Goal: Communication & Community: Share content

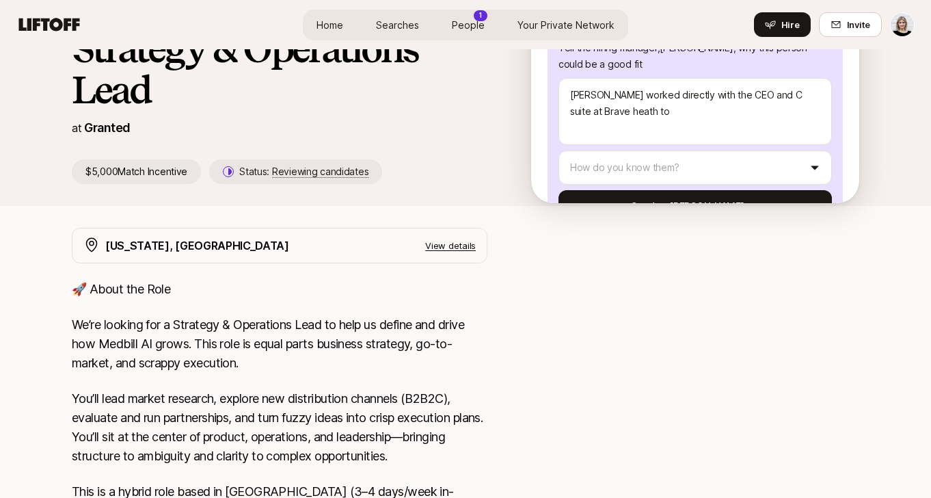
scroll to position [339, 0]
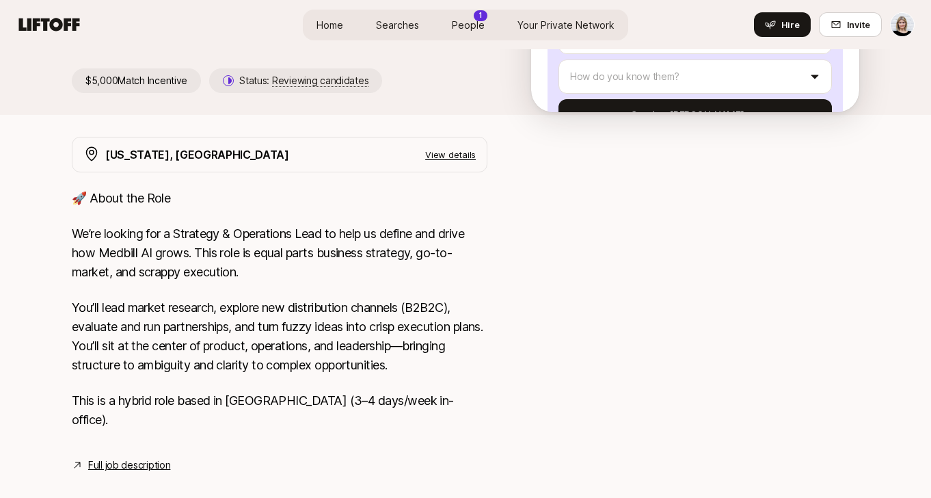
click at [139, 457] on link "Full job description" at bounding box center [129, 465] width 82 height 16
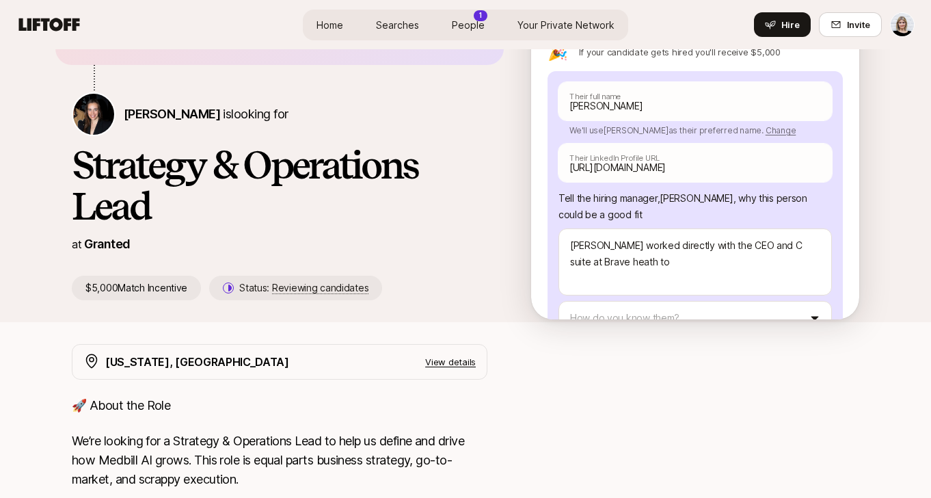
scroll to position [162, 0]
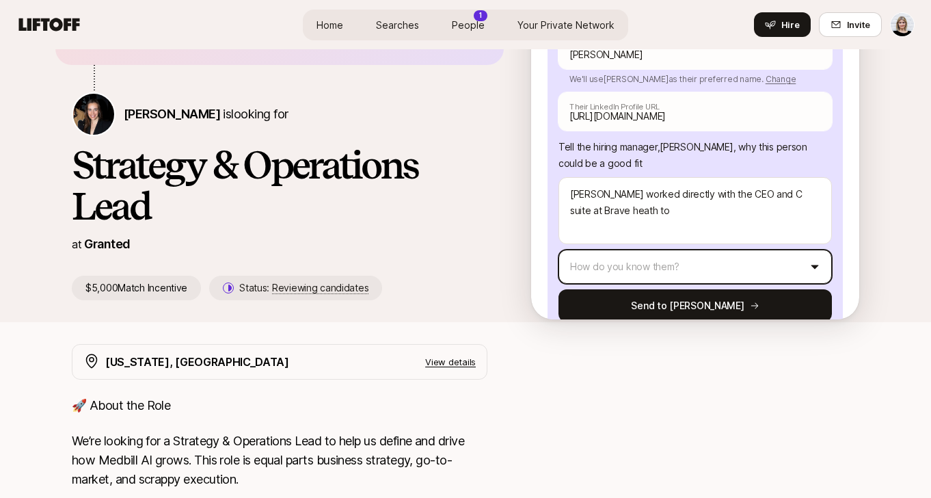
click at [753, 243] on html "Home Searches People 1 Your Private Network Hire Home Searches People 1 Your Pr…" at bounding box center [465, 117] width 931 height 498
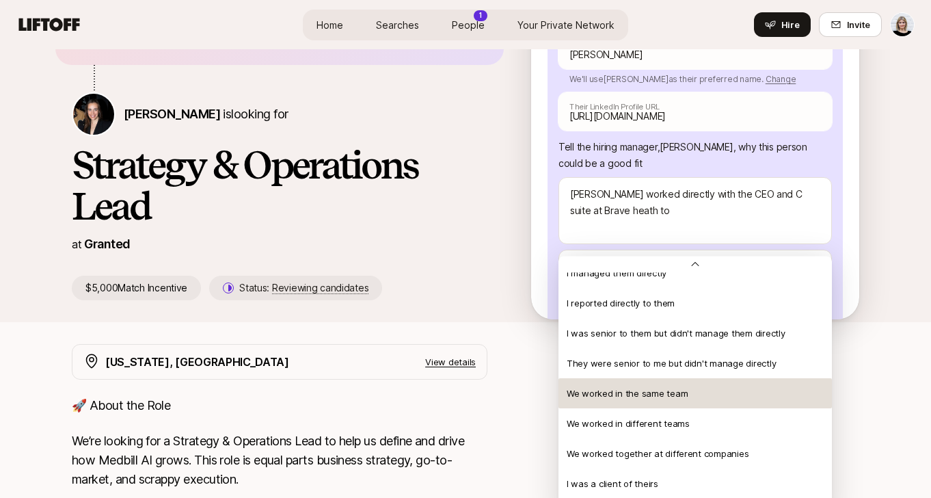
scroll to position [24, 0]
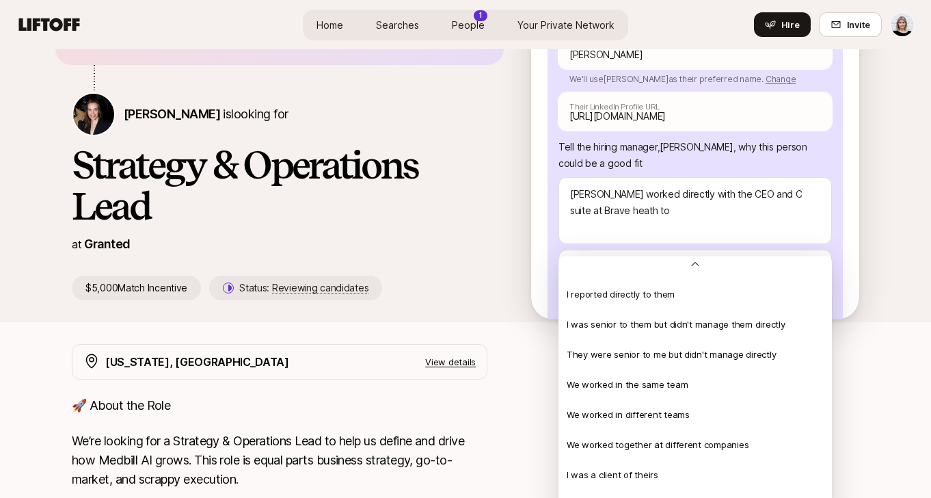
type textarea "x"
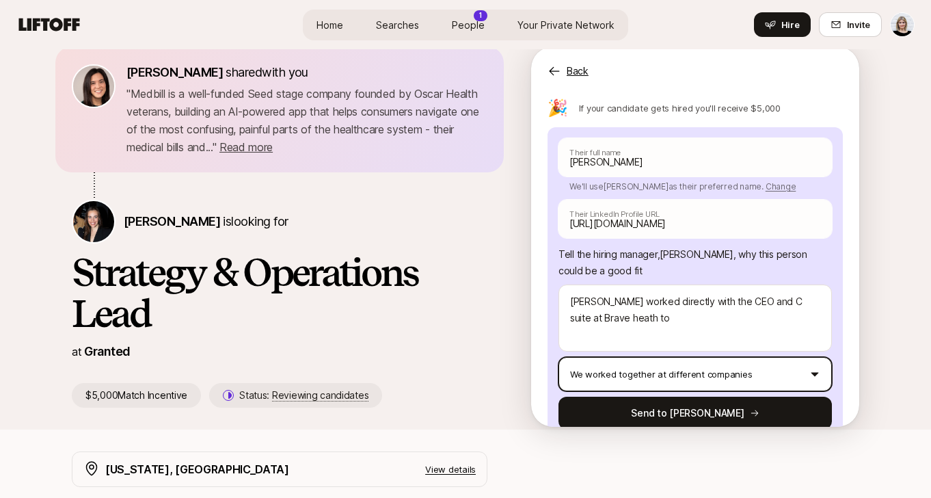
scroll to position [23, 0]
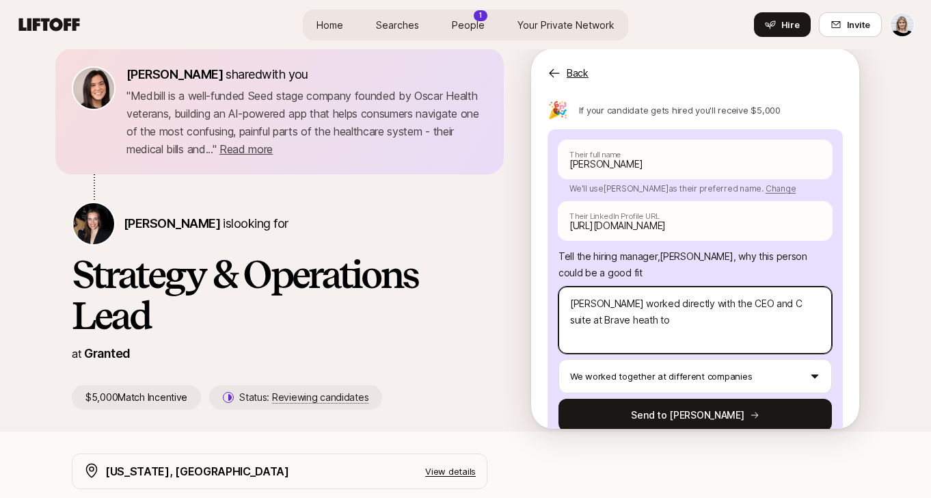
click at [575, 288] on textarea "Shivani worked directly with the CEO and C suite at Brave heath to" at bounding box center [694, 319] width 273 height 67
type textarea "Shivani worked directly with the CEO and C suite at Brave eath to"
type textarea "x"
type textarea "Shivani worked directly with the CEO and C suite at Brave Heath to"
type textarea "x"
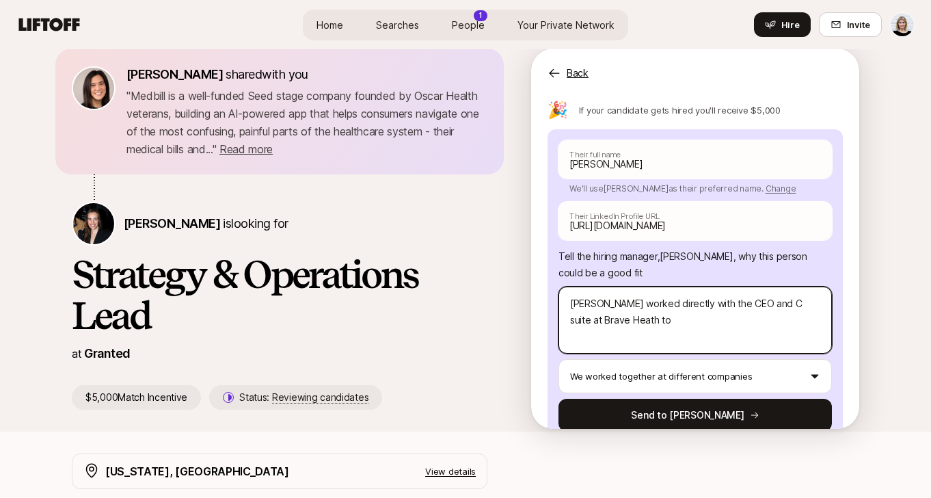
click at [615, 288] on textarea "Shivani worked directly with the CEO and C suite at Brave Heath to" at bounding box center [694, 319] width 273 height 67
type textarea "Shivani worked directly with the CEO and C suite at Brave Heath to"
type textarea "x"
type textarea "Shivani worked directly with the CEO and C suite at Brave Heath t"
type textarea "x"
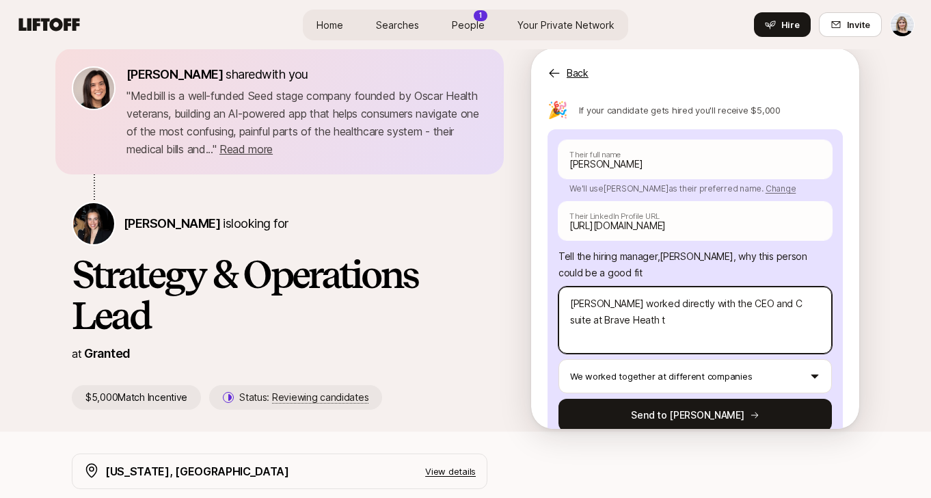
type textarea "Shivani worked directly with the CEO and C suite at Brave Heath"
type textarea "x"
type textarea "Shivani worked directly with the CEO and C suite at Brave Heath ("
type textarea "x"
type textarea "Shivani worked directly with the CEO and C suite at Brave Heath (o"
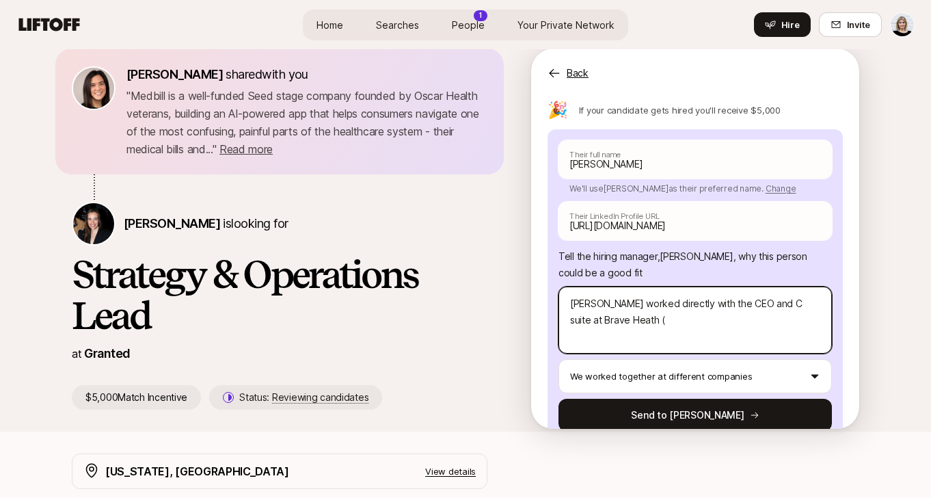
type textarea "x"
type textarea "Shivani worked directly with the CEO and C suite at Brave Heath (on"
type textarea "x"
type textarea "Shivani worked directly with the CEO and C suite at Brave Heath (one"
type textarea "x"
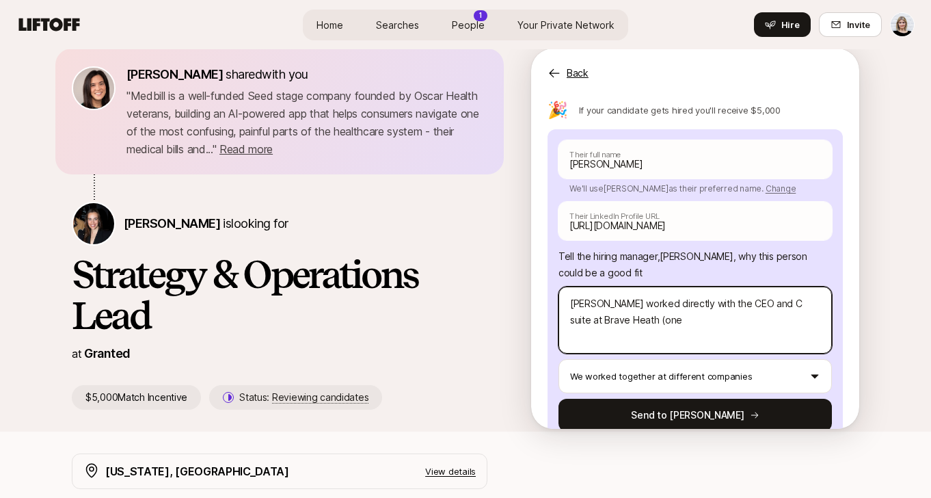
type textarea "Shivani worked directly with the CEO and C suite at Brave Heath (one"
type textarea "x"
type textarea "Shivani worked directly with the CEO and C suite at Brave Heath (one o"
type textarea "x"
type textarea "Shivani worked directly with the CEO and C suite at Brave Heath (one of"
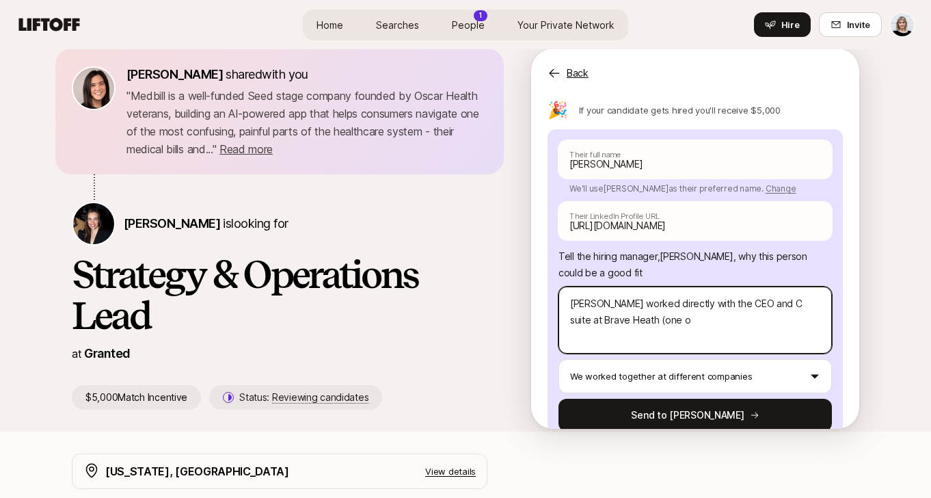
type textarea "x"
type textarea "Shivani worked directly with the CEO and C suite at Brave Heath (one of"
type textarea "x"
type textarea "Shivani worked directly with the CEO and C suite at Brave Heath (one of m"
type textarea "x"
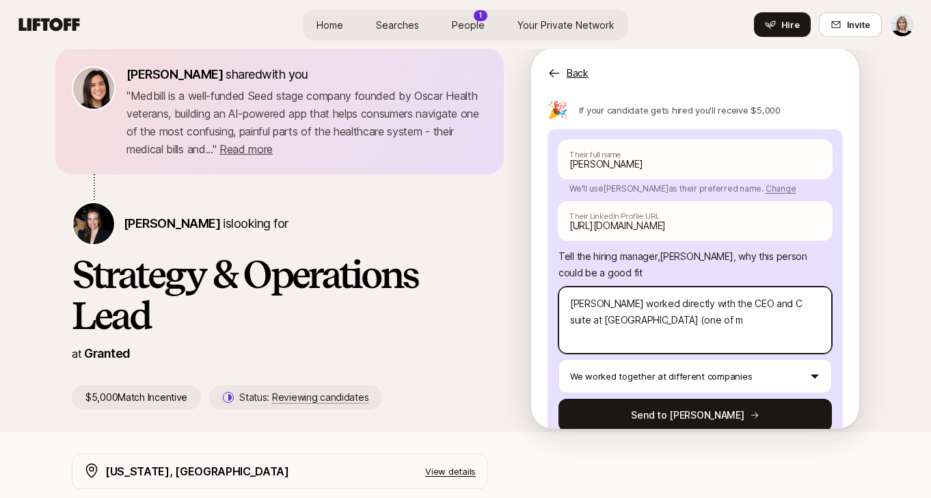
type textarea "Shivani worked directly with the CEO and C suite at Brave Heath (one of my"
type textarea "x"
type textarea "Shivani worked directly with the CEO and C suite at Brave Heath (one of my"
type textarea "x"
type textarea "Shivani worked directly with the CEO and C suite at Brave Heath (one of my p"
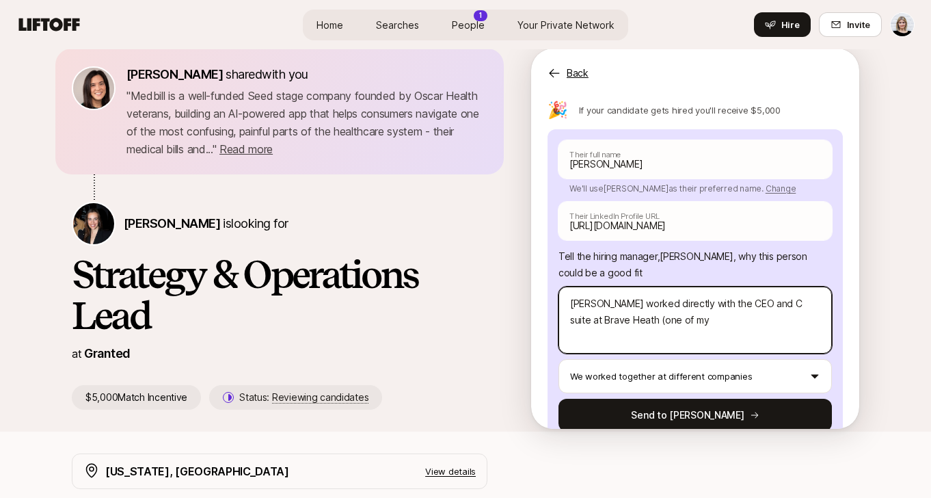
type textarea "x"
type textarea "Shivani worked directly with the CEO and C suite at Brave Heath (one of my po"
type textarea "x"
type textarea "Shivani worked directly with the CEO and C suite at Brave Heath (one of my por"
type textarea "x"
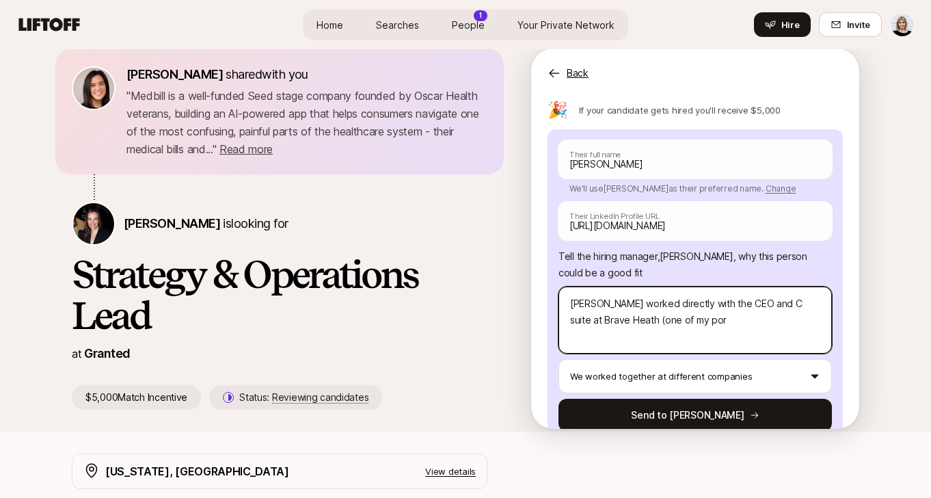
type textarea "Shivani worked directly with the CEO and C suite at Brave Heath (one of my port"
type textarea "x"
type textarea "Shivani worked directly with the CEO and C suite at Brave Heath (one of my portf"
type textarea "x"
type textarea "Shivani worked directly with the CEO and C suite at Brave Heath (one of my port…"
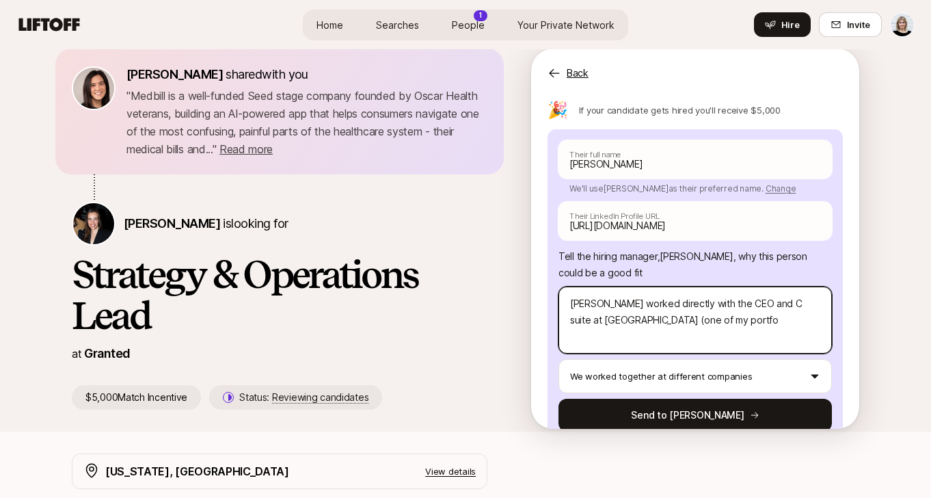
type textarea "x"
type textarea "Shivani worked directly with the CEO and C suite at Brave Heath (one of my port…"
type textarea "x"
type textarea "Shivani worked directly with the CEO and C suite at Brave Heath (one of my port…"
type textarea "x"
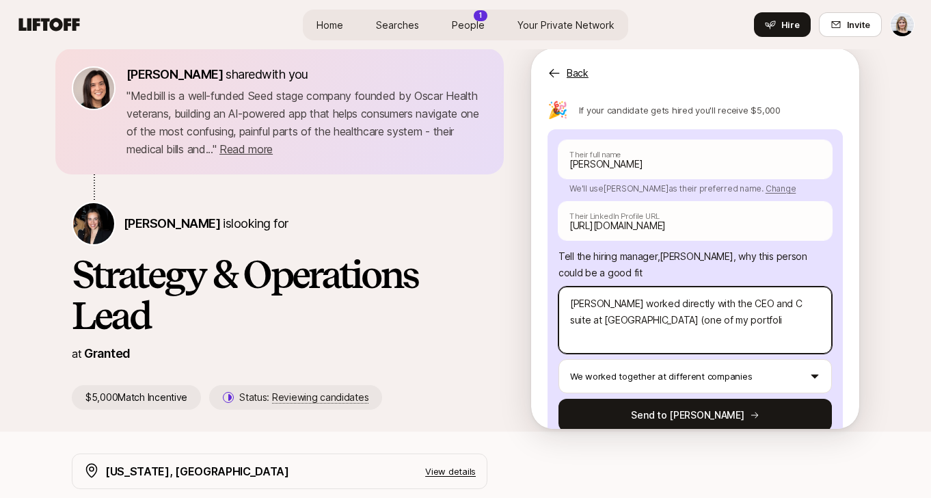
type textarea "Shivani worked directly with the CEO and C suite at Brave Heath (one of my port…"
type textarea "x"
type textarea "Shivani worked directly with the CEO and C suite at Brave Heath (one of my port…"
type textarea "x"
type textarea "Shivani worked directly with the CEO and C suite at Brave Heath (one of my port…"
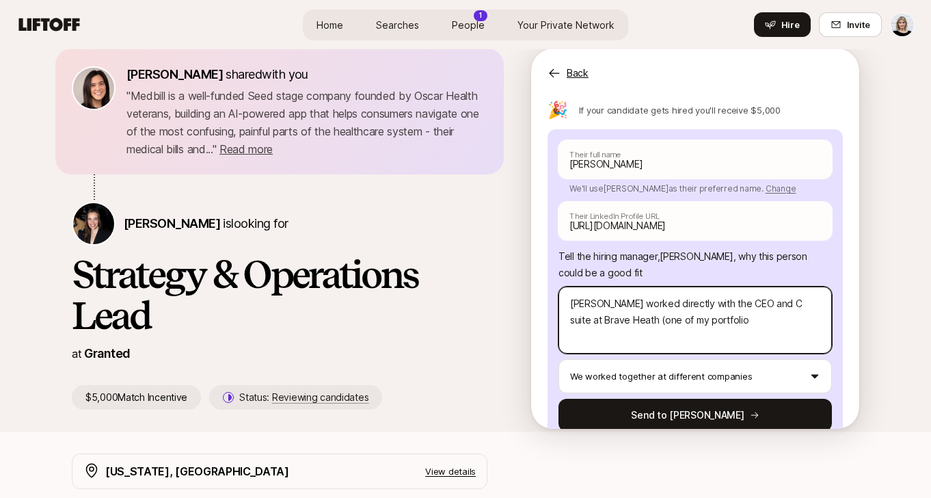
type textarea "x"
type textarea "Shivani worked directly with the CEO and C suite at Brave Heath (one of my port…"
type textarea "x"
type textarea "Shivani worked directly with the CEO and C suite at Brave Heath (one of my port…"
type textarea "x"
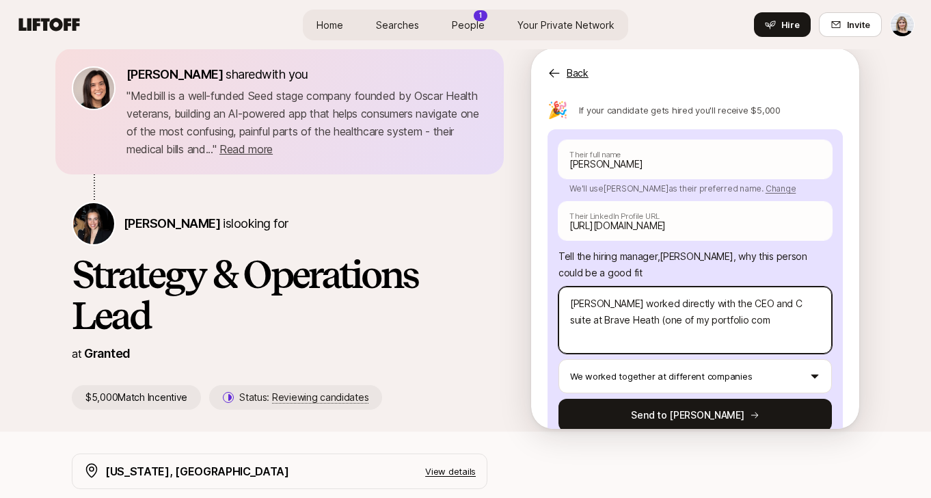
type textarea "Shivani worked directly with the CEO and C suite at Brave Heath (one of my port…"
type textarea "x"
type textarea "Shivani worked directly with the CEO and C suite at Brave Heath (one of my port…"
type textarea "x"
type textarea "Shivani worked directly with the CEO and C suite at Brave Heath (one of my port…"
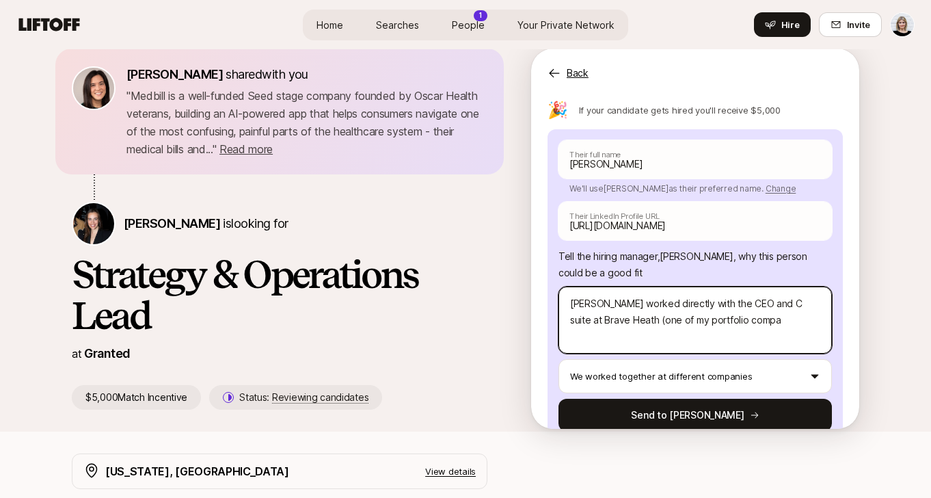
type textarea "x"
type textarea "Shivani worked directly with the CEO and C suite at Brave Heath (one of my port…"
type textarea "x"
type textarea "Shivani worked directly with the CEO and C suite at Brave Heath (one of my port…"
type textarea "x"
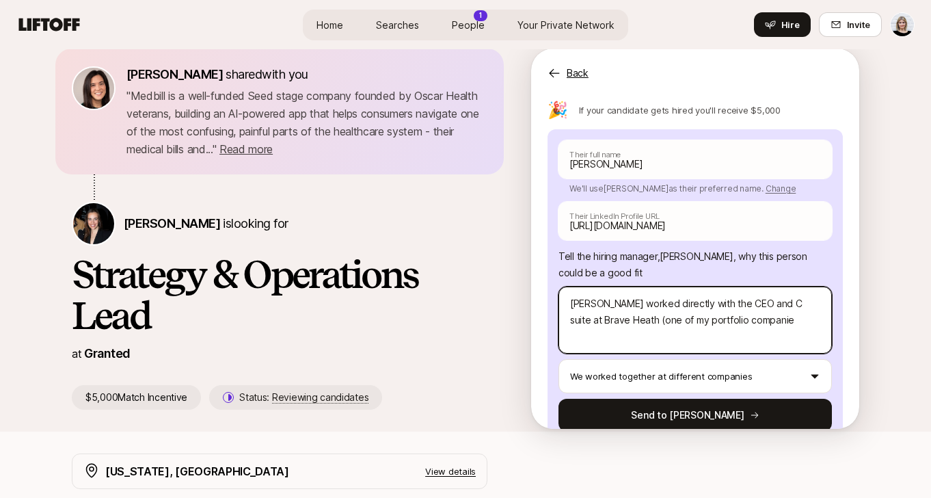
type textarea "Shivani worked directly with the CEO and C suite at Brave Heath (one of my port…"
type textarea "x"
type textarea "Shivani worked directly with the CEO and C suite at Brave Heath (one of my port…"
type textarea "x"
type textarea "Shivani worked directly with the CEO and C suite at Brave Heath (one of my port…"
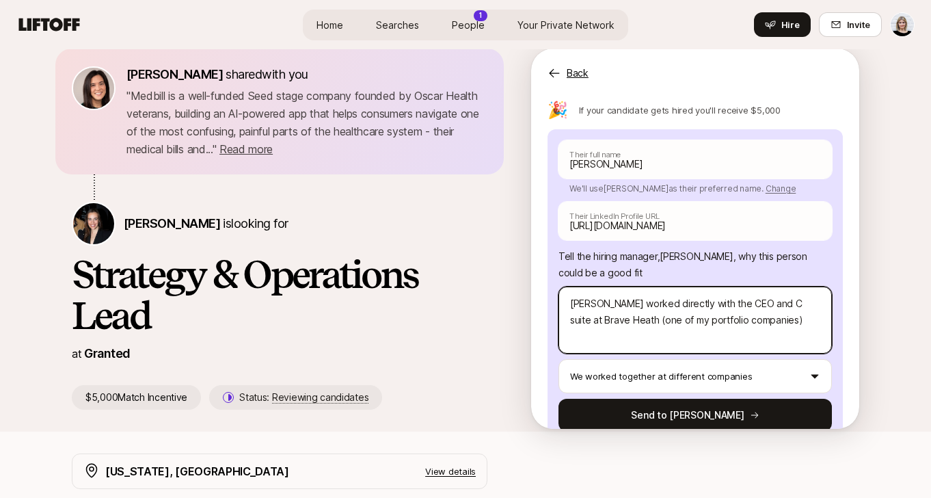
type textarea "x"
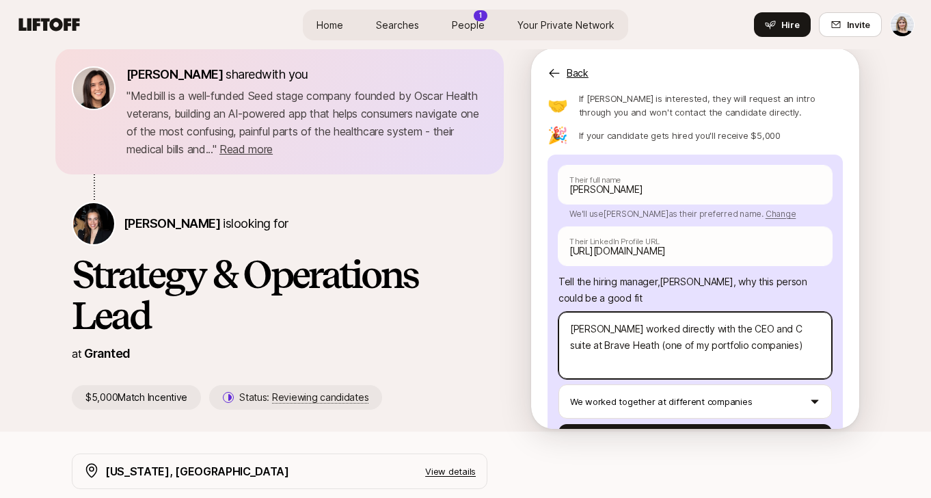
scroll to position [147, 0]
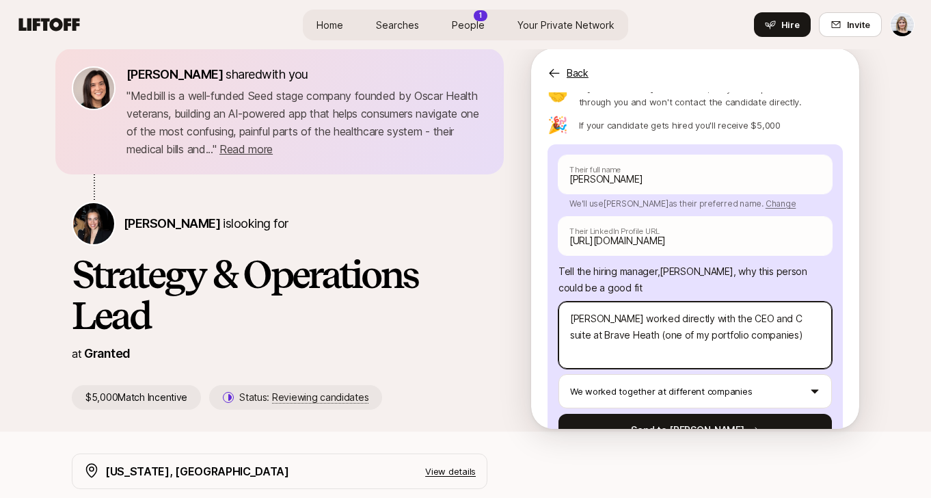
type textarea "Shivani worked directly with the CEO and C suite at Brave Heath (one of my port…"
type textarea "x"
type textarea "Shivani worked directly with the CEO and C suite at Brave Heath (one of my port…"
type textarea "x"
type textarea "Shivani worked directly with the CEO and C suite at Brave Heath (one of my port…"
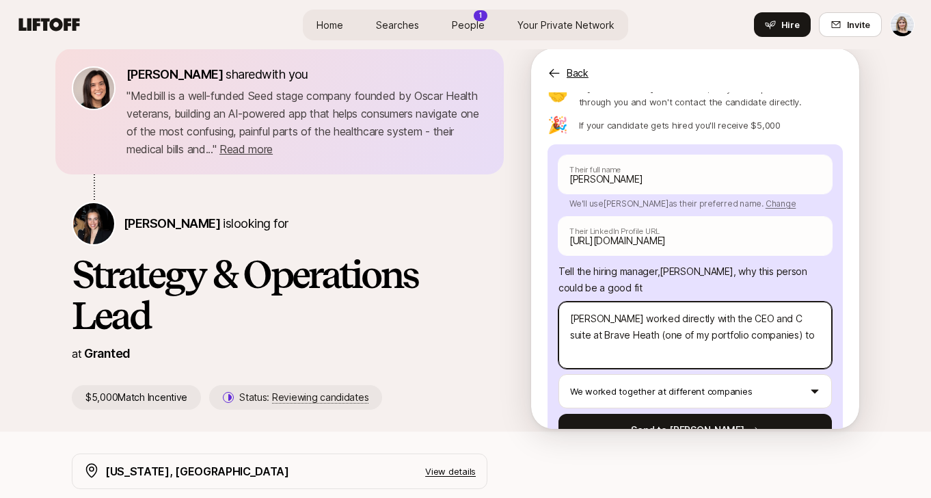
type textarea "x"
type textarea "Shivani worked directly with the CEO and C suite at Brave Heath (one of my port…"
type textarea "x"
type textarea "Shivani worked directly with the CEO and C suite at Brave Heath (one of my port…"
type textarea "x"
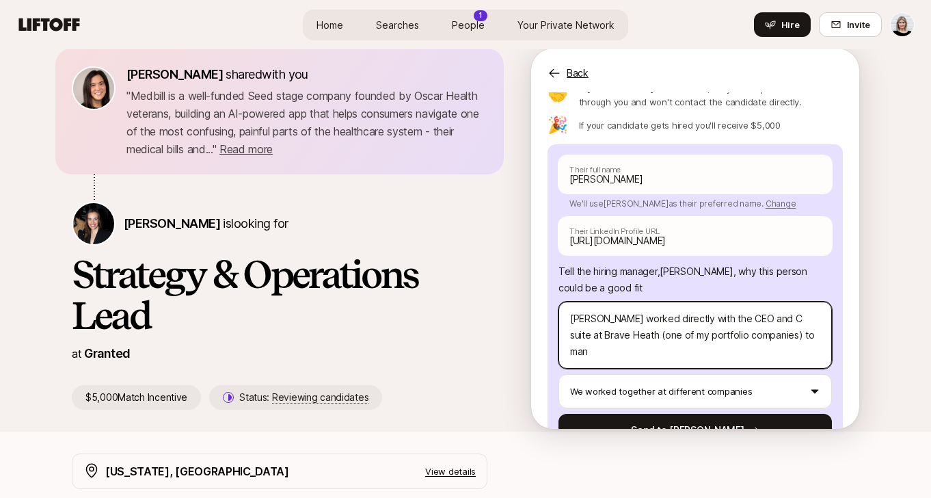
type textarea "Shivani worked directly with the CEO and C suite at Brave Heath (one of my port…"
type textarea "x"
type textarea "Shivani worked directly with the CEO and C suite at Brave Heath (one of my port…"
type textarea "x"
type textarea "Shivani worked directly with the CEO and C suite at Brave Heath (one of my port…"
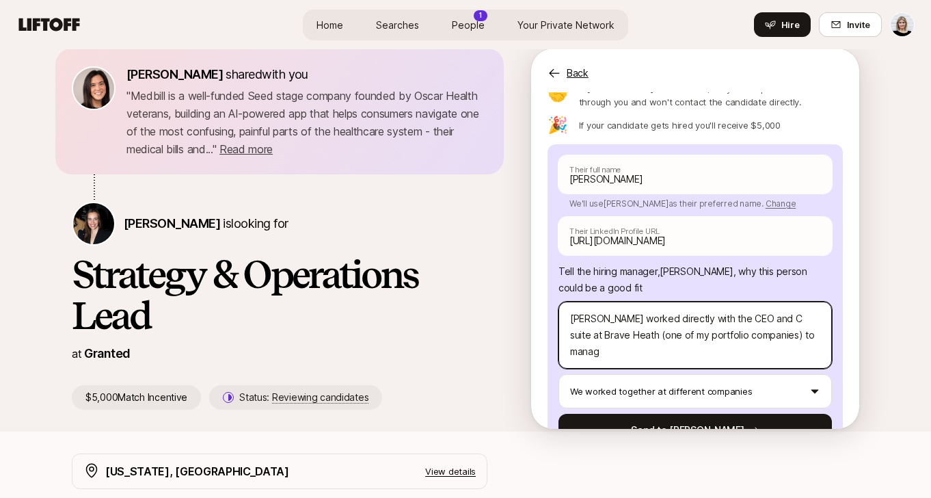
type textarea "x"
type textarea "Shivani worked directly with the CEO and C suite at Brave Heath (one of my port…"
type textarea "x"
type textarea "Shivani worked directly with the CEO and C suite at Brave Heath (one of my port…"
type textarea "x"
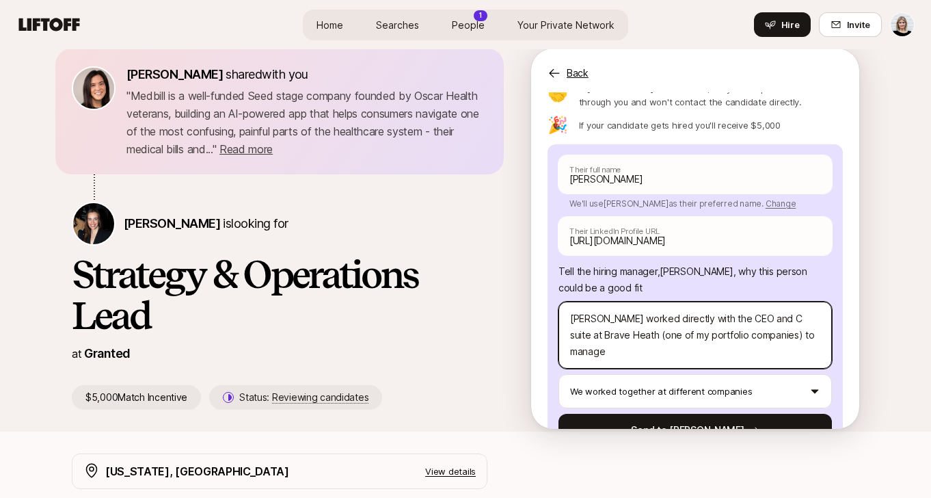
type textarea "Shivani worked directly with the CEO and C suite at Brave Heath (one of my port…"
type textarea "x"
type textarea "Shivani worked directly with the CEO and C suite at Brave Heath (one of my port…"
type textarea "x"
type textarea "Shivani worked directly with the CEO and C suite at Brave Heath (one of my port…"
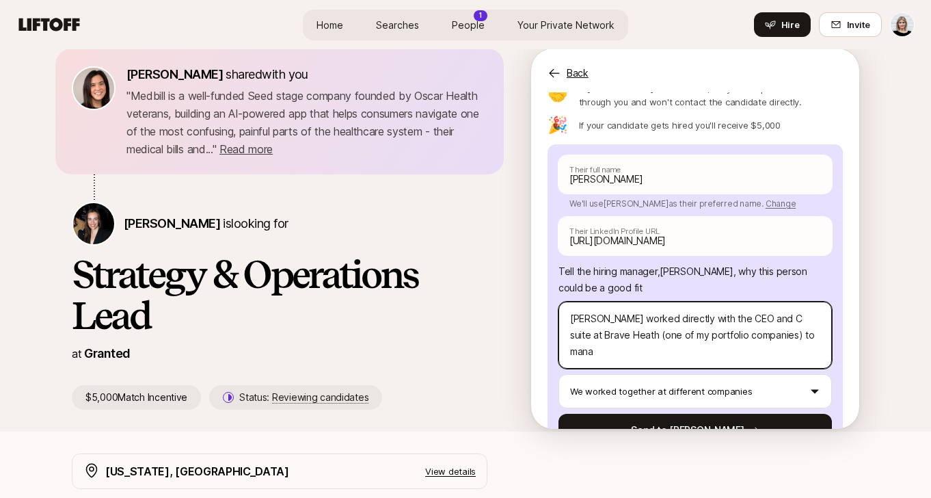
type textarea "x"
type textarea "Shivani worked directly with the CEO and C suite at Brave Heath (one of my port…"
type textarea "x"
type textarea "Shivani worked directly with the CEO and C suite at Brave Heath (one of my port…"
type textarea "x"
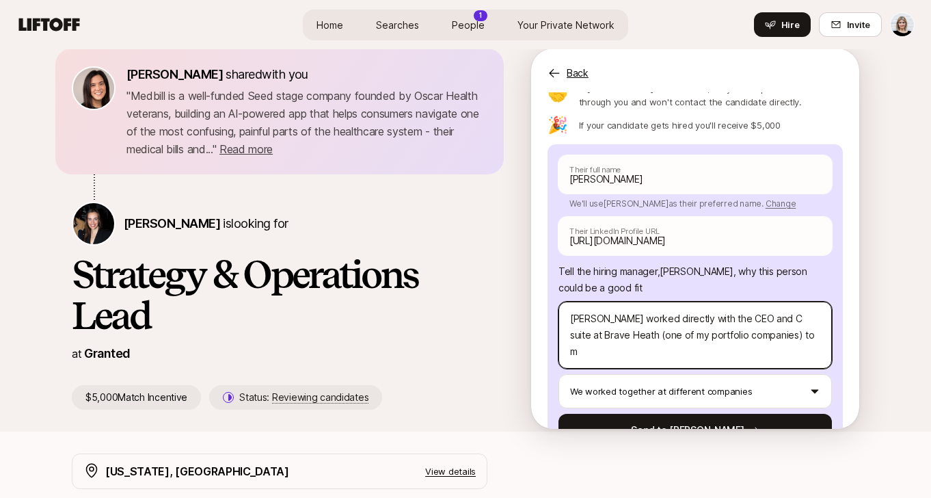
type textarea "Shivani worked directly with the CEO and C suite at Brave Heath (one of my port…"
type textarea "x"
type textarea "Shivani worked directly with the CEO and C suite at Brave Heath (one of my port…"
type textarea "x"
type textarea "Shivani worked directly with the CEO and C suite at Brave Heath (one of my port…"
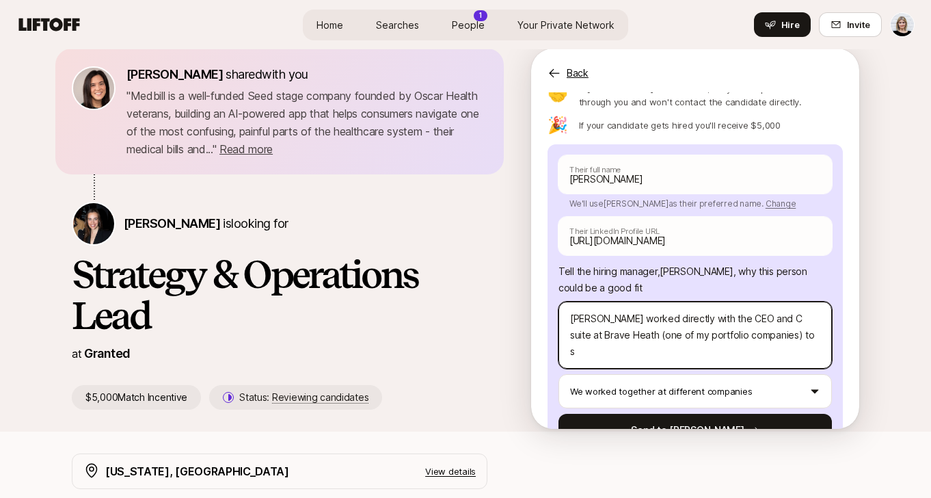
type textarea "x"
type textarea "Shivani worked directly with the CEO and C suite at Brave Heath (one of my port…"
type textarea "x"
type textarea "Shivani worked directly with the CEO and C suite at Brave Heath (one of my port…"
type textarea "x"
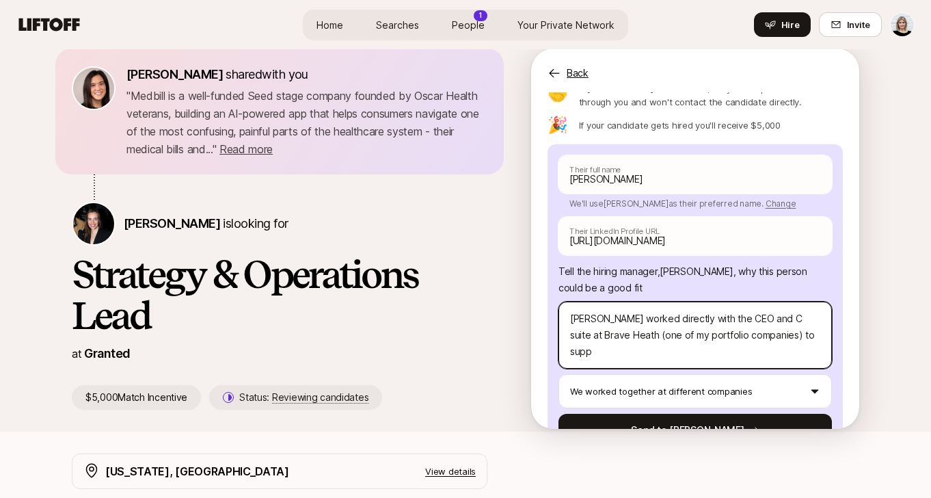
type textarea "Shivani worked directly with the CEO and C suite at Brave Heath (one of my port…"
type textarea "x"
type textarea "Shivani worked directly with the CEO and C suite at Brave Heath (one of my port…"
type textarea "x"
type textarea "Shivani worked directly with the CEO and C suite at Brave Heath (one of my port…"
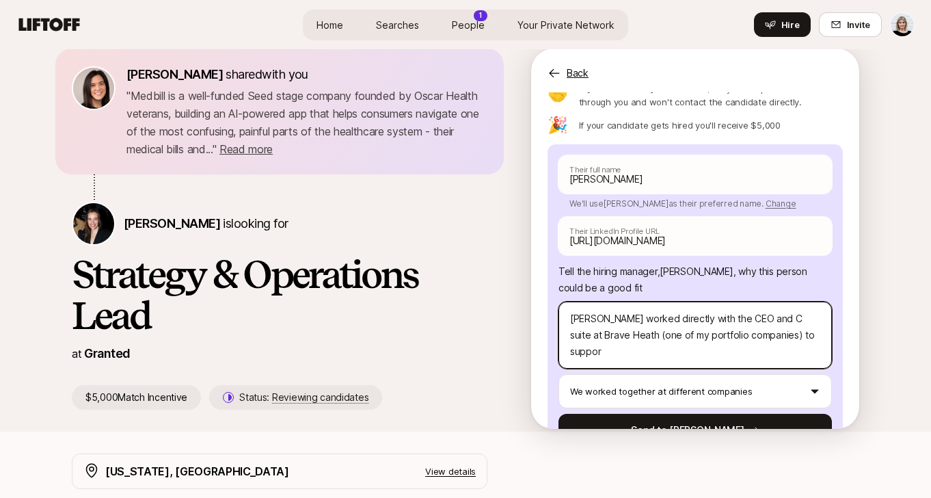
type textarea "x"
type textarea "Shivani worked directly with the CEO and C suite at Brave Heath (one of my port…"
type textarea "x"
type textarea "Shivani worked directly with the CEO and C suite at Brave Heath (one of my port…"
type textarea "x"
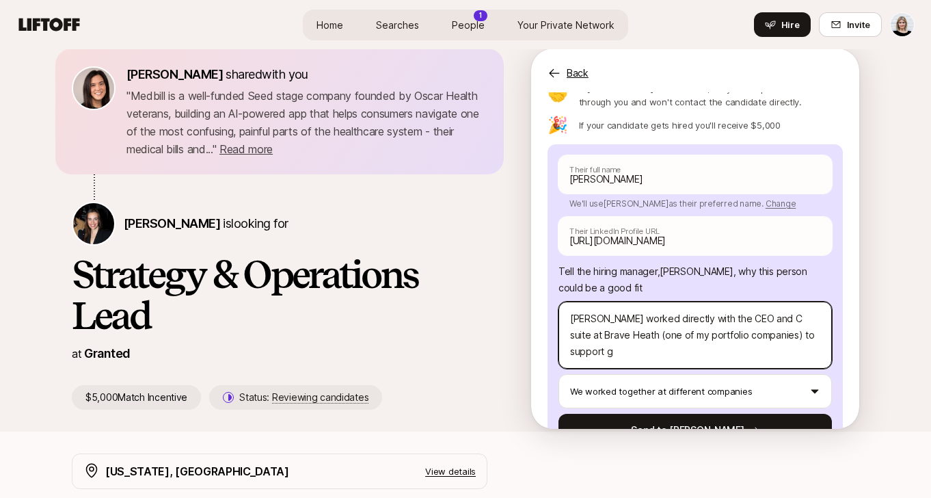
type textarea "Shivani worked directly with the CEO and C suite at Brave Heath (one of my port…"
type textarea "x"
type textarea "Shivani worked directly with the CEO and C suite at Brave Heath (one of my port…"
type textarea "x"
type textarea "Shivani worked directly with the CEO and C suite at Brave Heath (one of my port…"
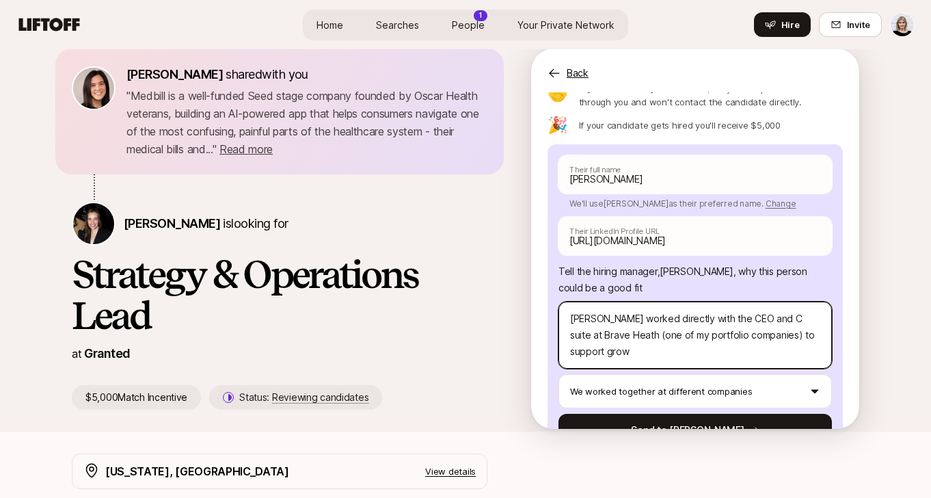
type textarea "x"
type textarea "Shivani worked directly with the CEO and C suite at Brave Heath (one of my port…"
type textarea "x"
type textarea "Shivani worked directly with the CEO and C suite at Brave Heath (one of my port…"
type textarea "x"
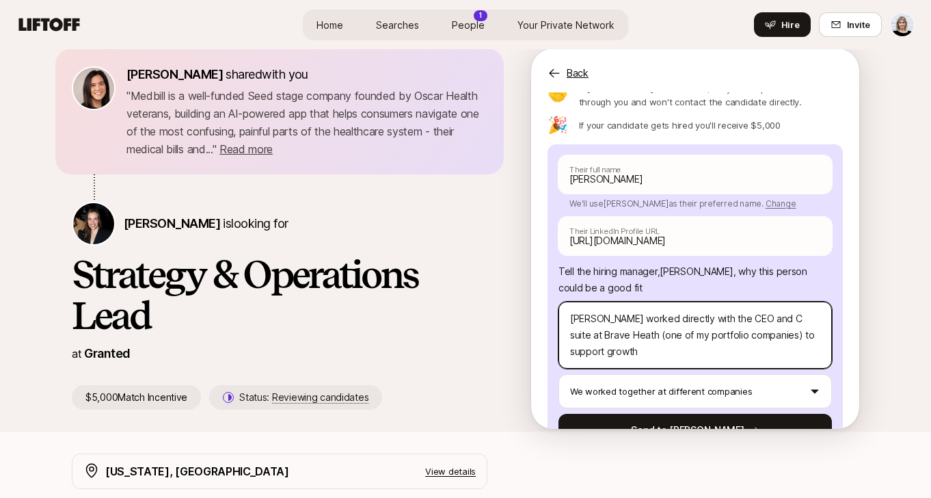
type textarea "Shivani worked directly with the CEO and C suite at Brave Heath (one of my port…"
type textarea "x"
type textarea "Shivani worked directly with the CEO and C suite at Brave Heath (one of my port…"
type textarea "x"
type textarea "Shivani worked directly with the CEO and C suite at Brave Heath (one of my port…"
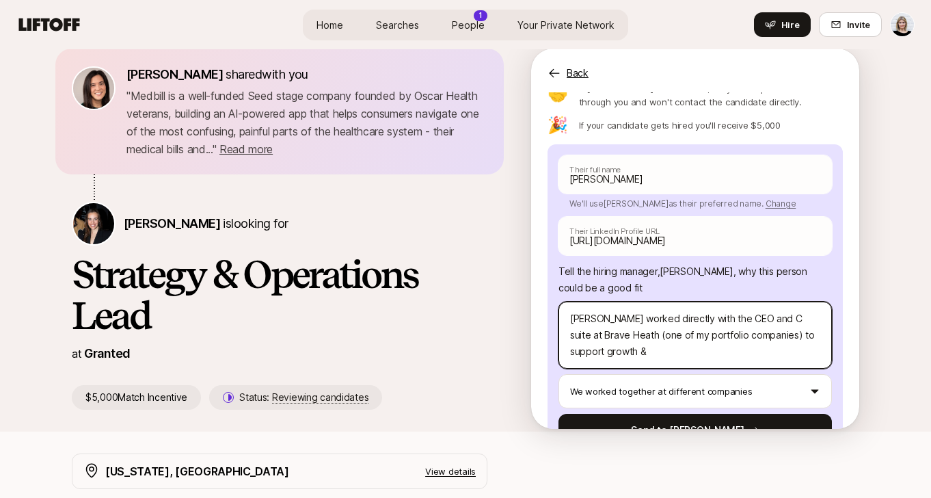
type textarea "x"
type textarea "Shivani worked directly with the CEO and C suite at Brave Heath (one of my port…"
type textarea "x"
type textarea "Shivani worked directly with the CEO and C suite at Brave Heath (one of my port…"
type textarea "x"
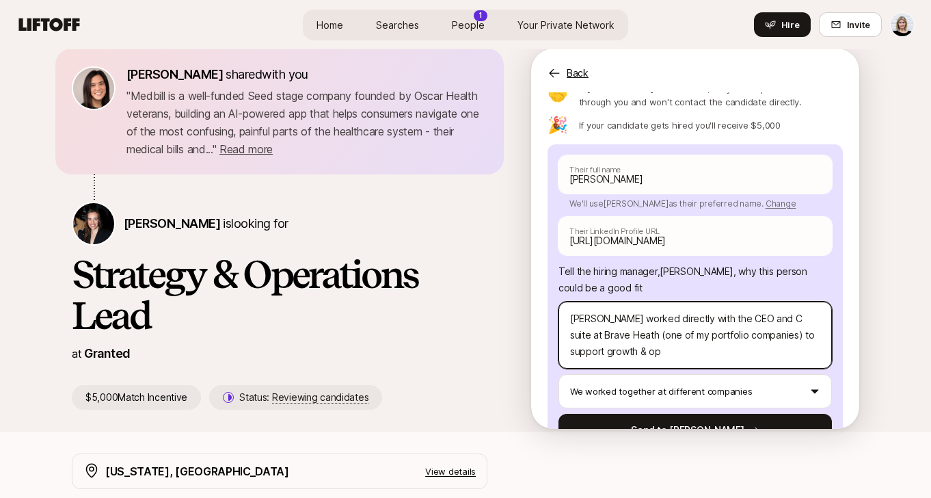
type textarea "Shivani worked directly with the CEO and C suite at Brave Heath (one of my port…"
type textarea "x"
type textarea "Shivani worked directly with the CEO and C suite at Brave Heath (one of my port…"
type textarea "x"
type textarea "Shivani worked directly with the CEO and C suite at Brave Heath (one of my port…"
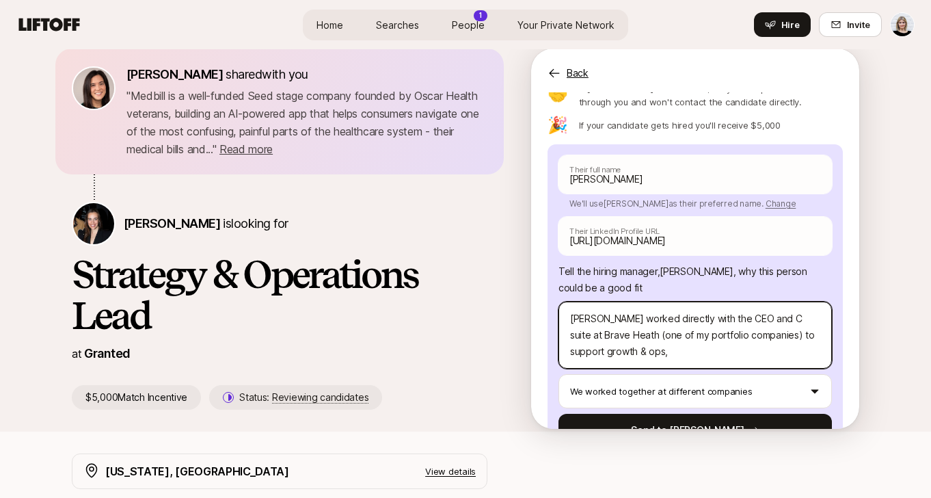
type textarea "x"
type textarea "Shivani worked directly with the CEO and C suite at Brave Heath (one of my port…"
type textarea "x"
type textarea "Shivani worked directly with the CEO and C suite at Brave Heath (one of my port…"
type textarea "x"
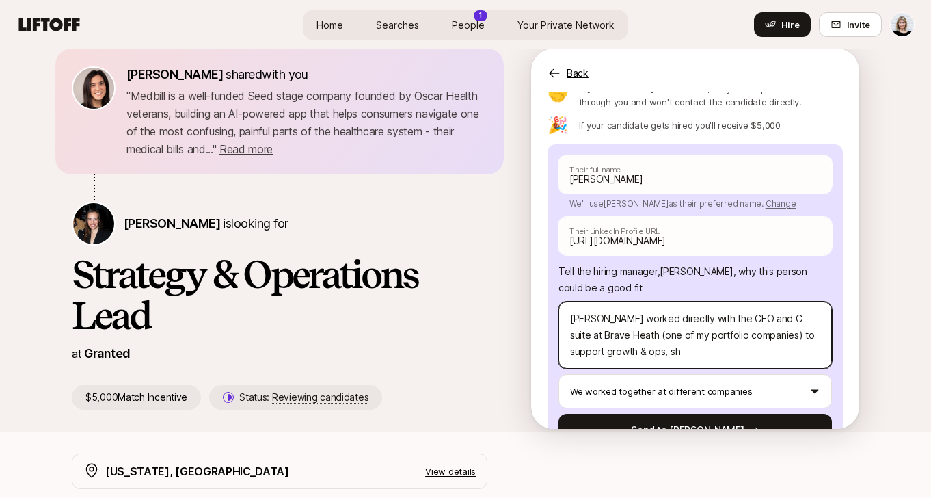
type textarea "Shivani worked directly with the CEO and C suite at Brave Heath (one of my port…"
type textarea "x"
type textarea "Shivani worked directly with the CEO and C suite at Brave Heath (one of my port…"
type textarea "x"
type textarea "Shivani worked directly with the CEO and C suite at Brave Heath (one of my port…"
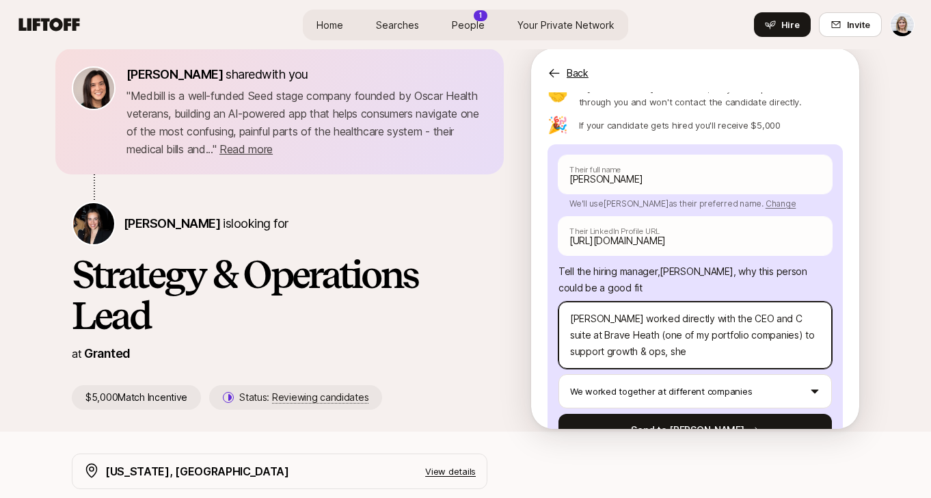
type textarea "x"
type textarea "Shivani worked directly with the CEO and C suite at Brave Heath (one of my port…"
type textarea "x"
type textarea "Shivani worked directly with the CEO and C suite at Brave Heath (one of my port…"
type textarea "x"
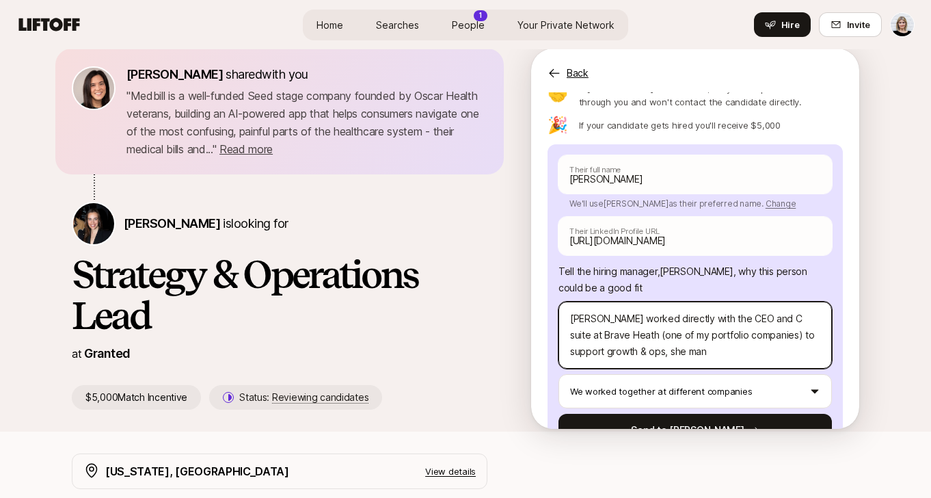
type textarea "Shivani worked directly with the CEO and C suite at Brave Heath (one of my port…"
type textarea "x"
type textarea "Shivani worked directly with the CEO and C suite at Brave Heath (one of my port…"
type textarea "x"
type textarea "Shivani worked directly with the CEO and C suite at Brave Heath (one of my port…"
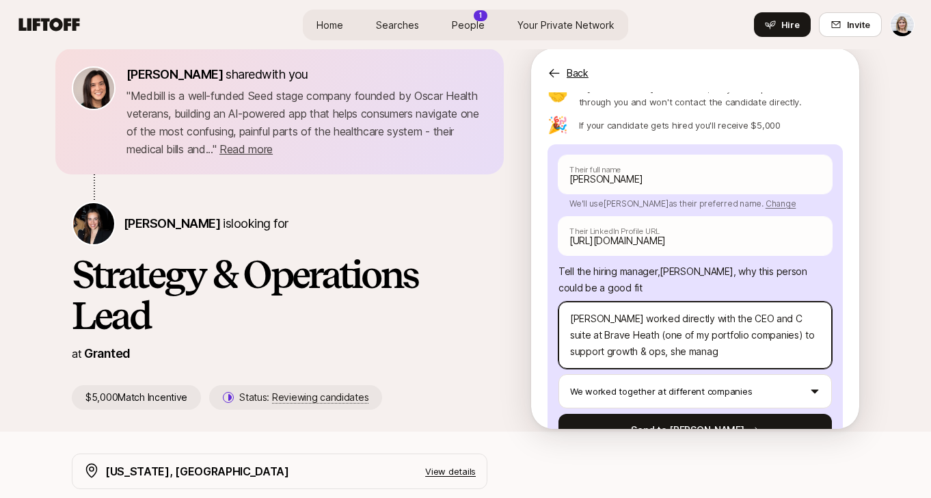
type textarea "x"
type textarea "Shivani worked directly with the CEO and C suite at Brave Heath (one of my port…"
type textarea "x"
type textarea "Shivani worked directly with the CEO and C suite at Brave Heath (one of my port…"
type textarea "x"
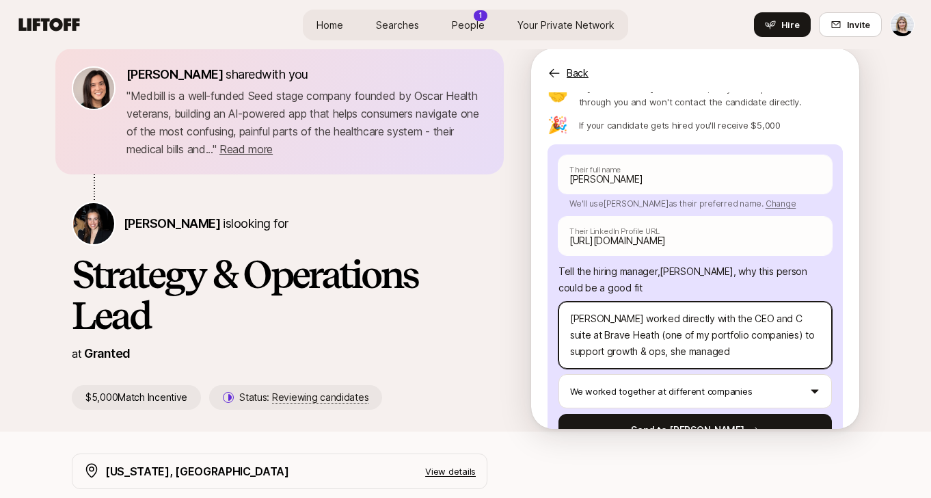
type textarea "Shivani worked directly with the CEO and C suite at Brave Heath (one of my port…"
type textarea "x"
type textarea "Shivani worked directly with the CEO and C suite at Brave Heath (one of my port…"
type textarea "x"
type textarea "Shivani worked directly with the CEO and C suite at Brave Heath (one of my port…"
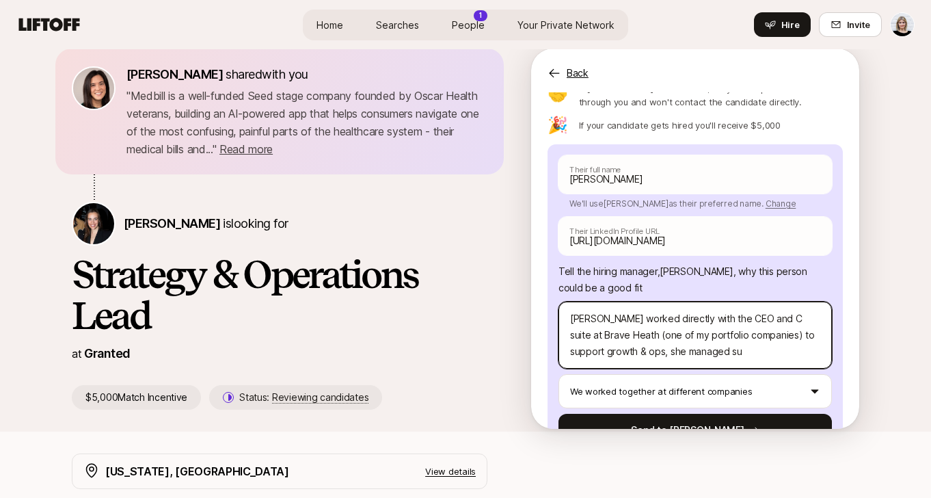
type textarea "x"
type textarea "Shivani worked directly with the CEO and C suite at Brave Heath (one of my port…"
type textarea "x"
type textarea "Shivani worked directly with the CEO and C suite at Brave Heath (one of my port…"
type textarea "x"
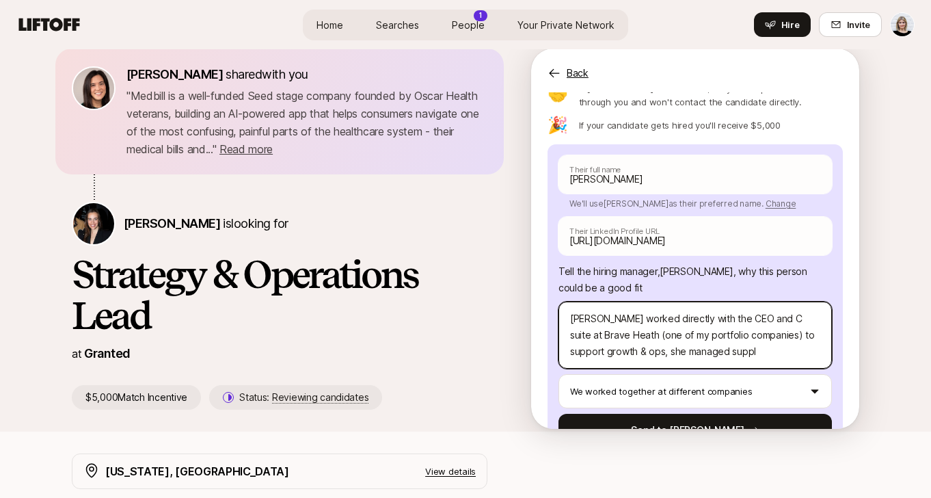
type textarea "Shivani worked directly with the CEO and C suite at Brave Heath (one of my port…"
type textarea "x"
type textarea "Shivani worked directly with the CEO and C suite at Brave Heath (one of my port…"
type textarea "x"
type textarea "Shivani worked directly with the CEO and C suite at Brave Heath (one of my port…"
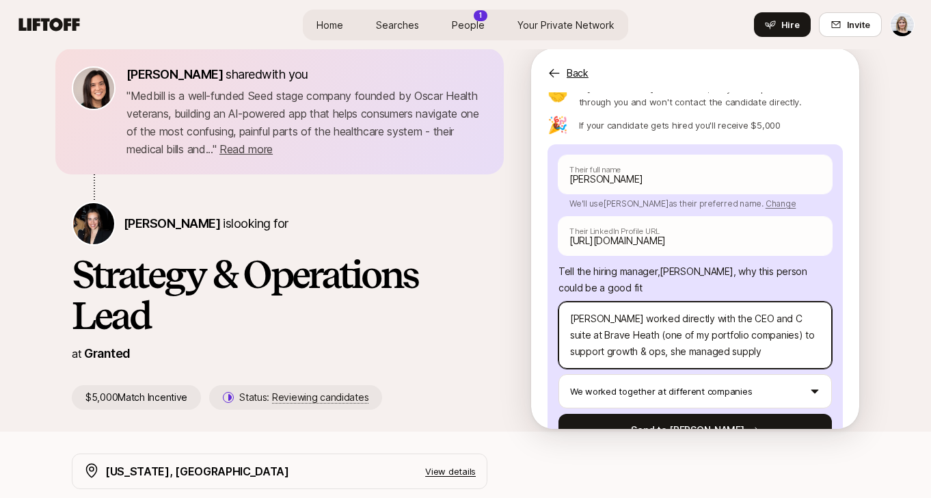
type textarea "x"
type textarea "Shivani worked directly with the CEO and C suite at Brave Heath (one of my port…"
type textarea "x"
type textarea "Shivani worked directly with the CEO and C suite at Brave Heath (one of my port…"
type textarea "x"
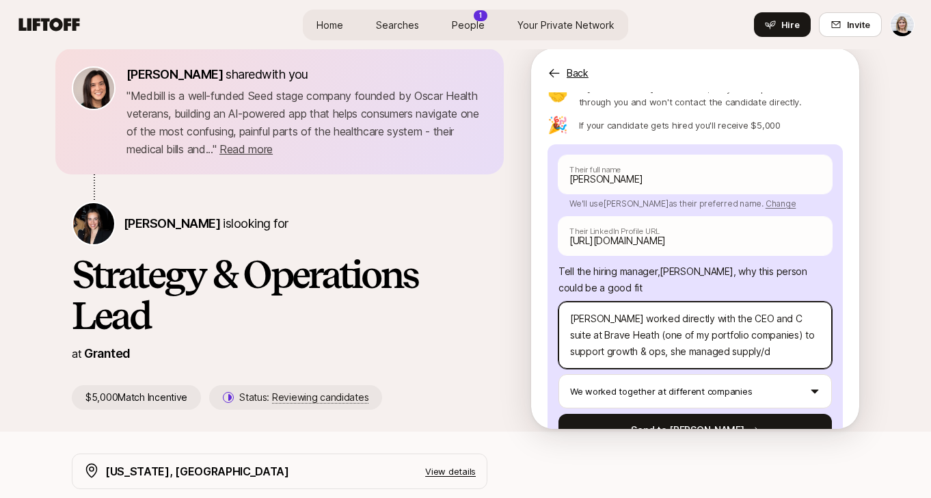
type textarea "Shivani worked directly with the CEO and C suite at Brave Heath (one of my port…"
type textarea "x"
type textarea "Shivani worked directly with the CEO and C suite at Brave Heath (one of my port…"
type textarea "x"
type textarea "Shivani worked directly with the CEO and C suite at Brave Heath (one of my port…"
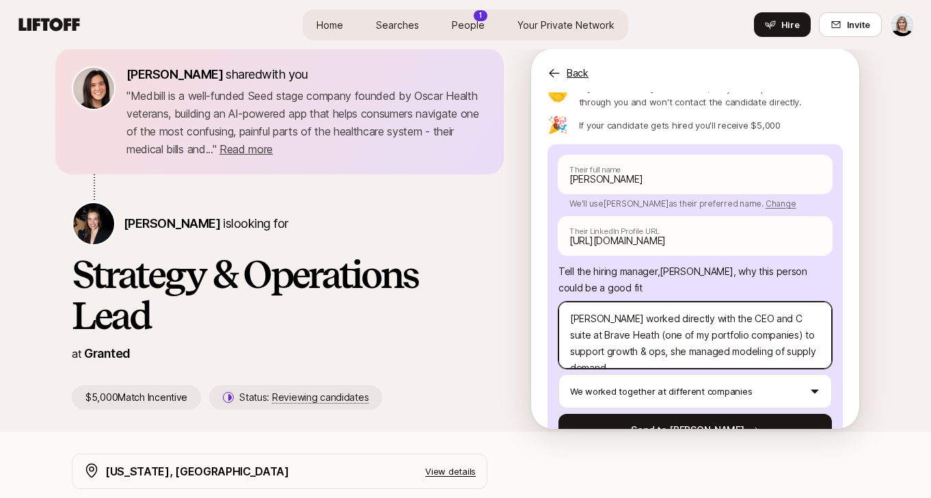
drag, startPoint x: 785, startPoint y: 321, endPoint x: 662, endPoint y: 325, distance: 123.8
click at [662, 325] on textarea "Shivani worked directly with the CEO and C suite at Brave Heath (one of my port…" at bounding box center [694, 334] width 273 height 67
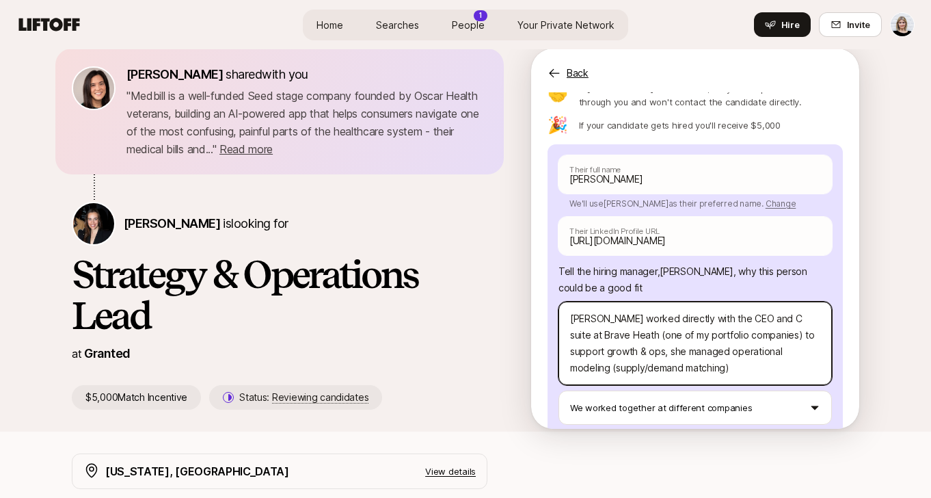
click at [717, 339] on textarea "Shivani worked directly with the CEO and C suite at Brave Heath (one of my port…" at bounding box center [694, 342] width 273 height 83
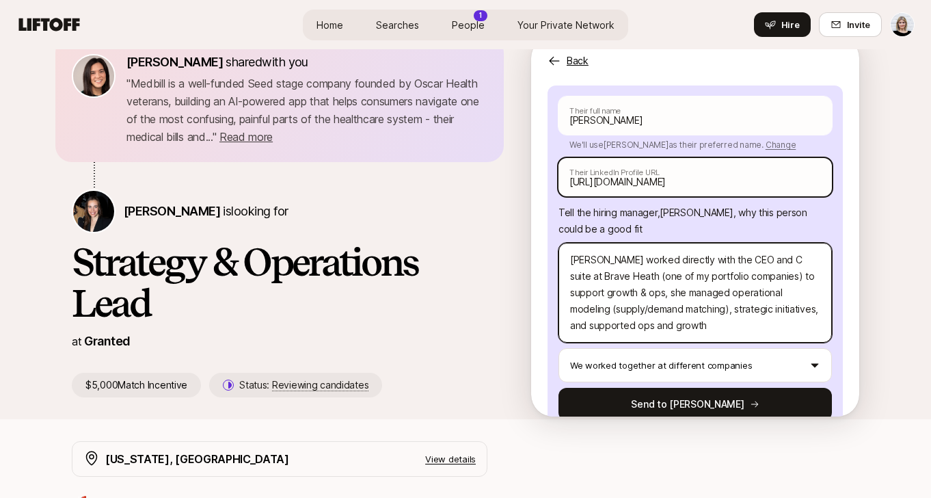
scroll to position [195, 0]
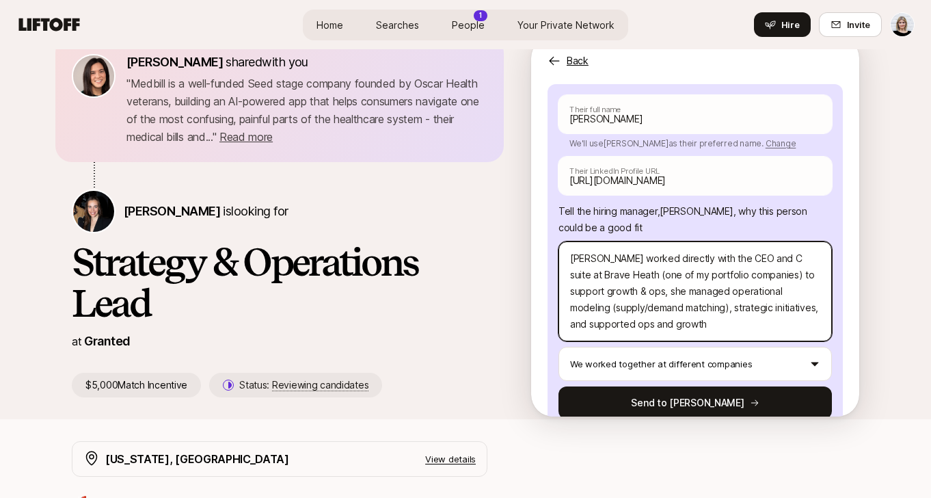
click at [587, 259] on textarea "Shivani worked directly with the CEO and C suite at Brave Heath (one of my port…" at bounding box center [694, 291] width 273 height 100
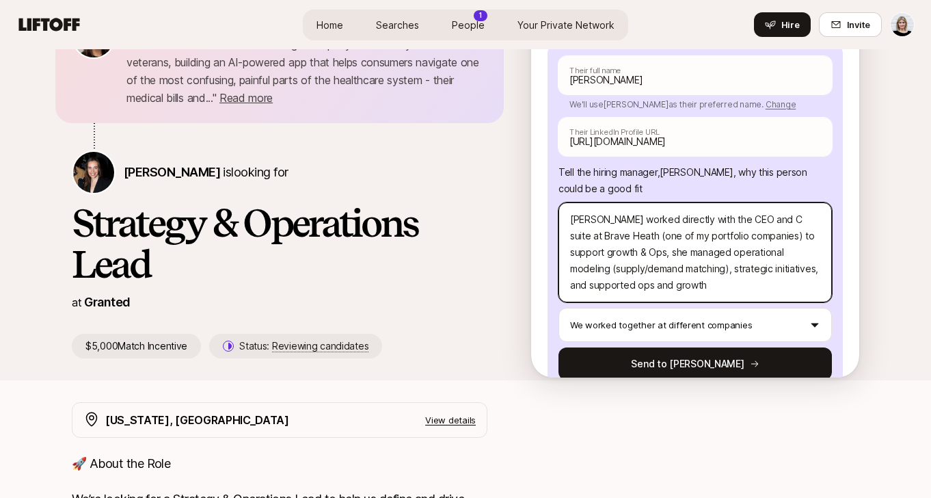
scroll to position [77, 0]
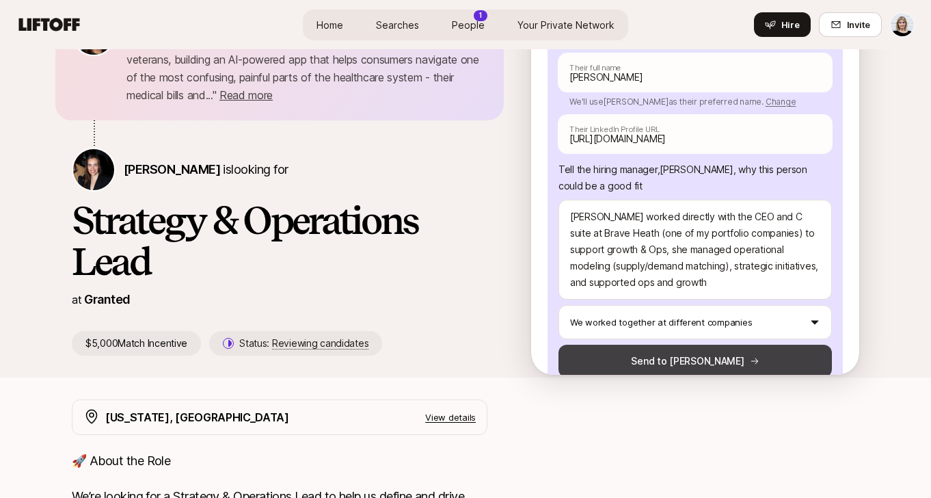
click at [718, 345] on button "Send to Jana" at bounding box center [694, 361] width 273 height 33
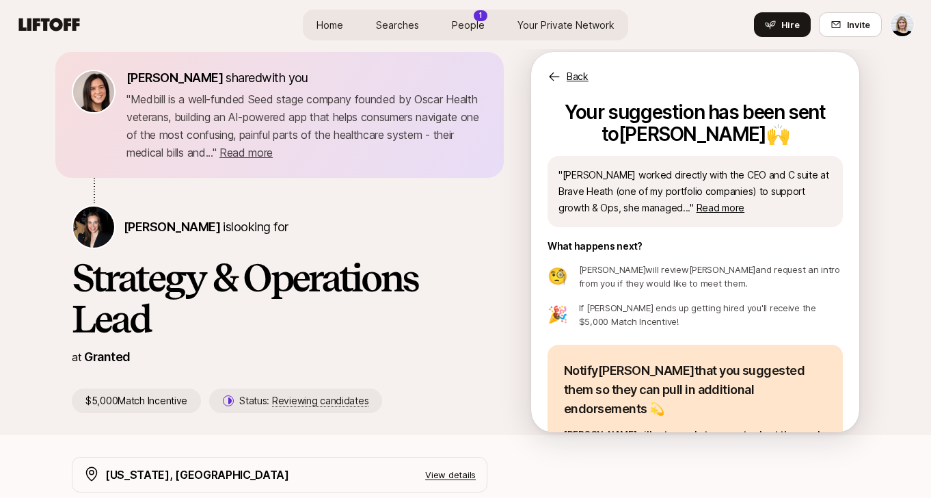
scroll to position [0, 0]
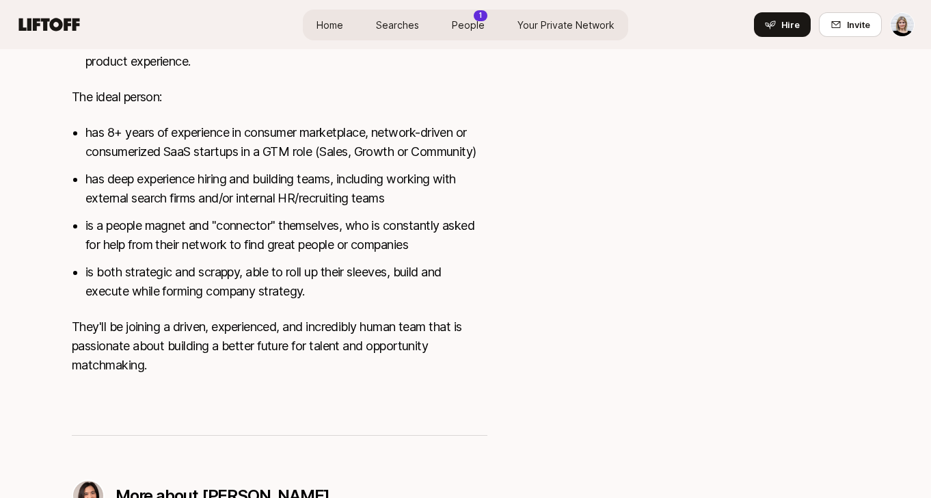
scroll to position [835, 0]
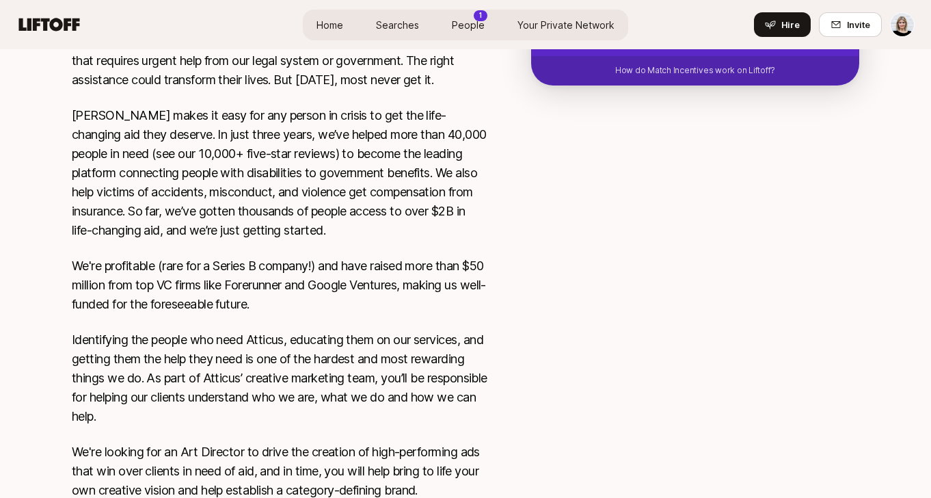
scroll to position [411, 0]
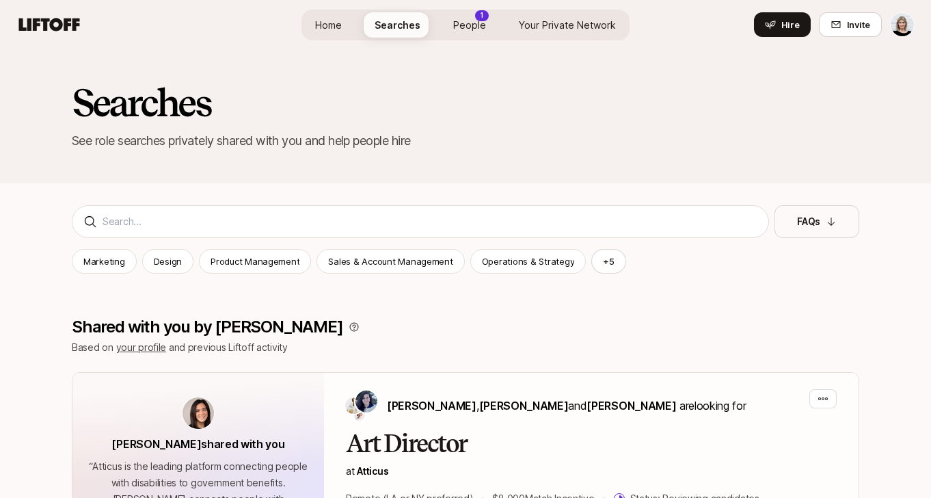
scroll to position [9, 0]
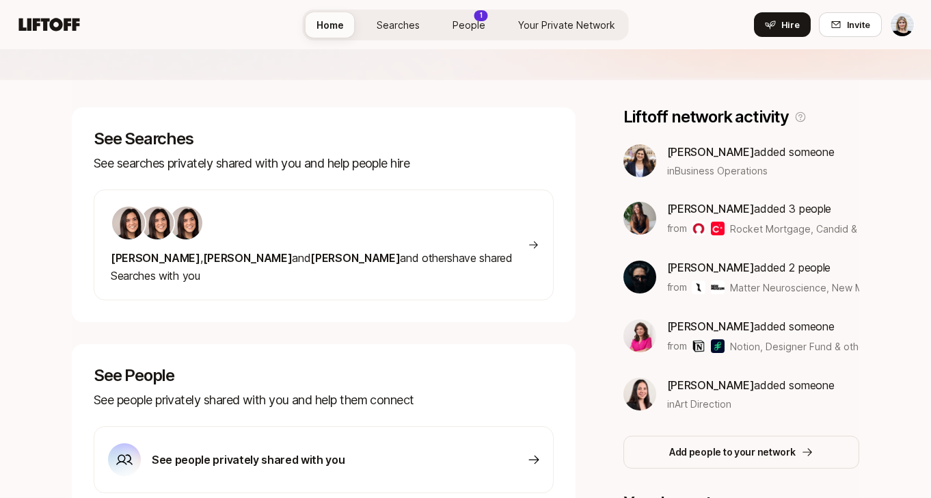
scroll to position [219, 0]
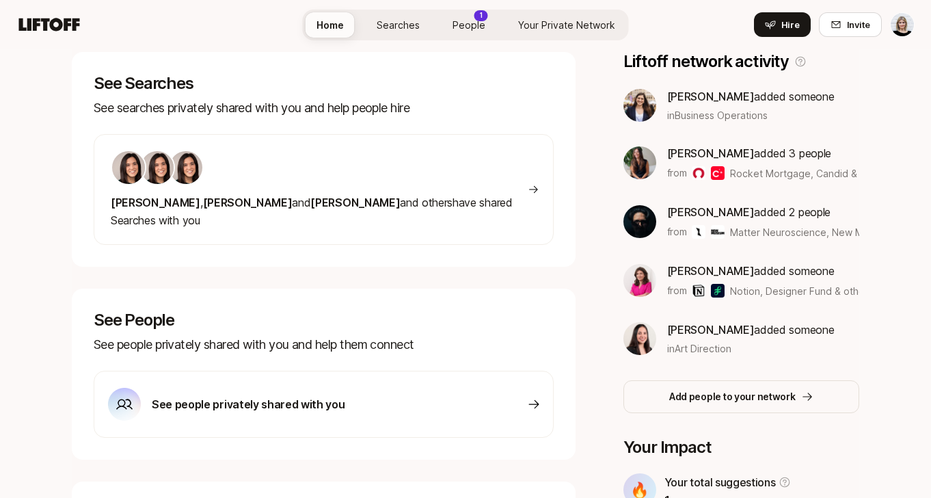
click at [293, 167] on div at bounding box center [319, 168] width 417 height 36
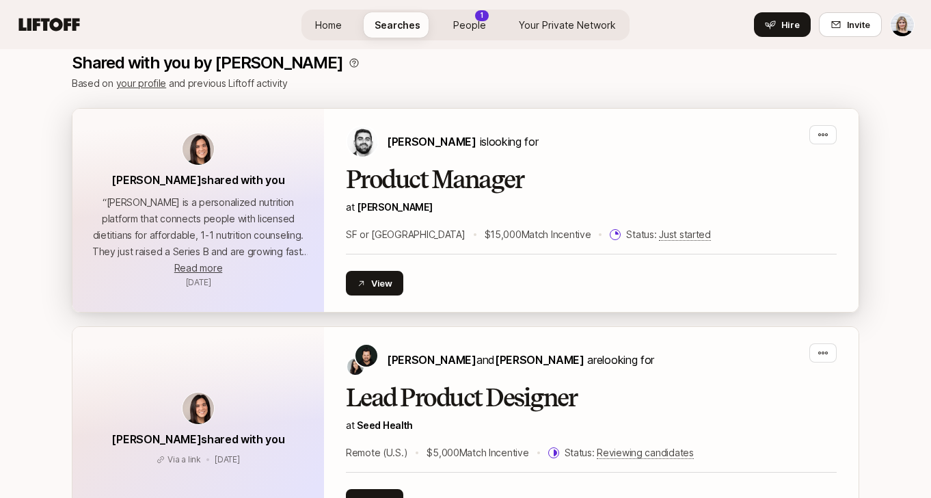
scroll to position [265, 0]
click at [370, 283] on button "View" at bounding box center [374, 282] width 57 height 25
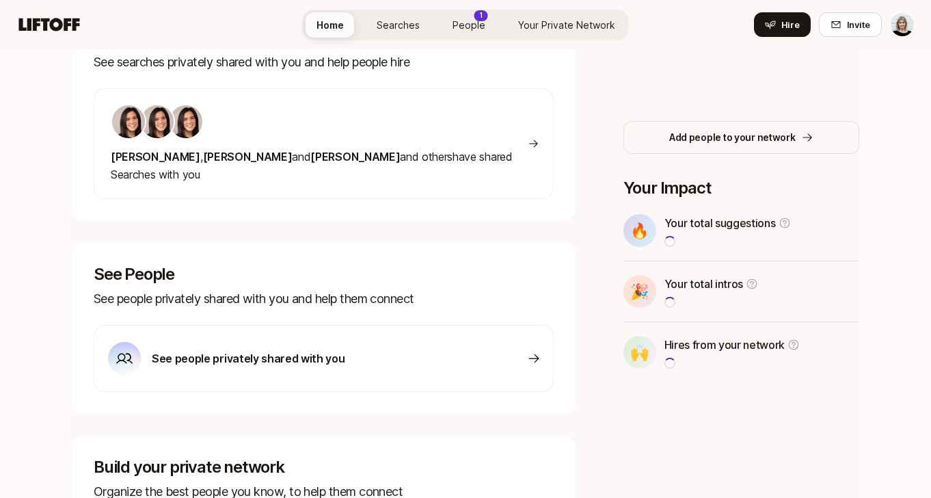
scroll to position [219, 0]
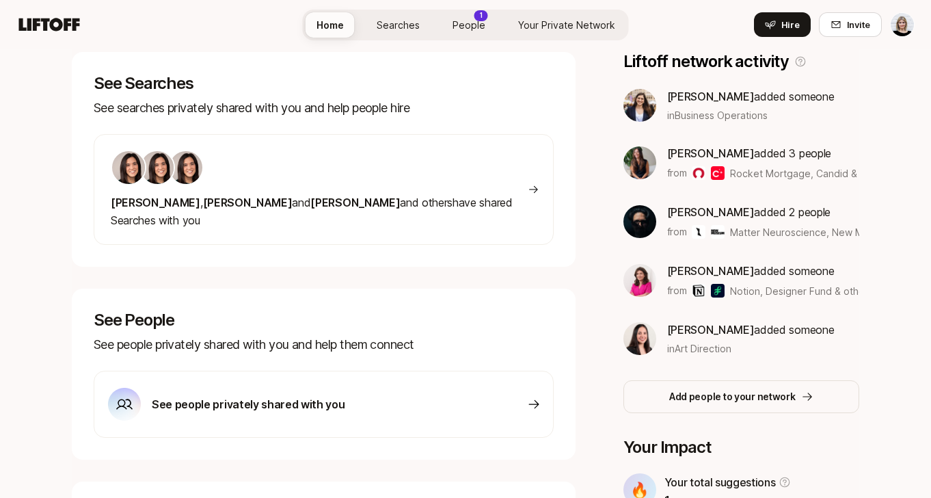
click at [297, 183] on div at bounding box center [319, 168] width 417 height 36
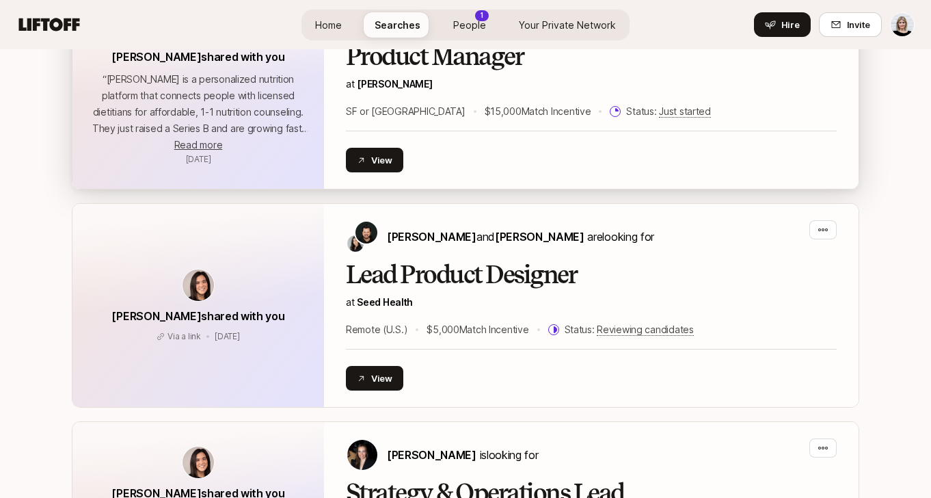
scroll to position [398, 0]
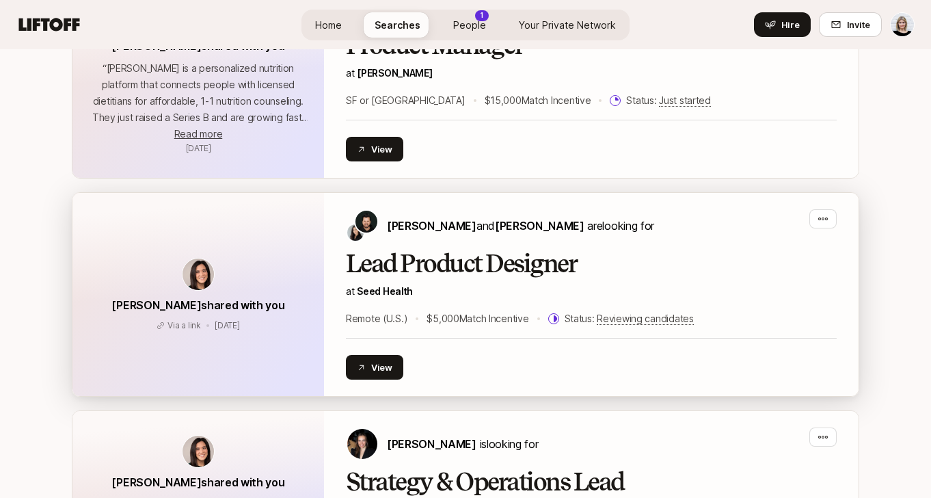
click at [679, 280] on div "Lead Product Designer at Seed Health Remote (U.S.) $5,000 Match Incentive Statu…" at bounding box center [591, 288] width 491 height 77
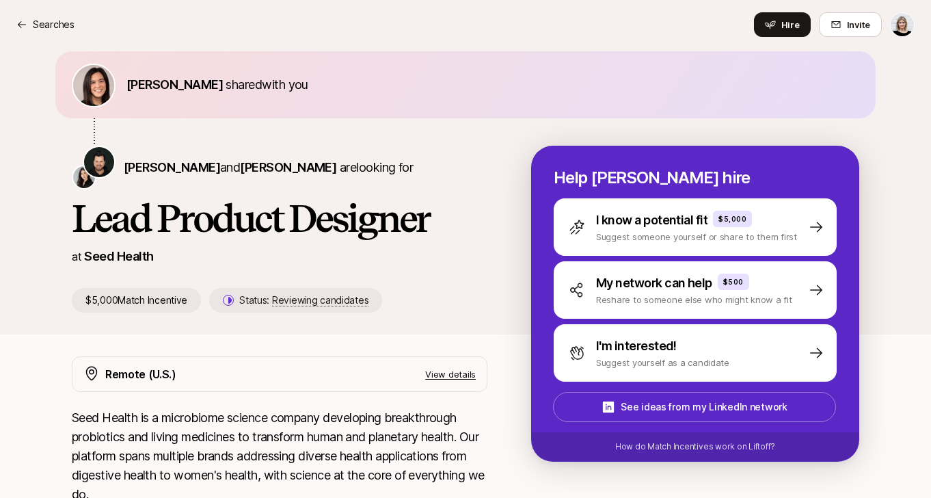
scroll to position [16, 0]
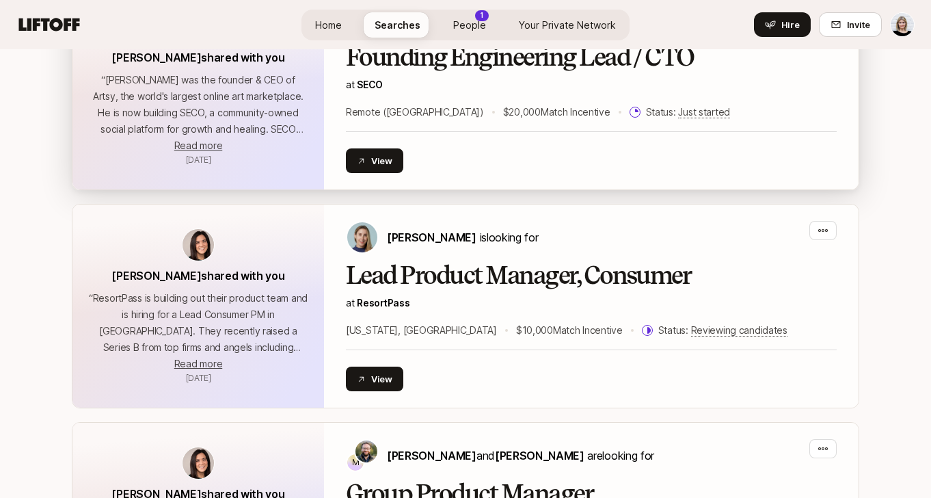
scroll to position [1047, 0]
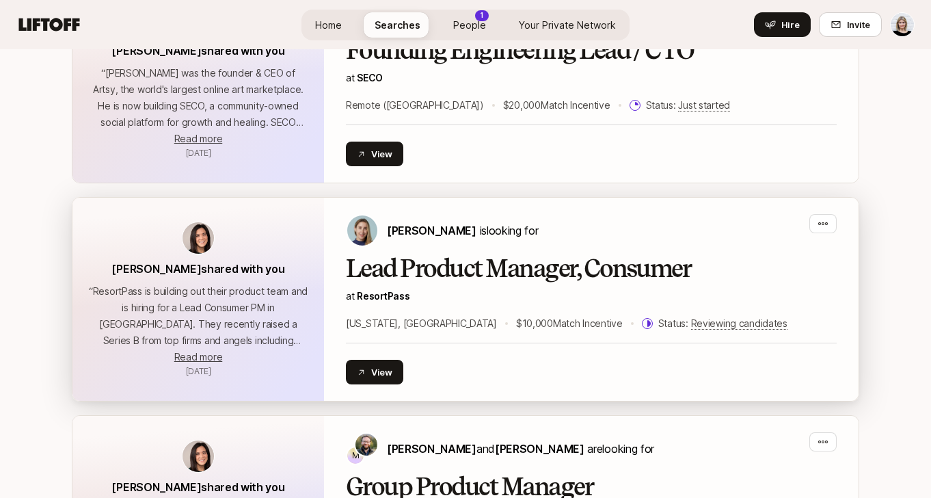
click at [625, 301] on p "at ResortPass" at bounding box center [591, 296] width 491 height 16
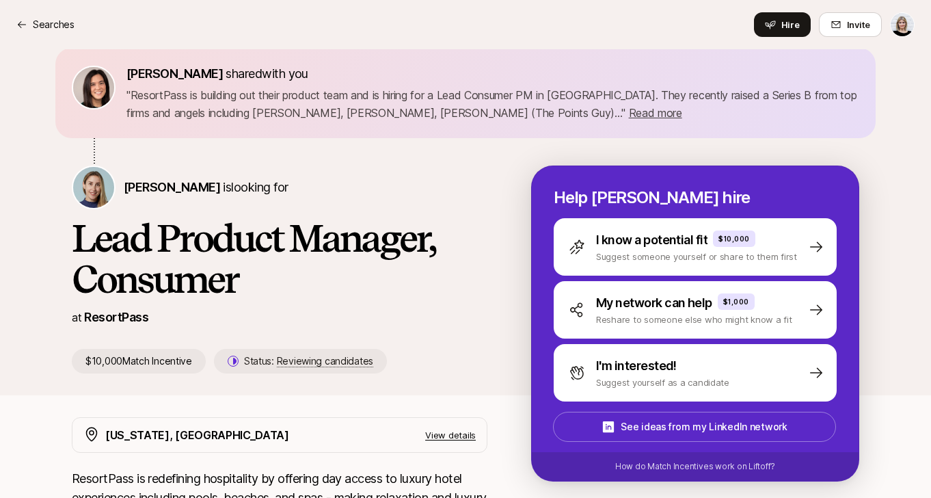
scroll to position [23, 0]
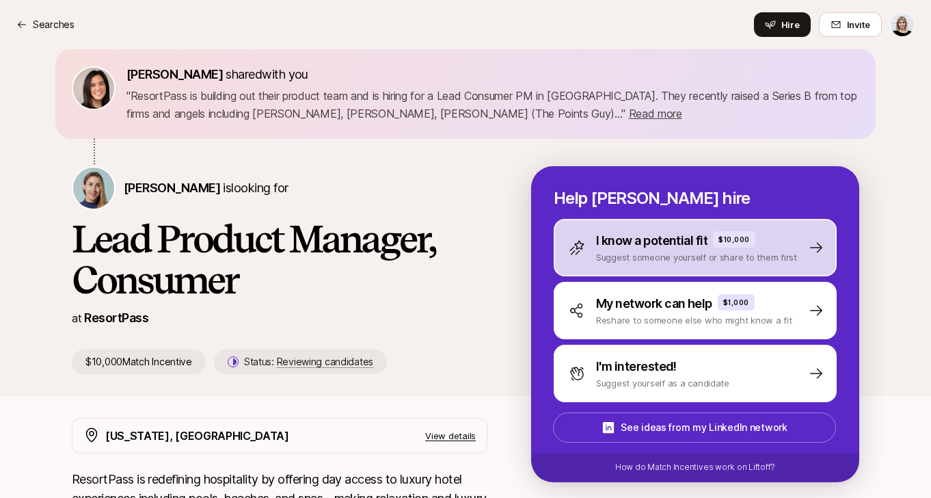
click at [599, 255] on p "Suggest someone yourself or share to them first" at bounding box center [696, 257] width 201 height 14
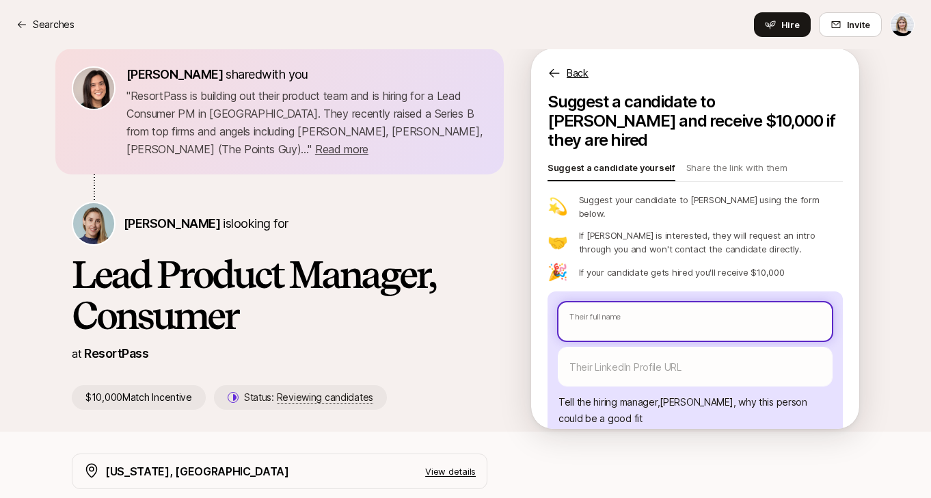
click at [597, 302] on input "text" at bounding box center [694, 321] width 273 height 38
paste input "[URL][DOMAIN_NAME]"
type textarea "x"
type input "[URL][DOMAIN_NAME]"
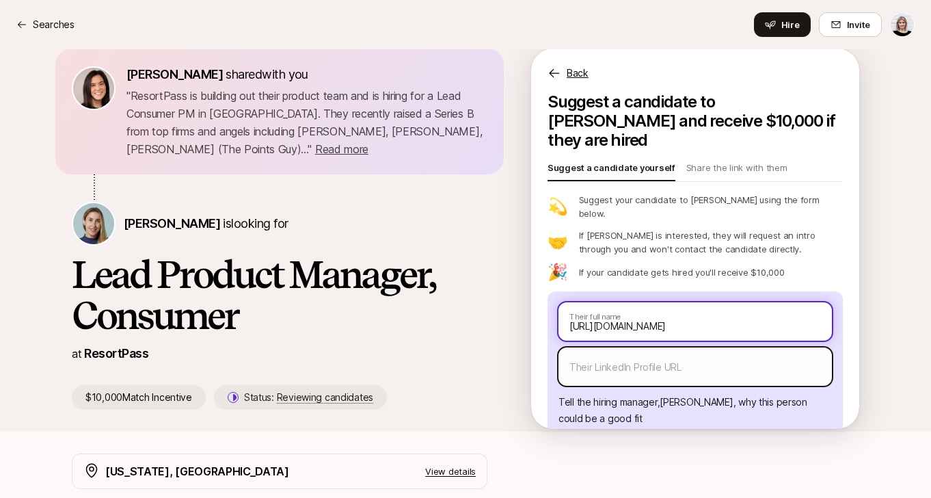
type textarea "x"
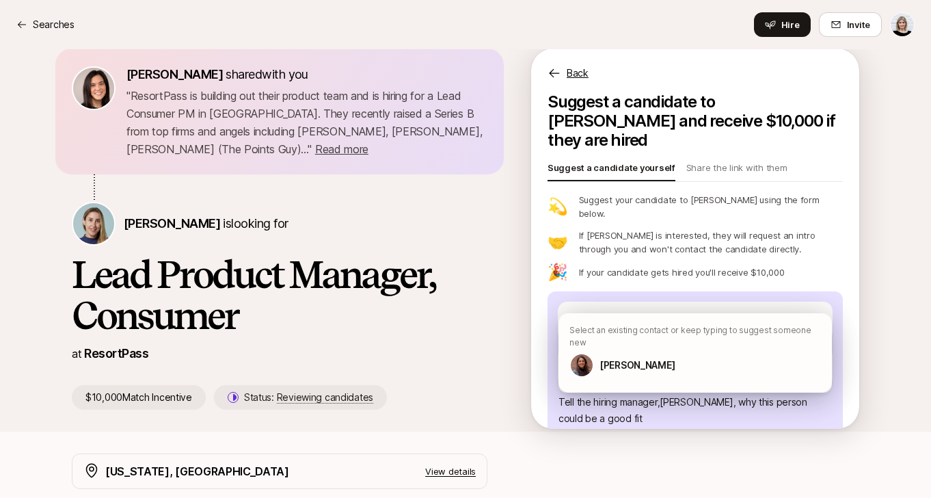
click at [543, 302] on div "Suggest a candidate to [PERSON_NAME] and receive $10,000 if they are hired Sugg…" at bounding box center [695, 260] width 328 height 336
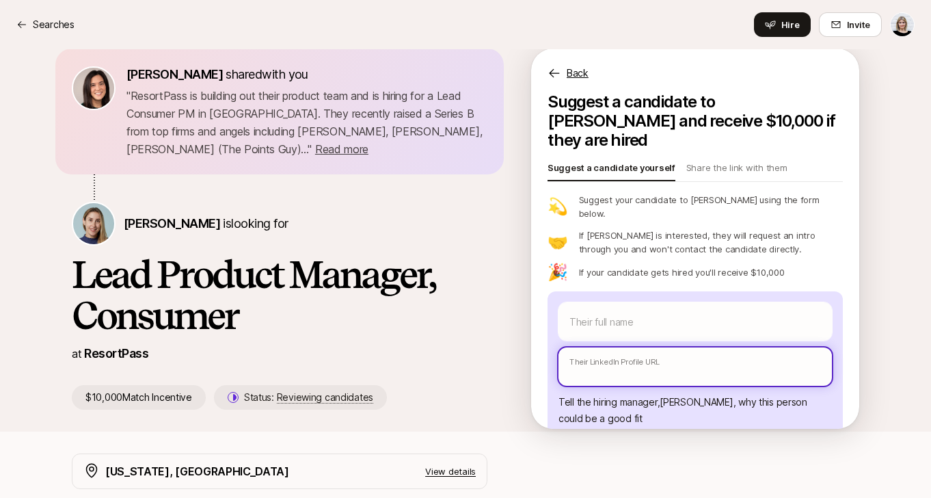
click at [611, 347] on input "text" at bounding box center [694, 366] width 273 height 38
paste input "[URL][DOMAIN_NAME]"
type textarea "x"
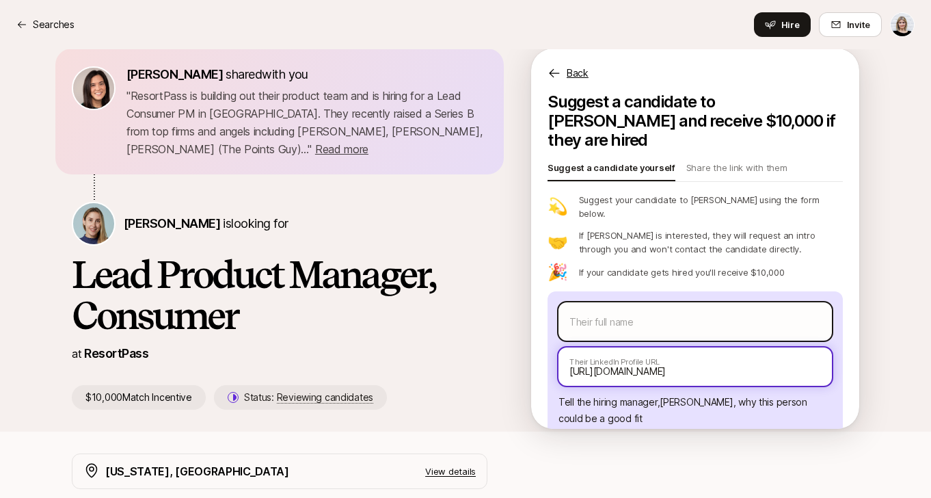
type input "[URL][DOMAIN_NAME]"
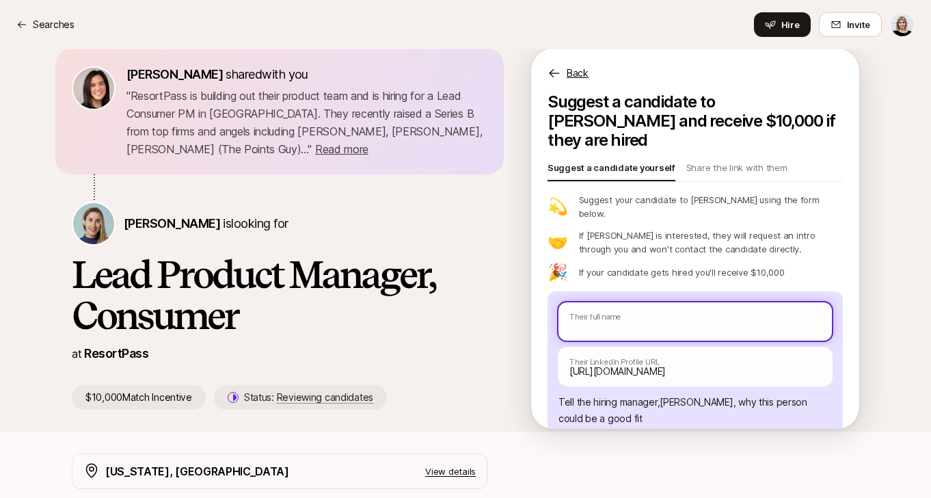
click at [620, 302] on input "text" at bounding box center [694, 321] width 273 height 38
paste input "[PERSON_NAME] ([PERSON_NAME]) [PERSON_NAME]"
type textarea "x"
type input "[PERSON_NAME] ([PERSON_NAME]) [PERSON_NAME]"
click at [659, 302] on input "[PERSON_NAME] ([PERSON_NAME]) [PERSON_NAME]" at bounding box center [694, 321] width 273 height 38
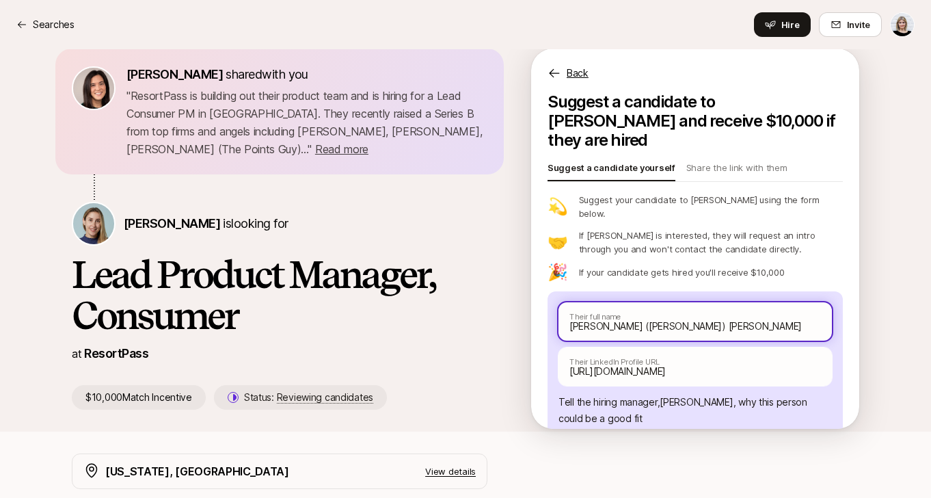
type textarea "x"
type input "[PERSON_NAME] ([PERSON_NAME])[PERSON_NAME]"
type textarea "x"
type input "[PERSON_NAME] (MurrayDoyle"
type textarea "x"
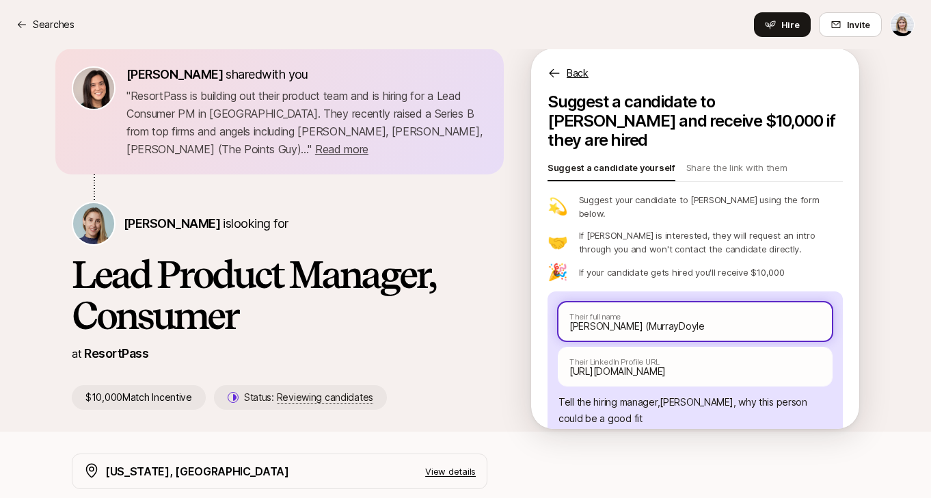
type input "[PERSON_NAME] (MurraDoyle"
type textarea "x"
type input "[PERSON_NAME] (MurrDoyle"
type textarea "x"
type input "[PERSON_NAME] (MurDoyle"
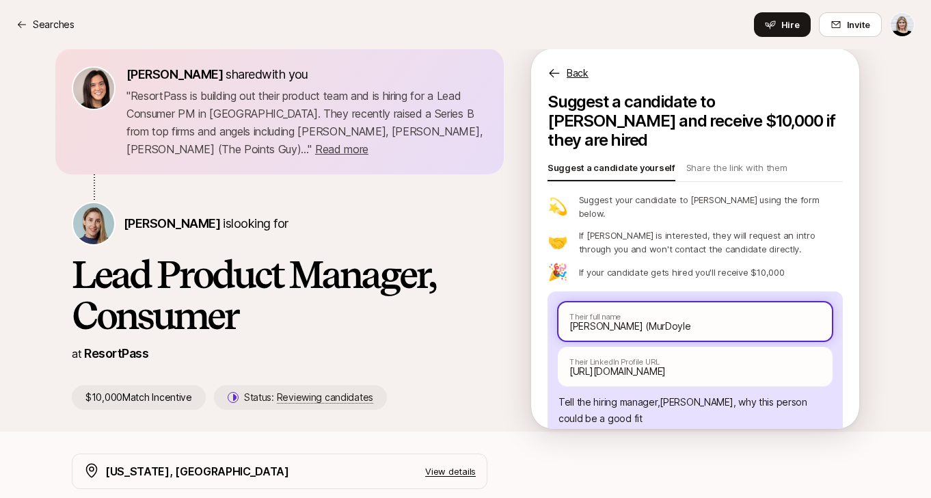
type textarea "x"
type input "[PERSON_NAME] (MuDoyle"
type textarea "x"
type input "[PERSON_NAME] (MDoyle"
type textarea "x"
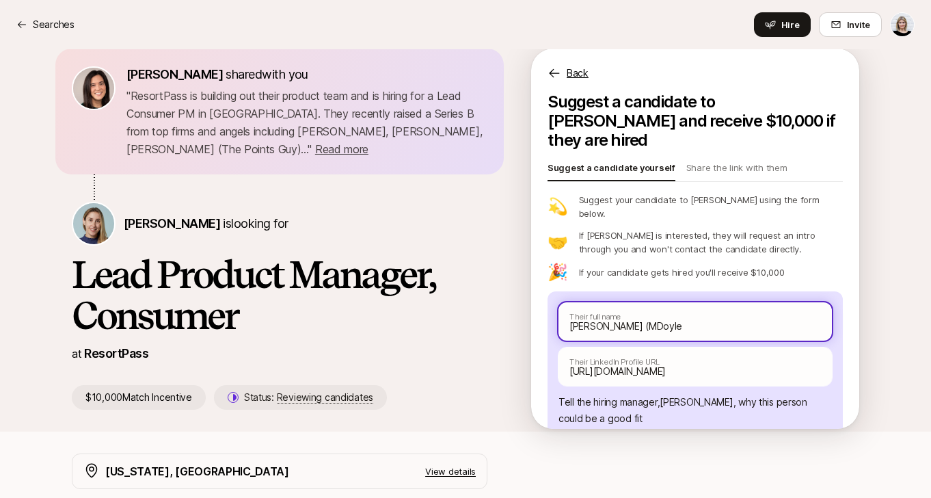
type input "[PERSON_NAME] ([PERSON_NAME]"
type textarea "x"
type input "[PERSON_NAME]"
type textarea "x"
type input "[PERSON_NAME]"
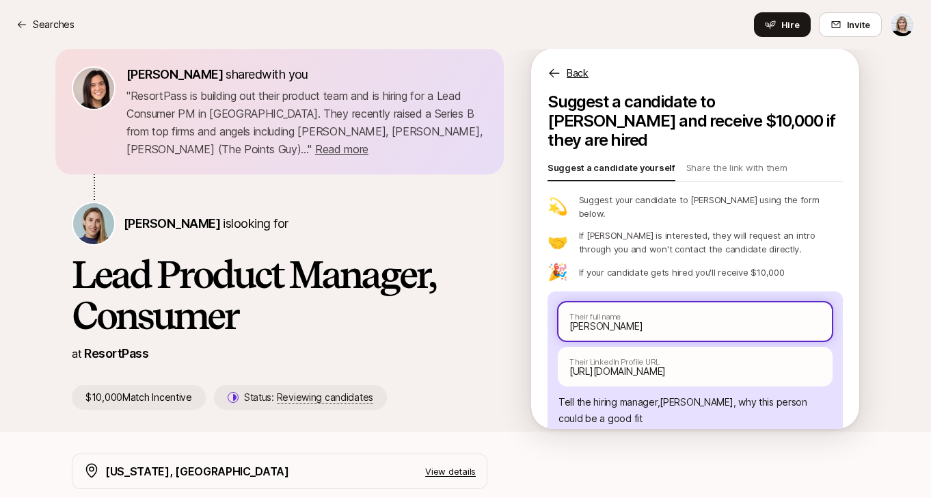
type textarea "x"
type input "[PERSON_NAME] PDoyle"
type textarea "x"
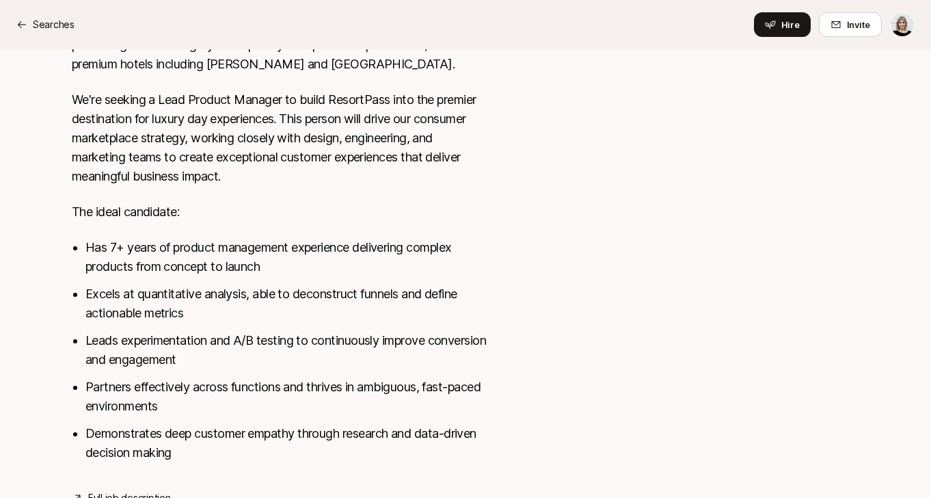
scroll to position [602, 0]
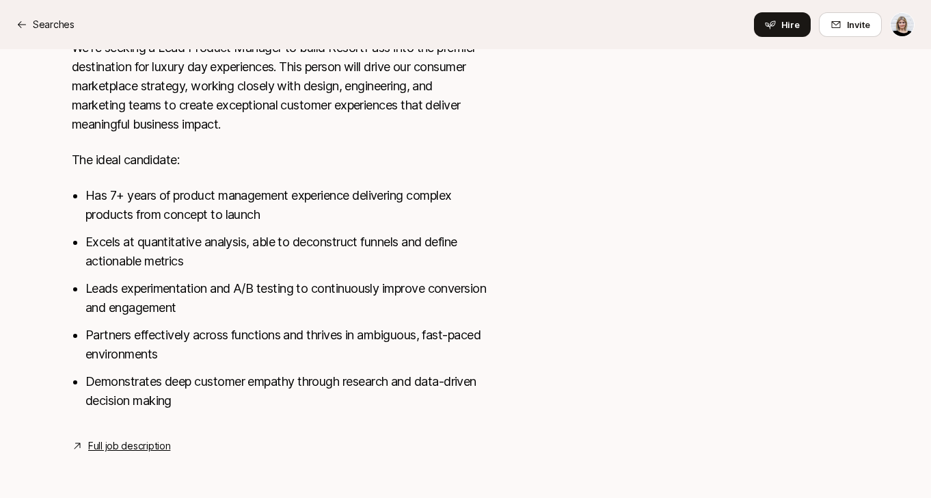
type input "[PERSON_NAME]"
click at [113, 450] on link "Full job description" at bounding box center [129, 445] width 82 height 16
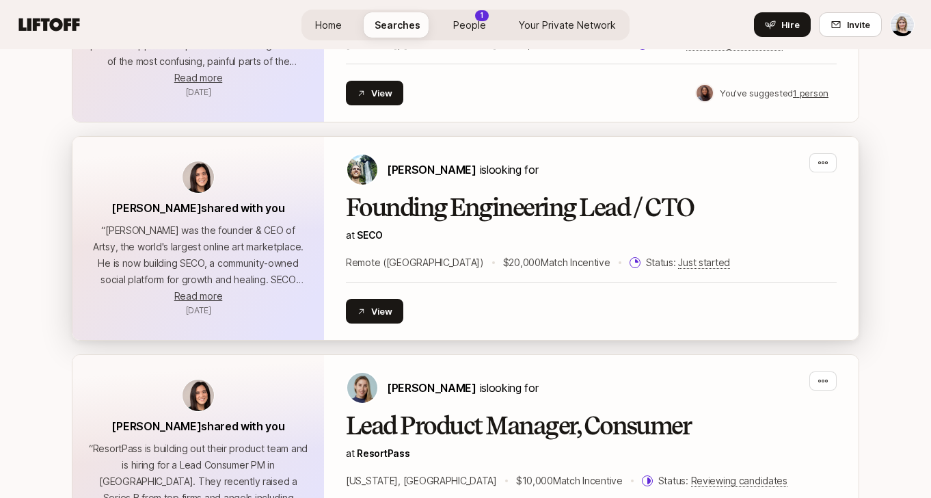
scroll to position [887, 0]
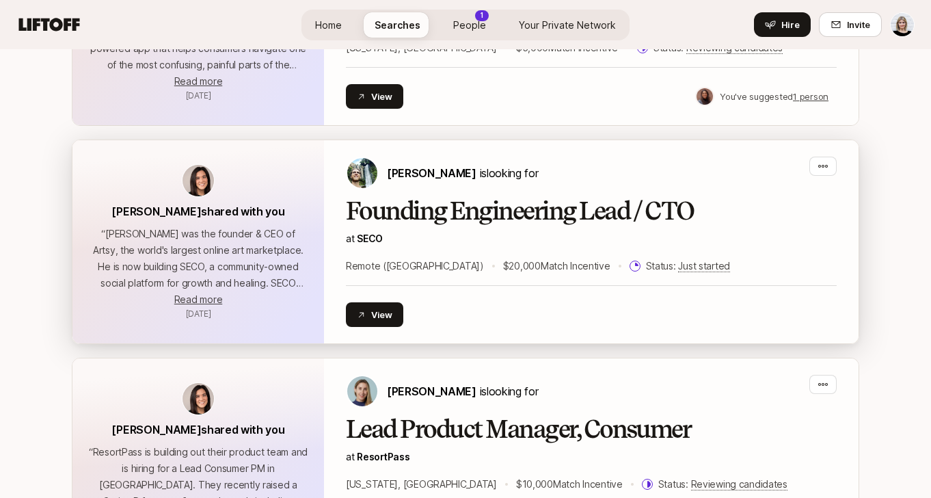
click at [472, 227] on div "Founding Engineering Lead / CTO at SECO Remote ([GEOGRAPHIC_DATA]) $20,000 Matc…" at bounding box center [591, 236] width 491 height 77
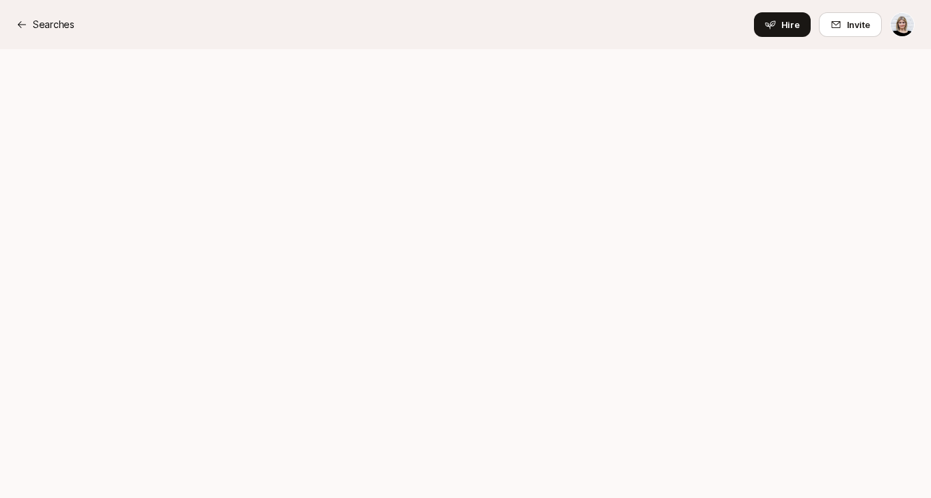
type textarea "x"
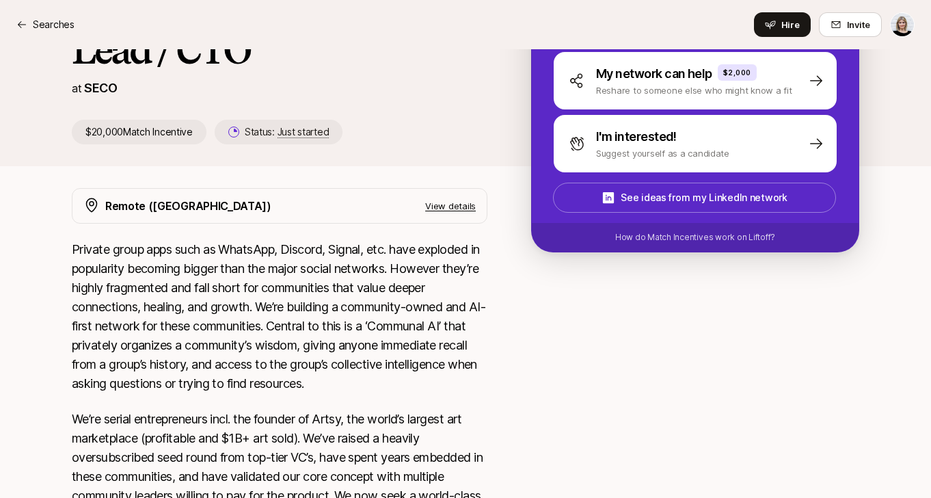
scroll to position [257, 0]
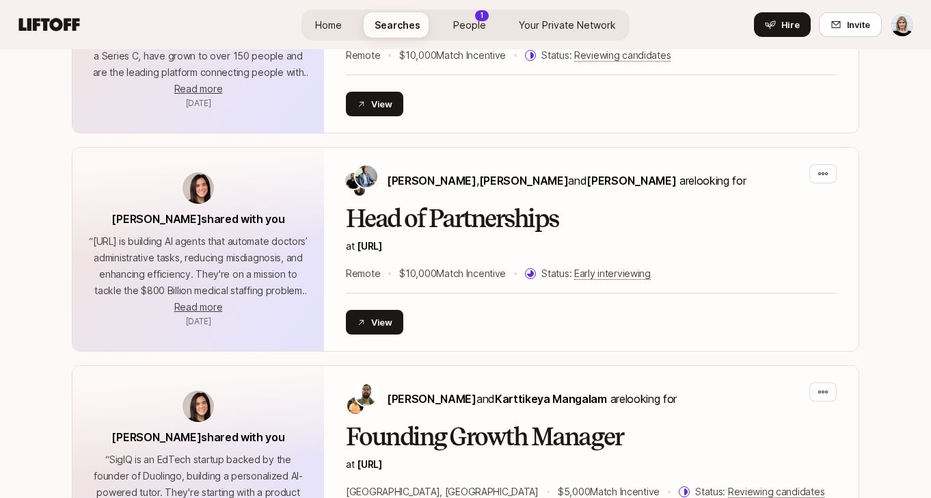
scroll to position [1535, 0]
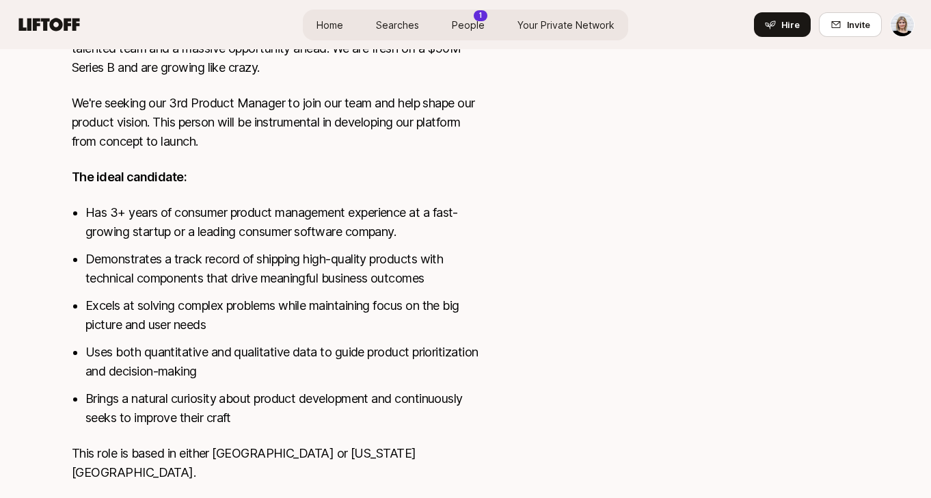
scroll to position [764, 0]
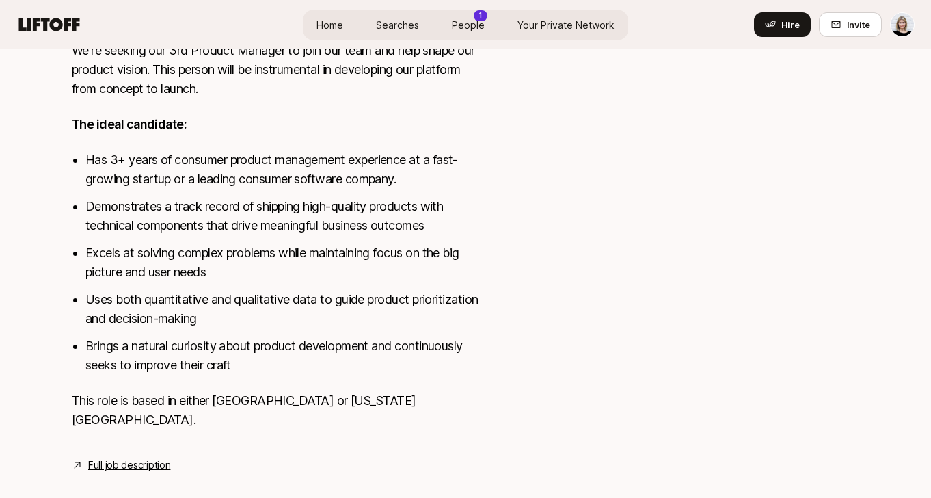
click at [148, 457] on link "Full job description" at bounding box center [129, 465] width 82 height 16
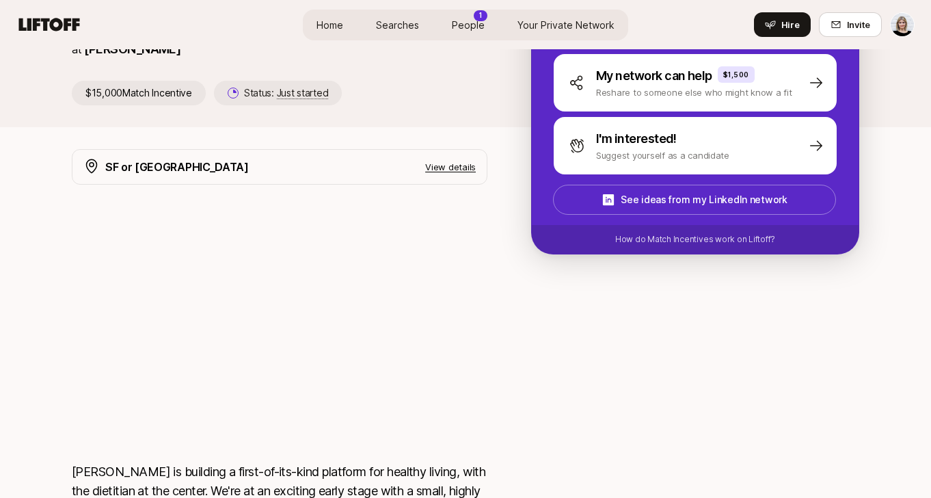
scroll to position [0, 0]
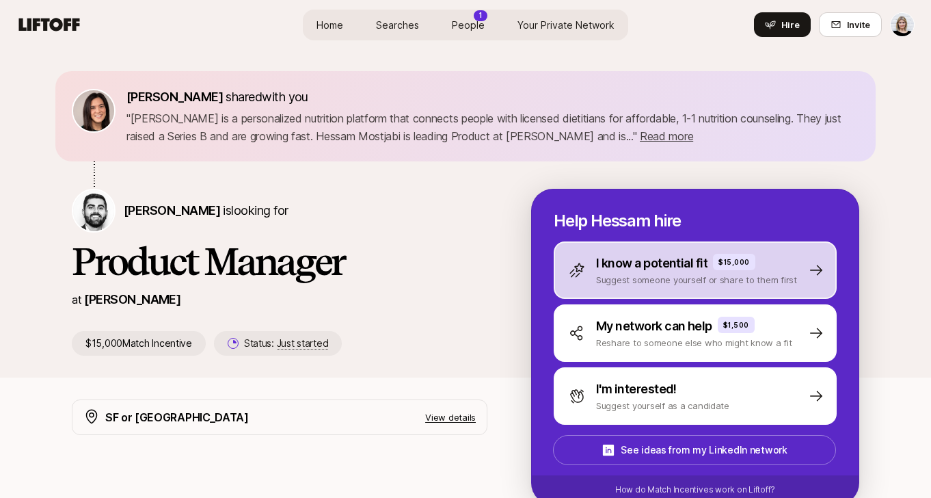
click at [630, 274] on p "Suggest someone yourself or share to them first" at bounding box center [696, 280] width 201 height 14
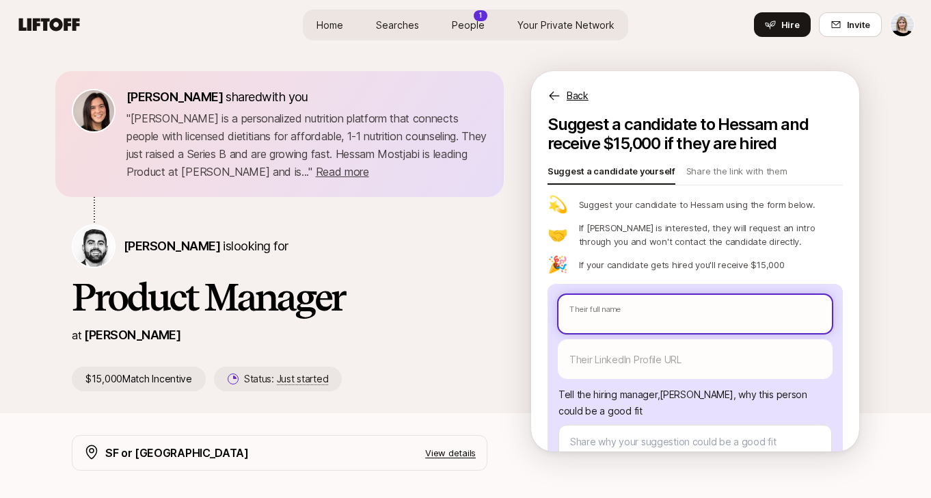
click at [616, 321] on input "text" at bounding box center [694, 314] width 273 height 38
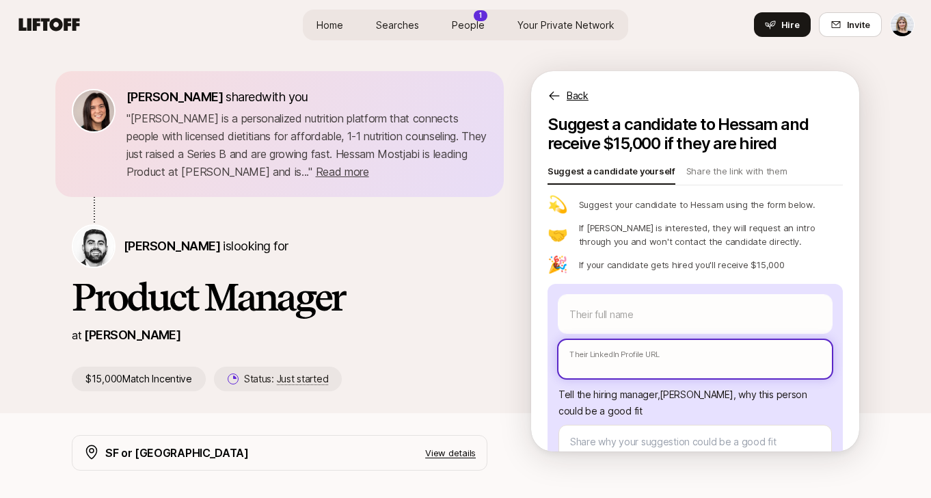
click at [616, 364] on input "text" at bounding box center [694, 359] width 273 height 38
paste input "[URL][DOMAIN_NAME]"
type textarea "x"
type input "[URL][DOMAIN_NAME]"
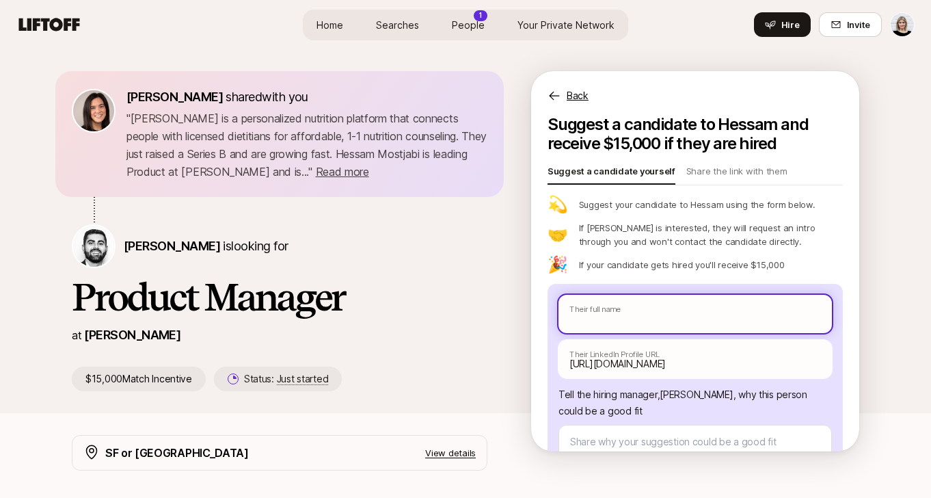
click at [630, 314] on input "text" at bounding box center [694, 314] width 273 height 38
paste input "[PERSON_NAME] ([PERSON_NAME]) [PERSON_NAME]"
type textarea "x"
type input "[PERSON_NAME] ([PERSON_NAME]) [PERSON_NAME]"
drag, startPoint x: 655, startPoint y: 320, endPoint x: 608, endPoint y: 319, distance: 46.5
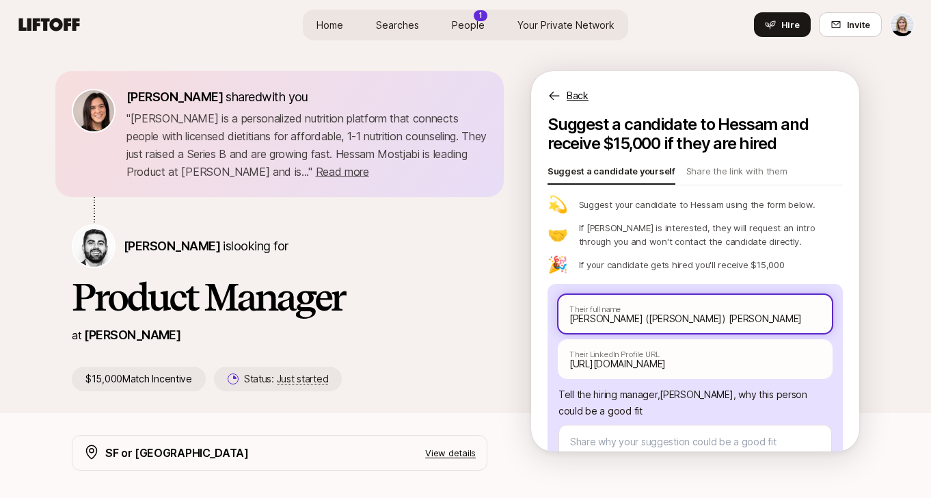
click at [608, 319] on input "[PERSON_NAME] ([PERSON_NAME]) [PERSON_NAME]" at bounding box center [694, 314] width 273 height 38
type textarea "x"
type input "Meghan Doyle"
type textarea "x"
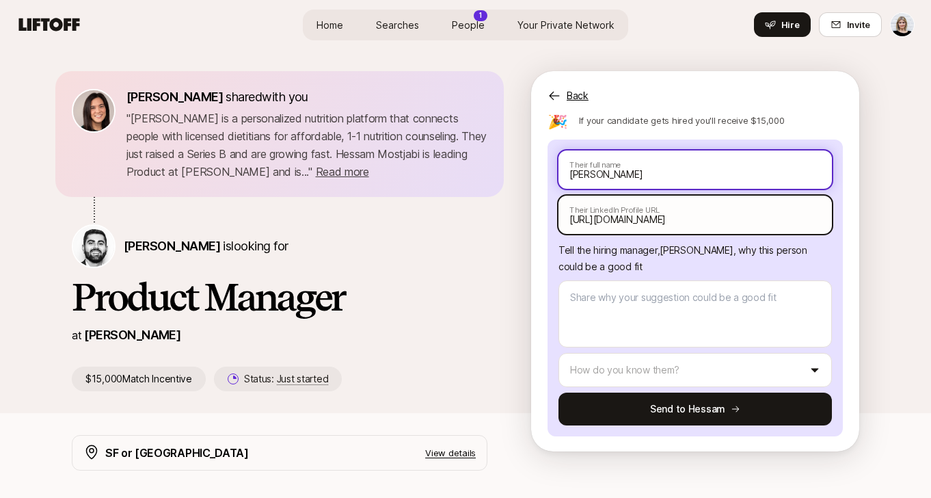
scroll to position [146, 0]
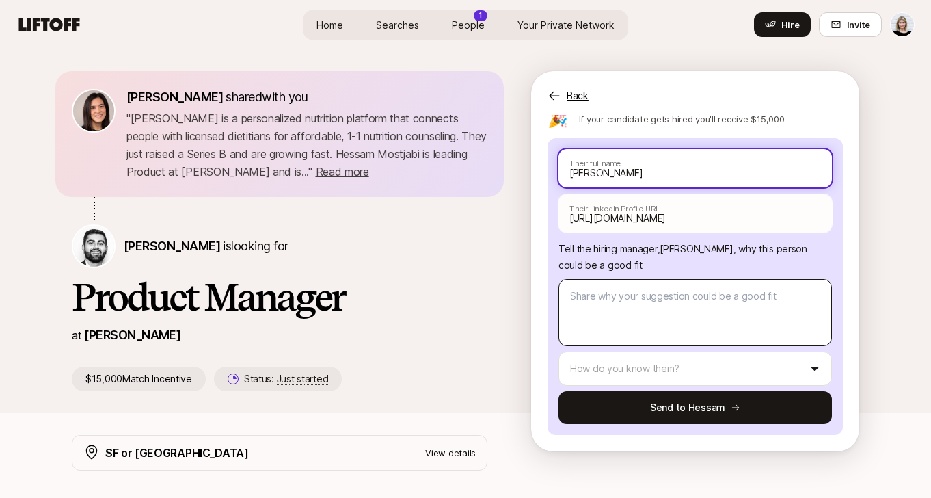
type input "[PERSON_NAME]"
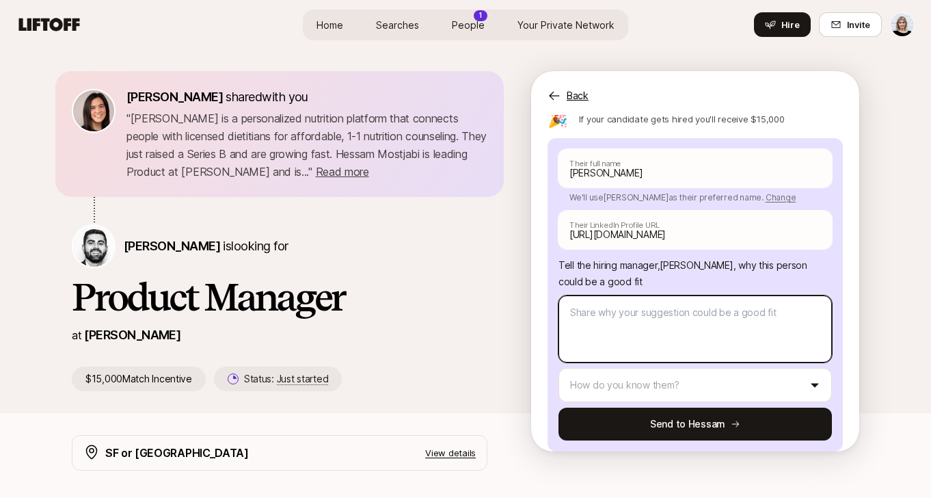
click at [673, 302] on textarea at bounding box center [694, 328] width 273 height 67
type textarea "x"
type textarea "R"
type textarea "x"
type textarea "Ra"
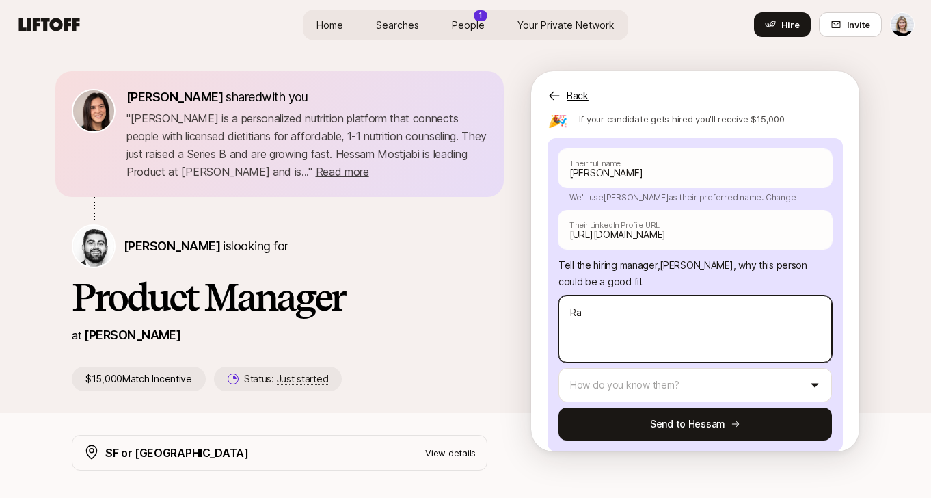
type textarea "x"
type textarea "Ran"
type textarea "x"
type textarea "Ran"
type textarea "x"
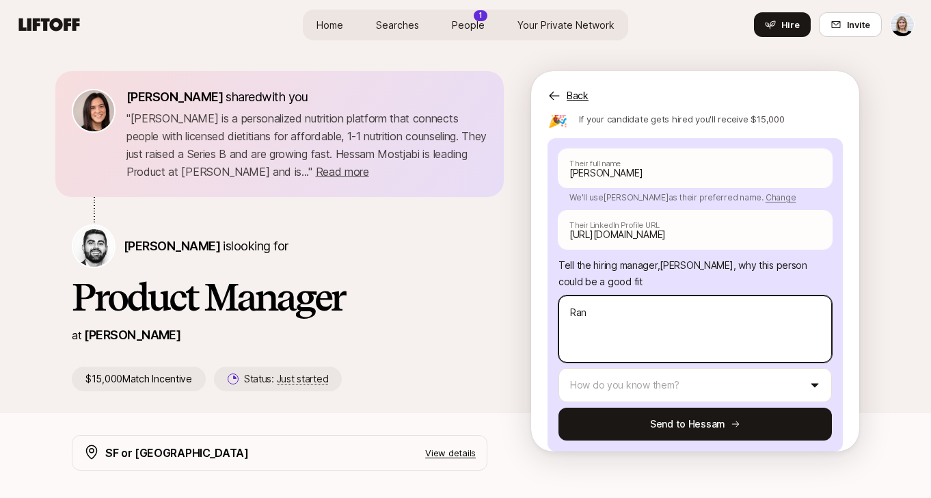
type textarea "Ran P"
type textarea "x"
type textarea "Ran Pr"
type textarea "x"
type textarea "Ran Pro"
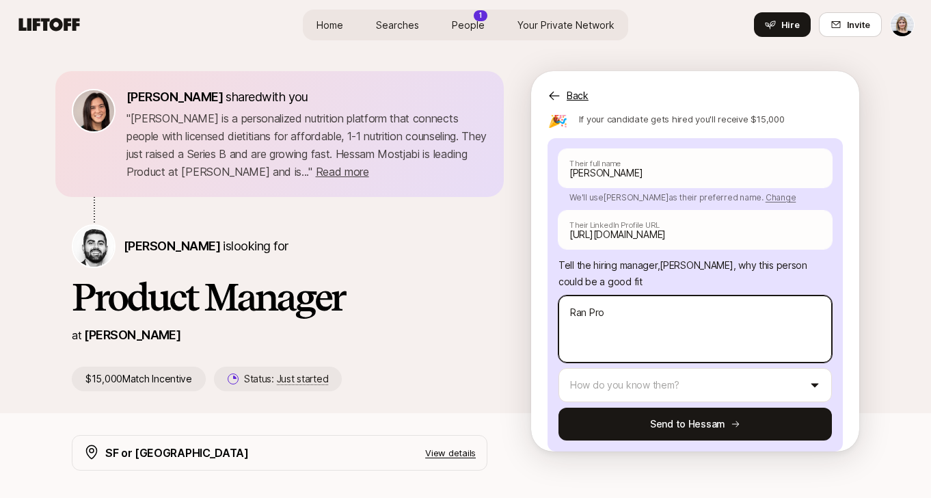
type textarea "x"
type textarea "Ran Prod"
type textarea "x"
type textarea "Ran Produ"
type textarea "x"
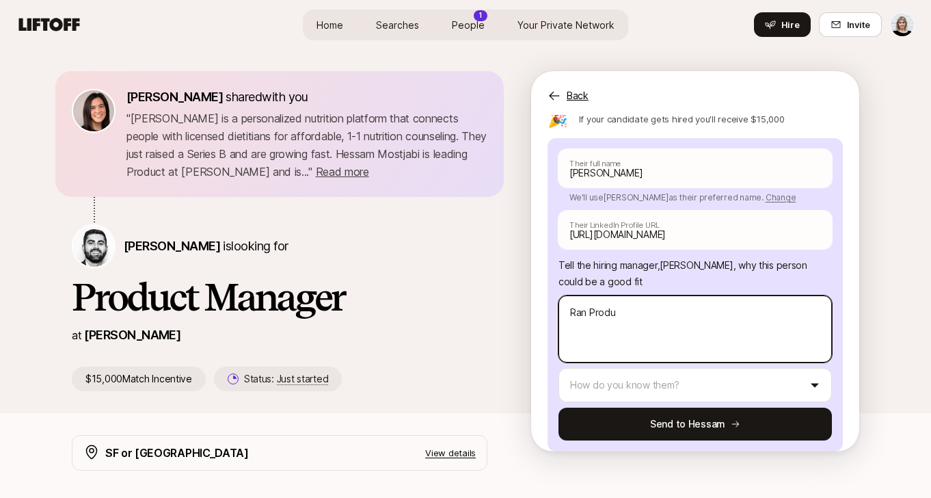
type textarea "Ran Produc"
type textarea "x"
type textarea "Ran Product"
type textarea "x"
type textarea "Ran Product"
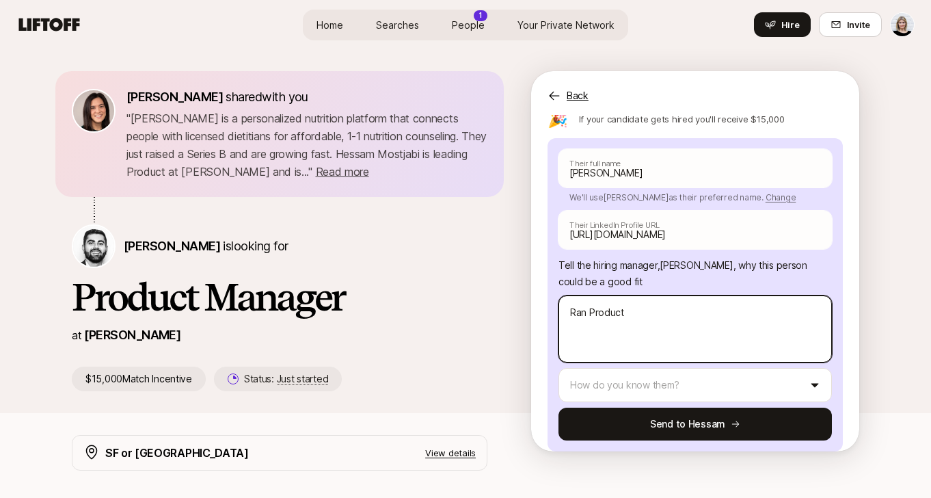
type textarea "x"
type textarea "Ran Product f"
type textarea "x"
type textarea "Ran Product fr"
type textarea "x"
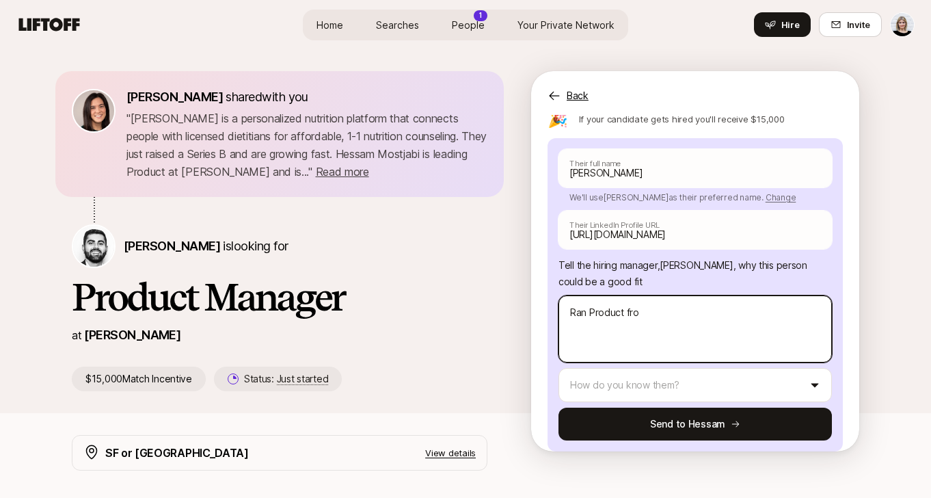
type textarea "Ran Product fro"
type textarea "x"
type textarea "Ran Product fro B"
type textarea "x"
type textarea "Ran Product fro Br"
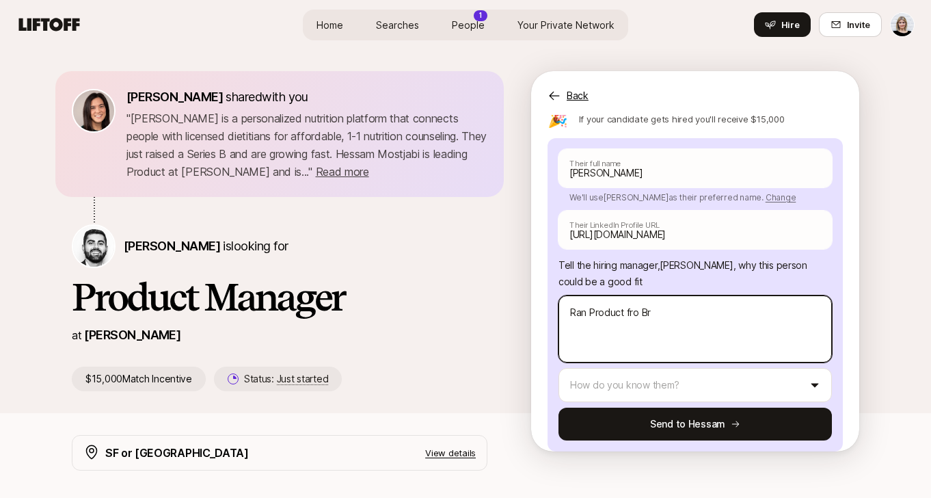
type textarea "x"
type textarea "Ran Product fro Brav"
type textarea "x"
type textarea "Ran Product fro Brave"
type textarea "x"
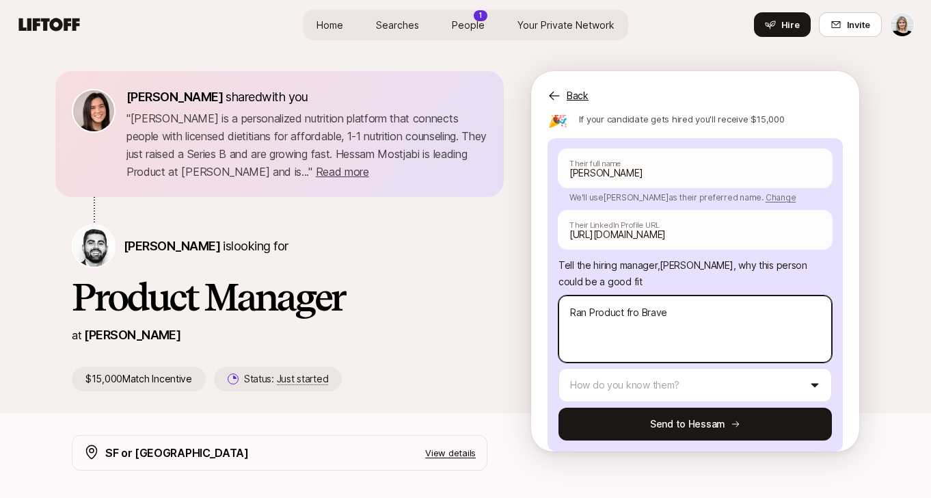
type textarea "Ran Product fro Brave"
type textarea "x"
type textarea "Ran Product fro Brave h"
type textarea "x"
type textarea "Ran Product fro Brave he"
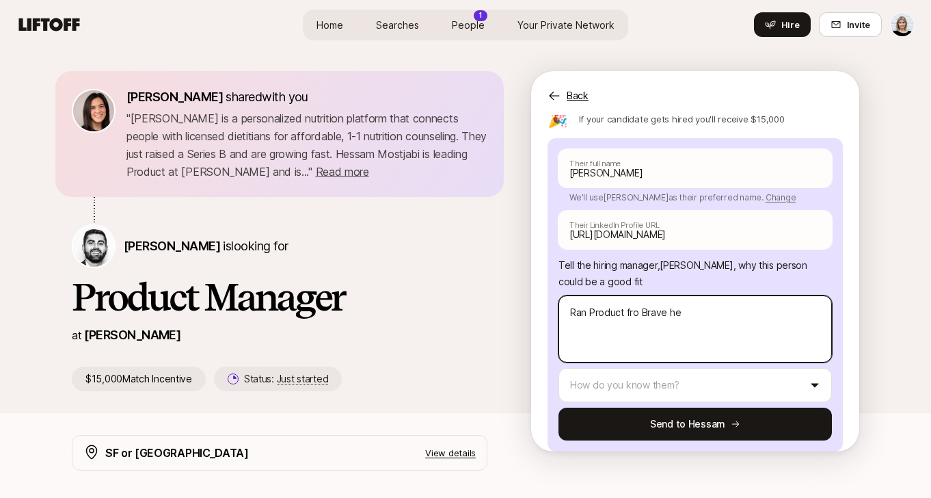
type textarea "x"
type textarea "Ran Product fro Brave hea"
type textarea "x"
type textarea "Ran Product fro Brave heal"
type textarea "x"
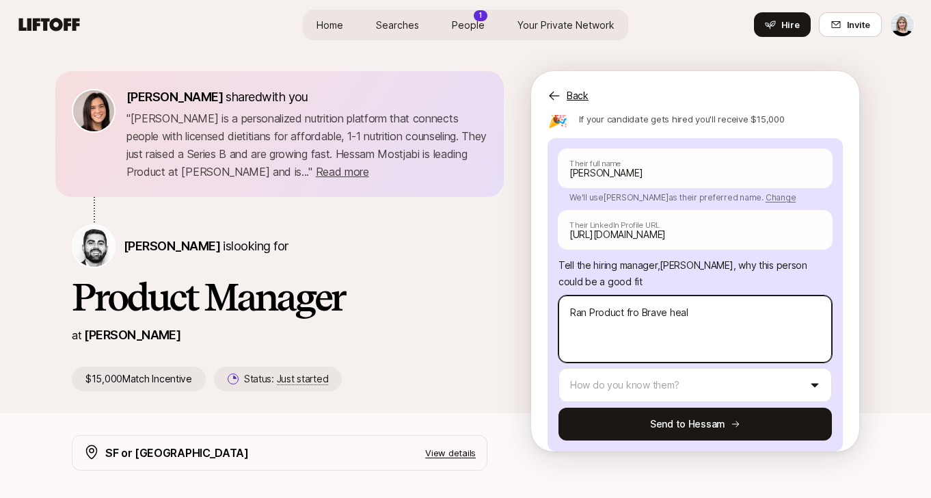
type textarea "Ran Product fro Brave healt"
type textarea "x"
type textarea "Ran Product fro Brave health"
type textarea "x"
type textarea "Ran Product fro Brave health ("
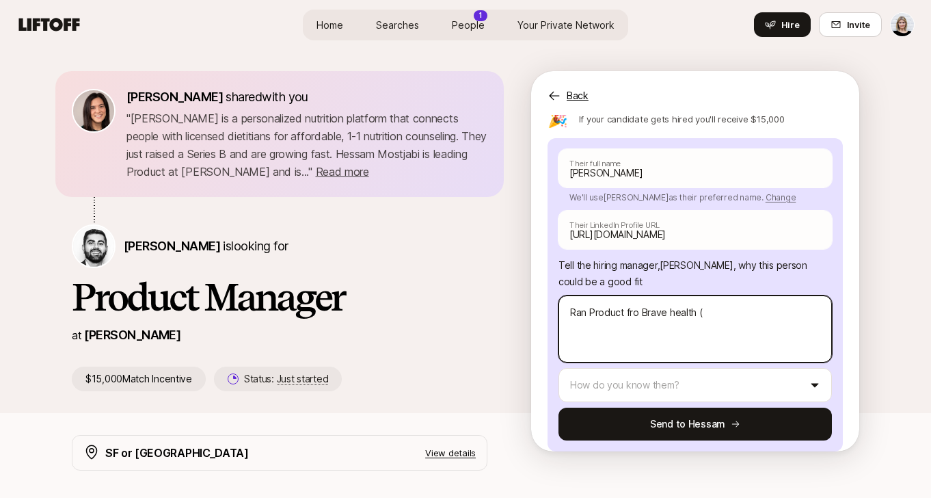
type textarea "x"
type textarea "Ran Product fro Brave health (d"
type textarea "x"
type textarea "Ran Product fro Brave health (di"
type textarea "x"
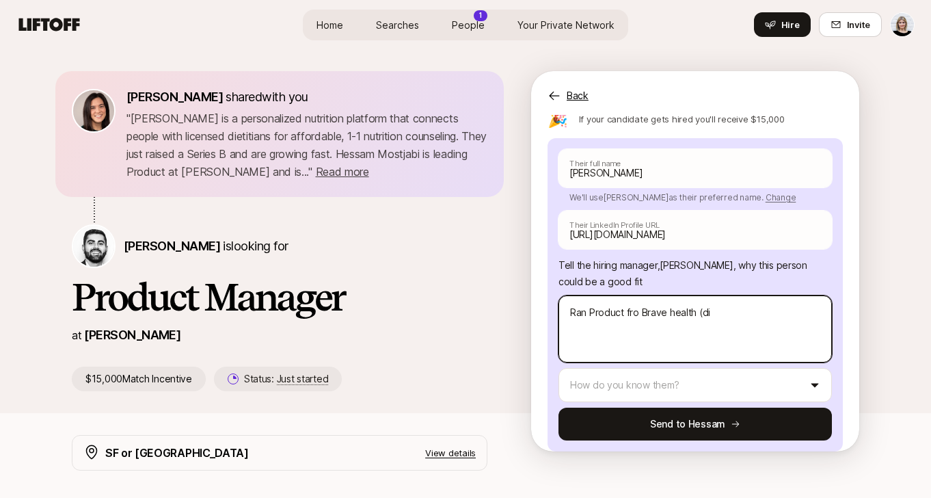
type textarea "Ran Product fro Brave health (dig"
type textarea "x"
type textarea "Ran Product fro Brave health (digi"
type textarea "x"
type textarea "Ran Product fro Brave health (digit"
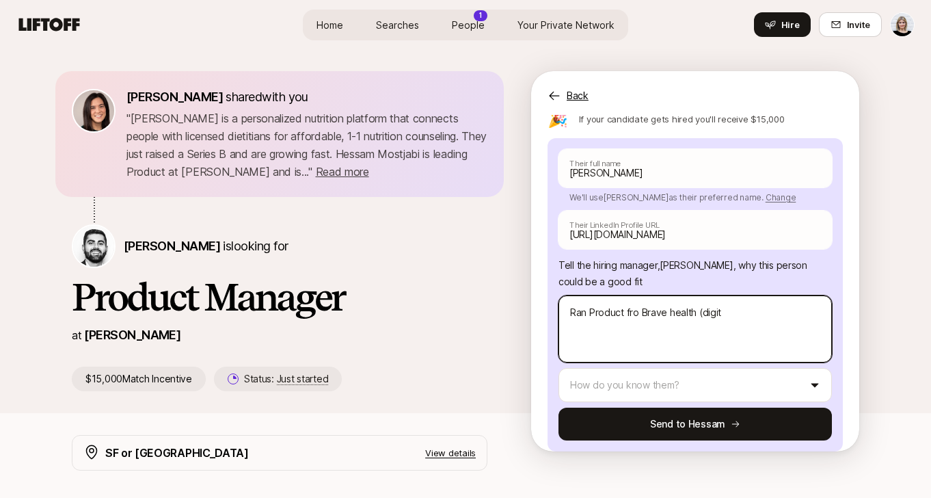
type textarea "x"
type textarea "Ran Product fro Brave health (digita"
type textarea "x"
type textarea "Ran Product fro Brave health (digital"
type textarea "x"
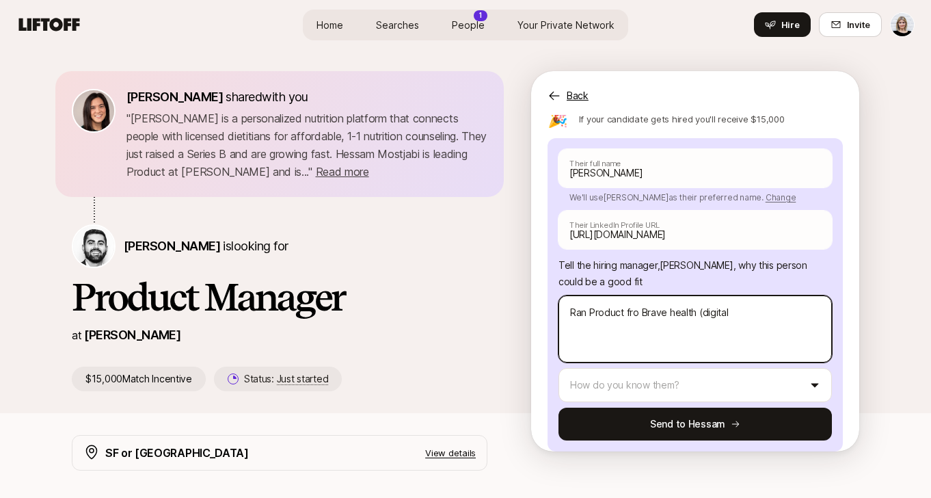
type textarea "Ran Product fro Brave health (digital"
type textarea "x"
type textarea "Ran Product fro Brave health (digital he"
type textarea "x"
type textarea "Ran Product fro Brave health (digital hea"
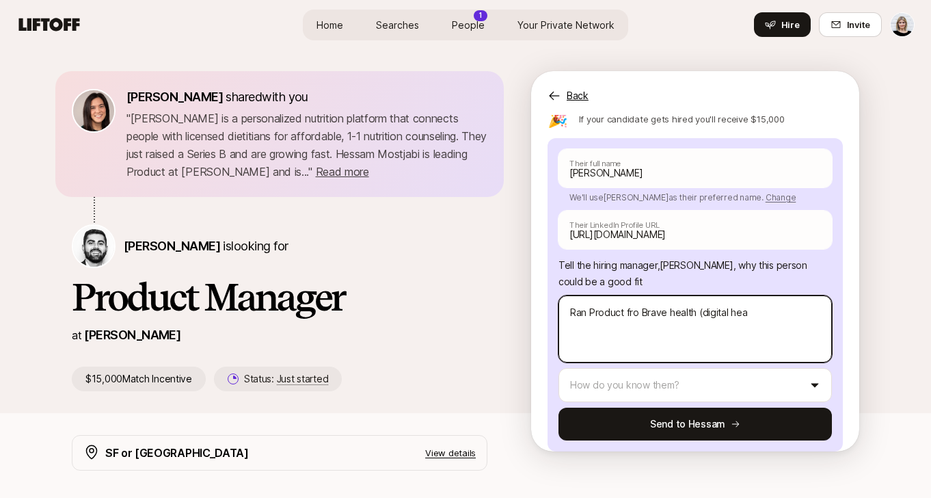
type textarea "x"
type textarea "Ran Product fro Brave health (digital heal"
type textarea "x"
type textarea "Ran Product fro Brave health (digital healt"
type textarea "x"
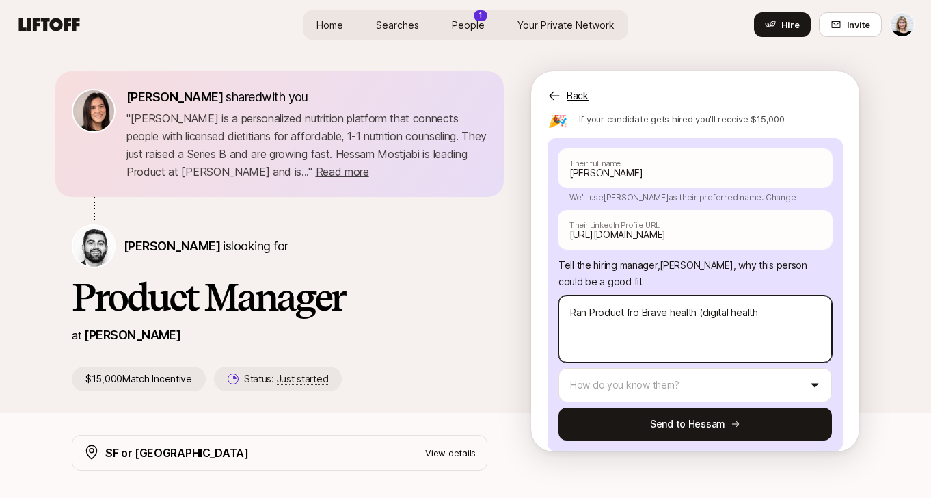
type textarea "Ran Product fro Brave health (digital health"
type textarea "x"
type textarea "Ran Product fro Brave health (digital health"
click at [595, 312] on textarea "Ran Product fro Brave health (digital health" at bounding box center [694, 328] width 273 height 67
type textarea "x"
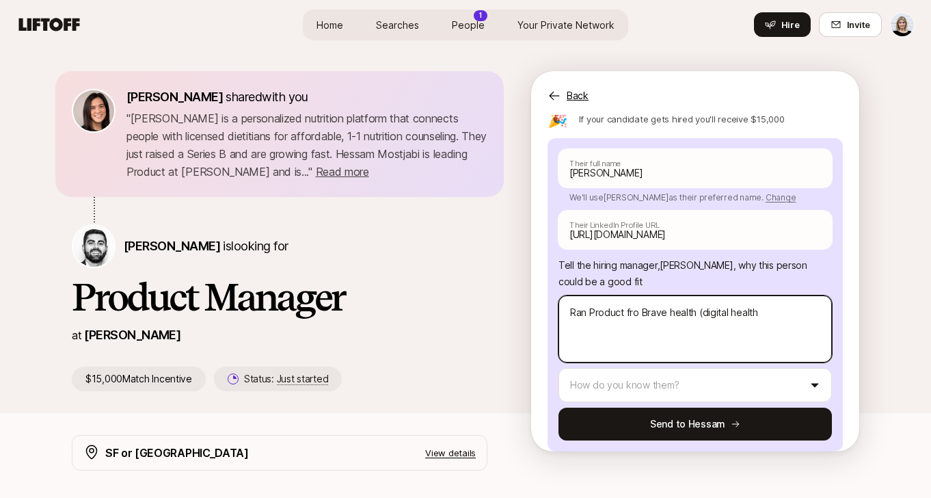
type textarea "Ran roduct fro Brave health (digital health"
type textarea "x"
type textarea "Ran product fro Brave health (digital health"
click at [634, 314] on textarea "Ran product fro Brave health (digital health" at bounding box center [694, 328] width 273 height 67
type textarea "x"
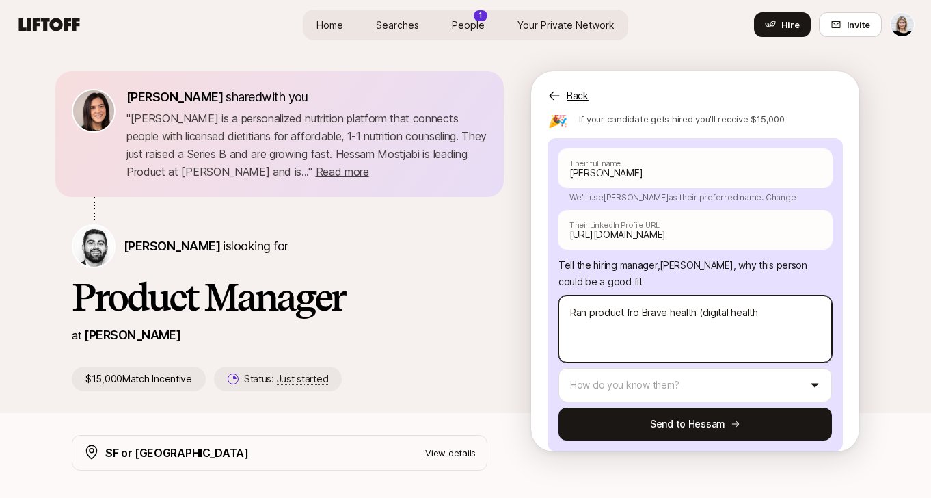
type textarea "Ran product froBrave health (digital health"
type textarea "x"
type textarea "Ran product frBrave health (digital health"
type textarea "x"
type textarea "Ran product fBrave health (digital health"
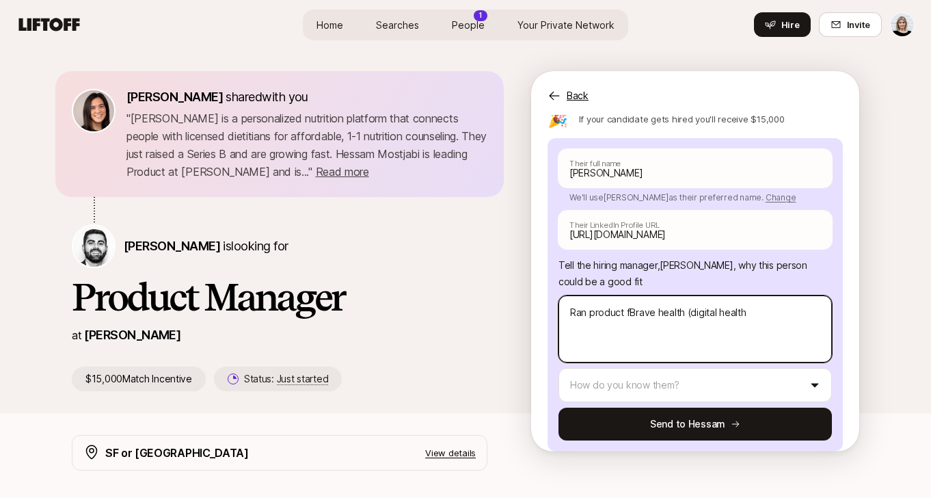
type textarea "x"
type textarea "Ran product foBrave health (digital health"
type textarea "x"
type textarea "Ran product for Brave health (digital health"
click at [774, 314] on textarea "Ran product for Brave health (digital health" at bounding box center [694, 328] width 273 height 67
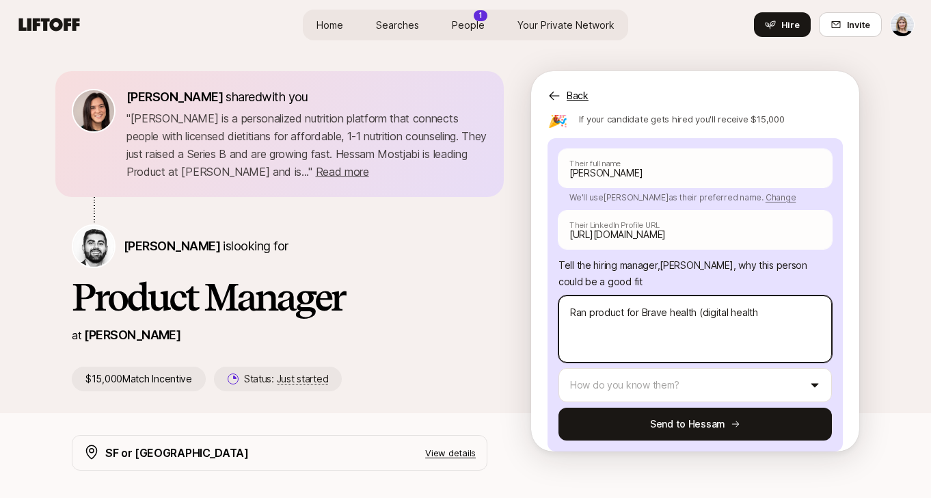
drag, startPoint x: 774, startPoint y: 314, endPoint x: 727, endPoint y: 310, distance: 47.3
click at [727, 310] on textarea "Ran product for Brave health (digital health" at bounding box center [694, 328] width 273 height 67
type textarea "x"
type textarea "Ran product for Brave health (digital c"
type textarea "x"
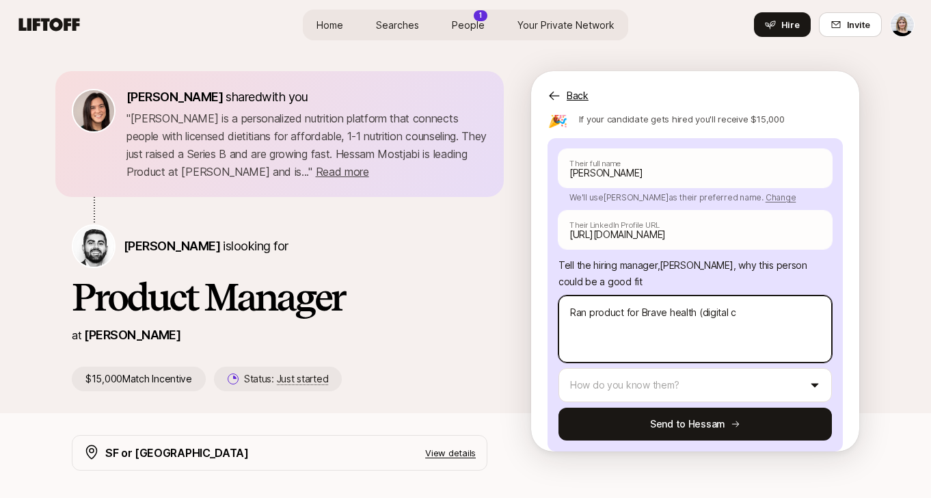
type textarea "Ran product for Brave health (digital co"
type textarea "x"
type textarea "Ran product for Brave health (digital con"
type textarea "x"
type textarea "Ran product for Brave health (digital cons"
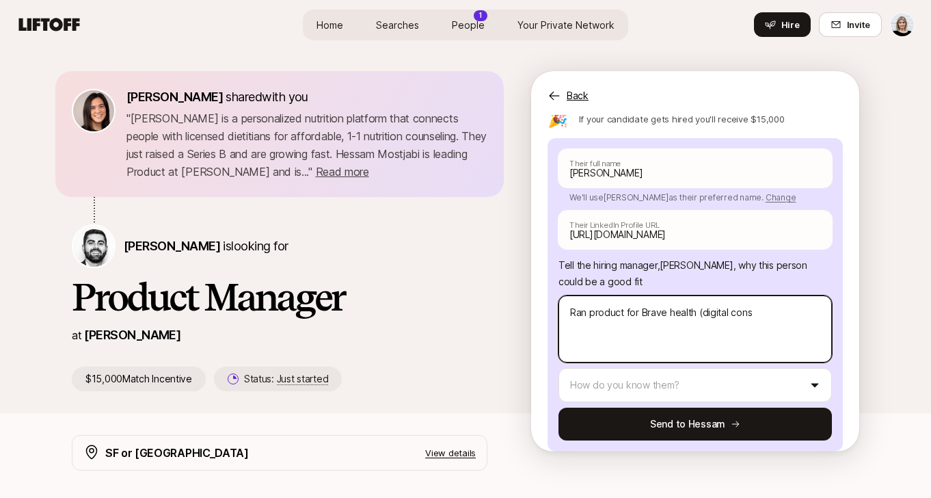
type textarea "x"
type textarea "Ran product for Brave health (digital consu"
type textarea "x"
type textarea "Ran product for Brave health (digital consum"
type textarea "x"
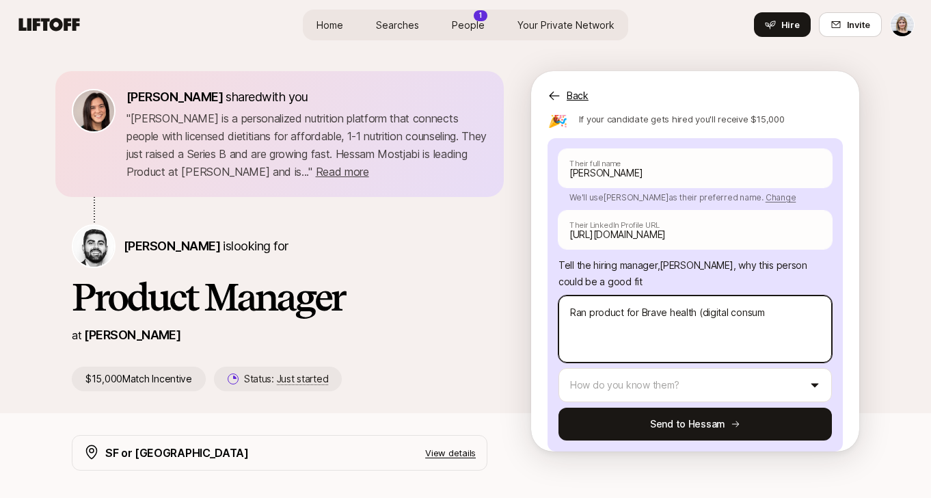
type textarea "Ran product for Brave health (digital consume"
type textarea "x"
type textarea "Ran product for Brave health (digital consumer"
type textarea "x"
type textarea "Ran product for Brave health (digital consumer"
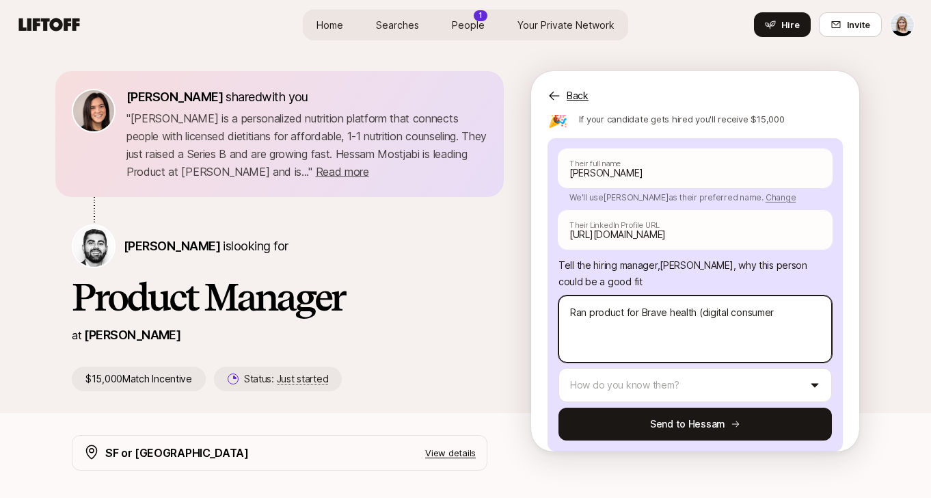
type textarea "x"
type textarea "Ran product for Brave health (digital consume"
type textarea "x"
type textarea "Ran product for Brave health (digital consum"
type textarea "x"
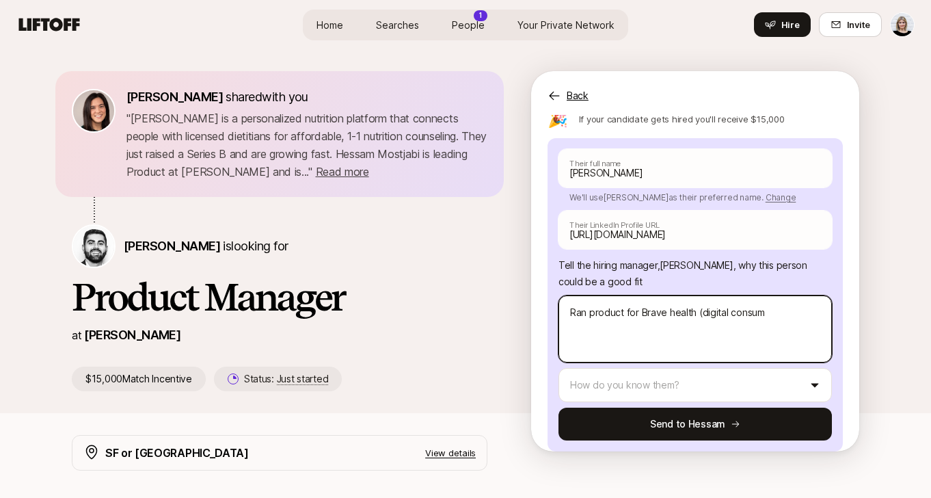
type textarea "Ran product for Brave health (digital consu"
type textarea "x"
type textarea "Ran product for Brave health (digital cons"
type textarea "x"
type textarea "Ran product for Brave health (digital con"
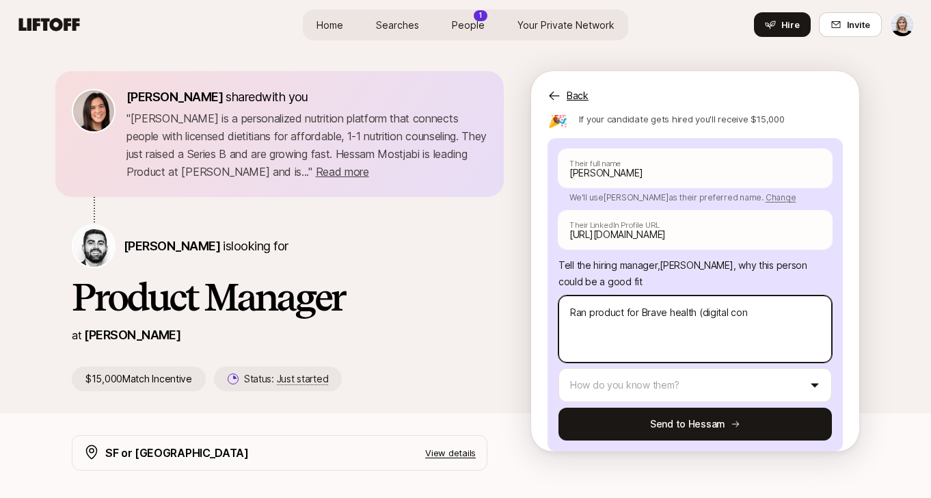
type textarea "x"
type textarea "Ran product for Brave health (digital co"
type textarea "x"
type textarea "Ran product for Brave health (digital c"
type textarea "x"
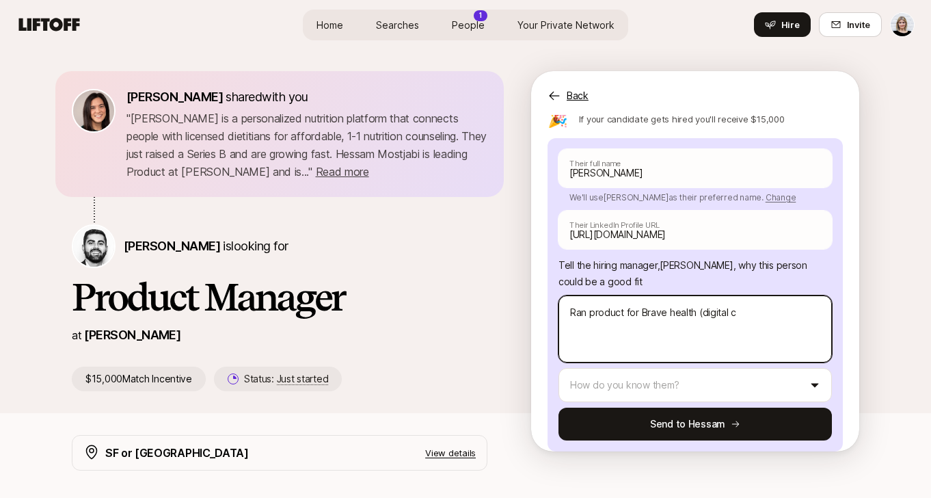
type textarea "Ran product for Brave health (digital"
type textarea "x"
type textarea "Ran product for Brave health (digital"
type textarea "x"
type textarea "Ran product for Brave health (digita"
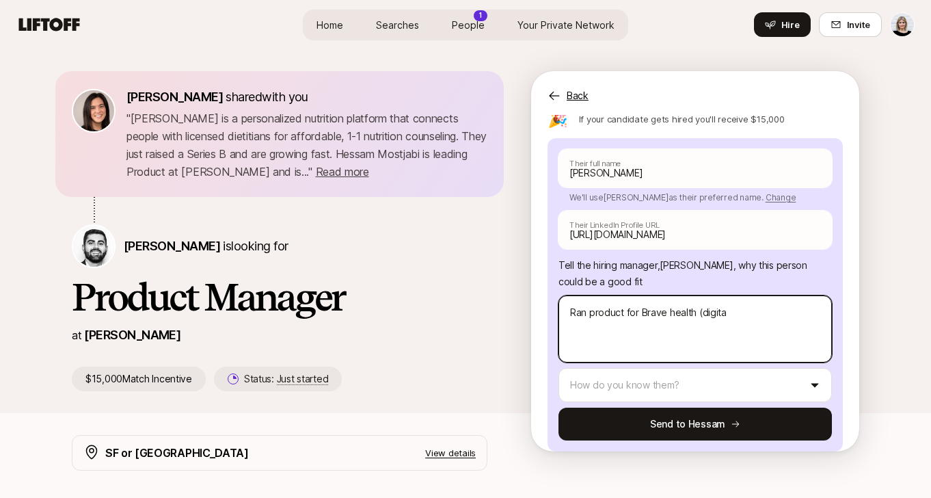
type textarea "x"
type textarea "Ran product for Brave health (digit"
type textarea "x"
type textarea "Ran product for Brave health (digi"
type textarea "x"
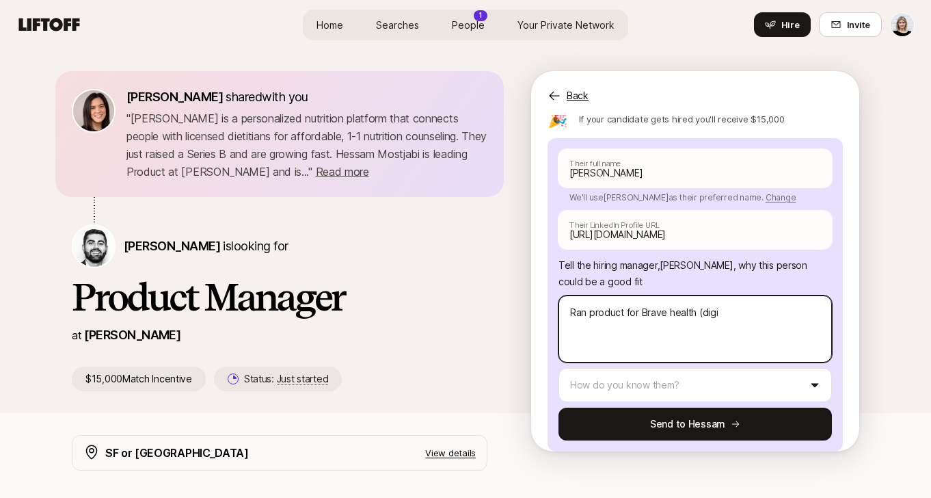
type textarea "Ran product for Brave health (dig"
type textarea "x"
type textarea "Ran product for Brave health (di"
type textarea "x"
type textarea "Ran product for Brave health (d"
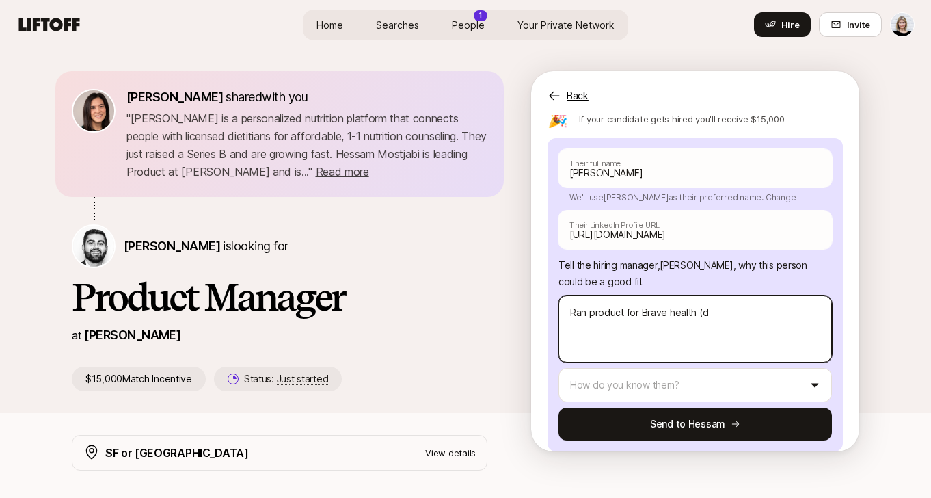
type textarea "x"
type textarea "Ran product for Brave health ("
click at [672, 316] on textarea "Ran product for Brave health (" at bounding box center [694, 328] width 273 height 67
type textarea "x"
type textarea "Ran product for Brave ealth ("
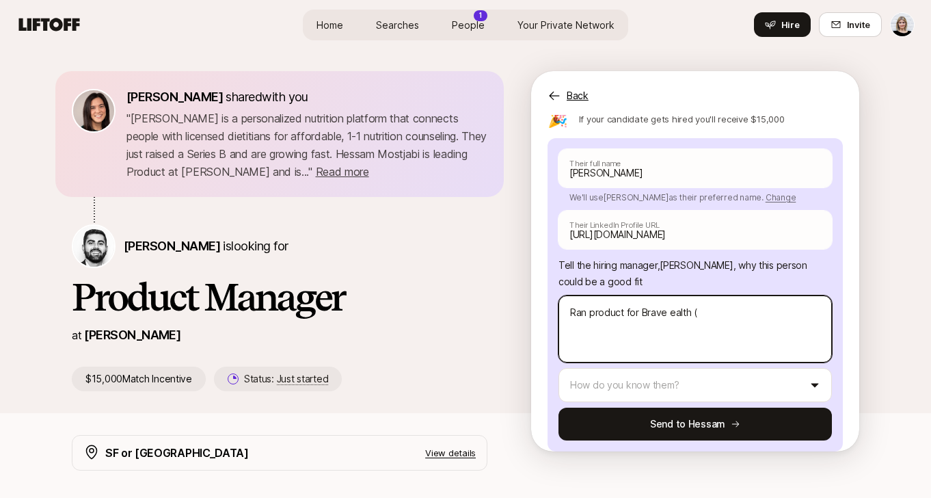
type textarea "x"
type textarea "Ran product for Brave Health ("
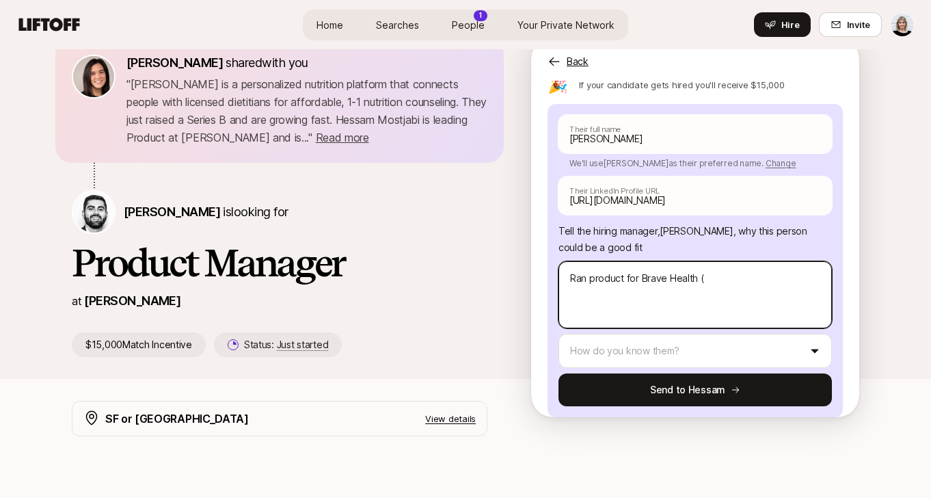
scroll to position [0, 0]
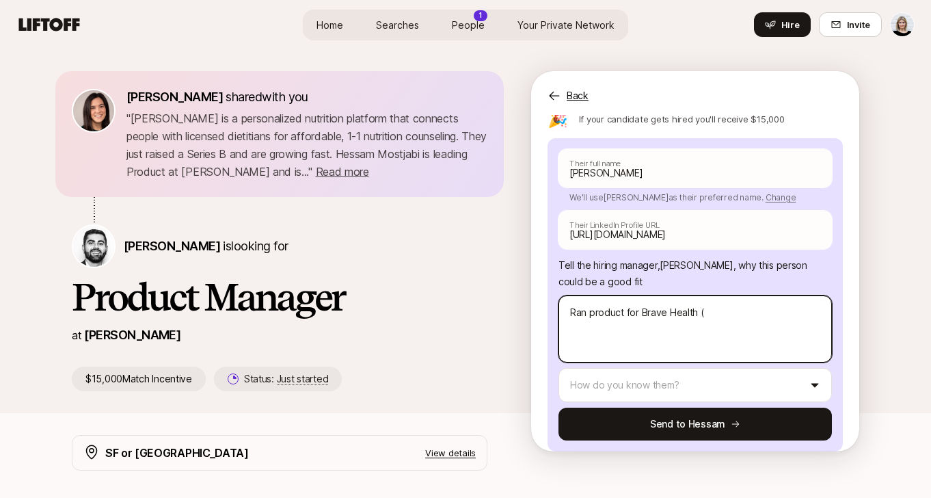
click at [715, 310] on textarea "Ran product for Brave Health (" at bounding box center [694, 328] width 273 height 67
type textarea "x"
type textarea "Ran product for Brave Health (d"
type textarea "x"
type textarea "Ran product for Brave Health (di"
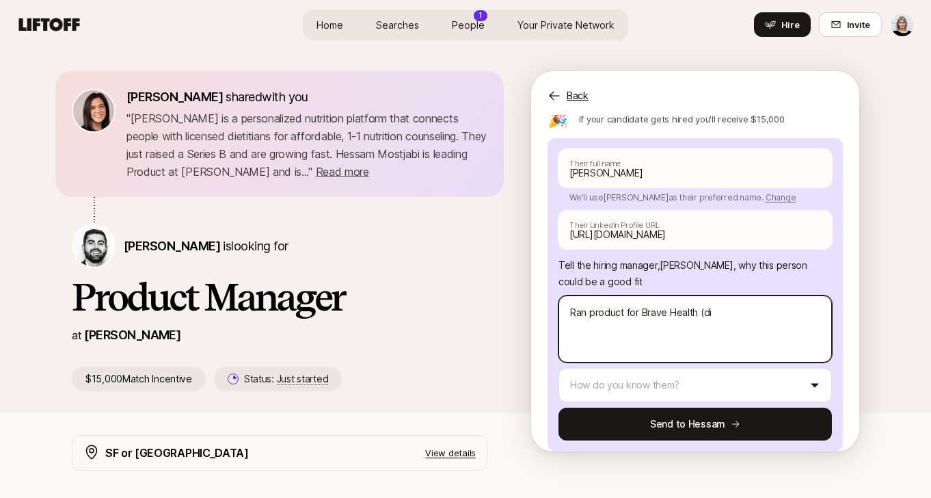
type textarea "x"
type textarea "Ran product for Brave Health (dig"
type textarea "x"
type textarea "Ran product for Brave Health (digi"
type textarea "x"
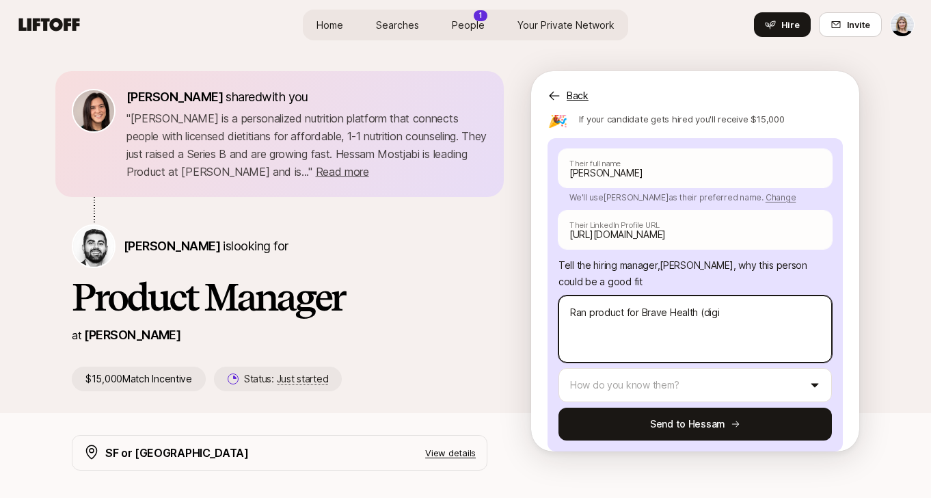
type textarea "Ran product for Brave Health (digit"
type textarea "x"
type textarea "Ran product for Brave Health (digita"
type textarea "x"
type textarea "Ran product for Brave Health (digital"
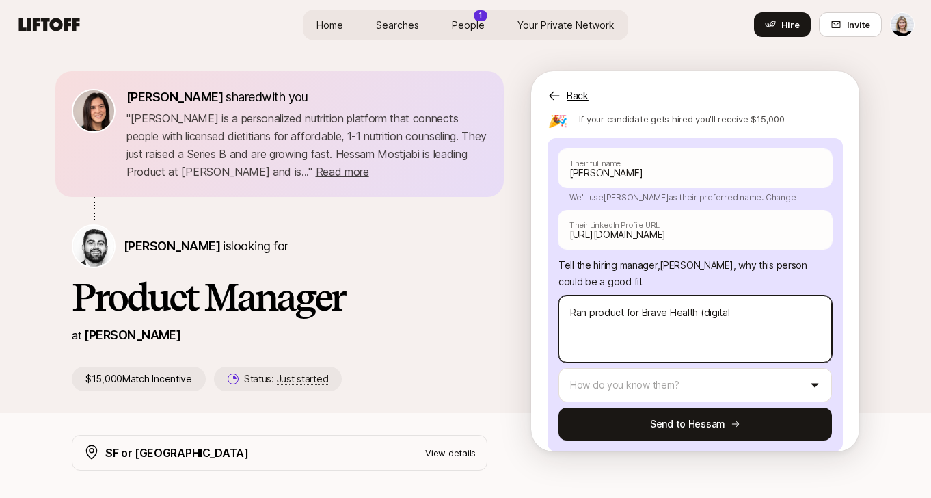
type textarea "x"
type textarea "Ran product for Brave Health (digital"
type textarea "x"
type textarea "Ran product for Brave Health (digital m"
type textarea "x"
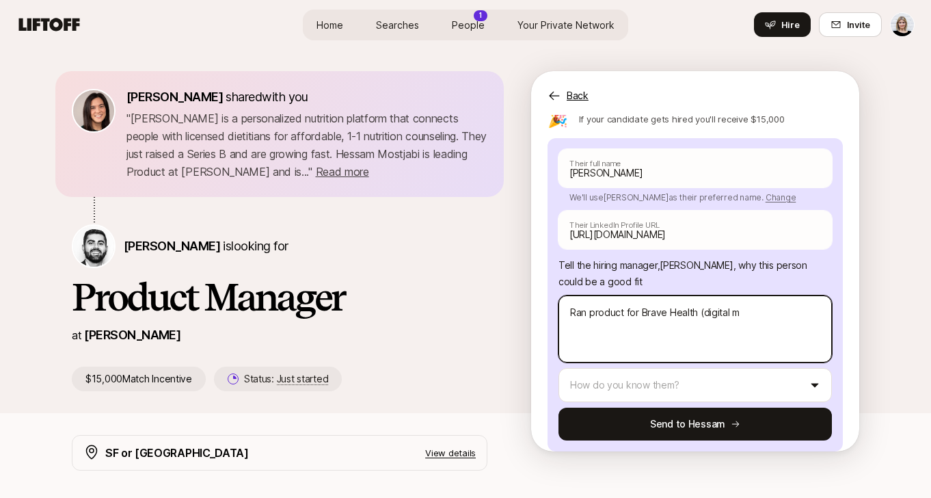
type textarea "Ran product for Brave Health (digital me"
type textarea "x"
type textarea "Ran product for Brave Health (digital men"
type textarea "x"
type textarea "Ran product for Brave Health (digital ment"
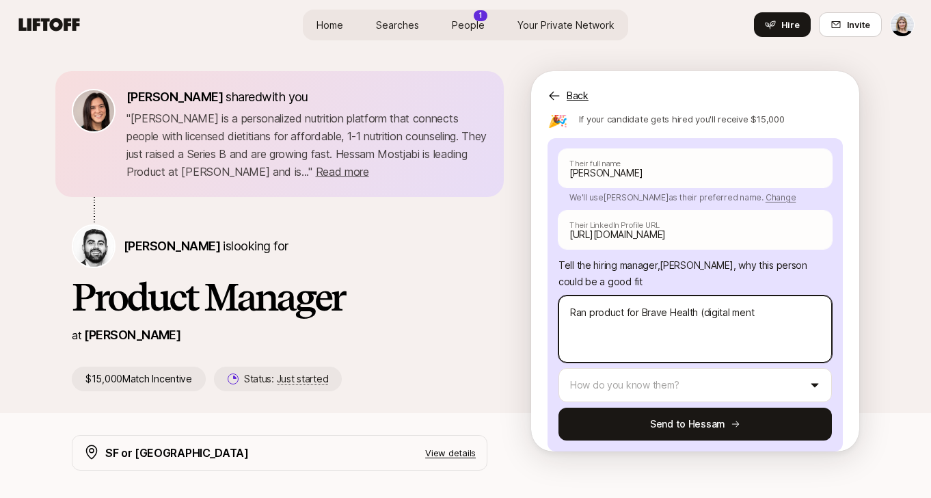
type textarea "x"
type textarea "Ran product for Brave Health (digital menta"
type textarea "x"
type textarea "Ran product for Brave Health (digital mental"
type textarea "x"
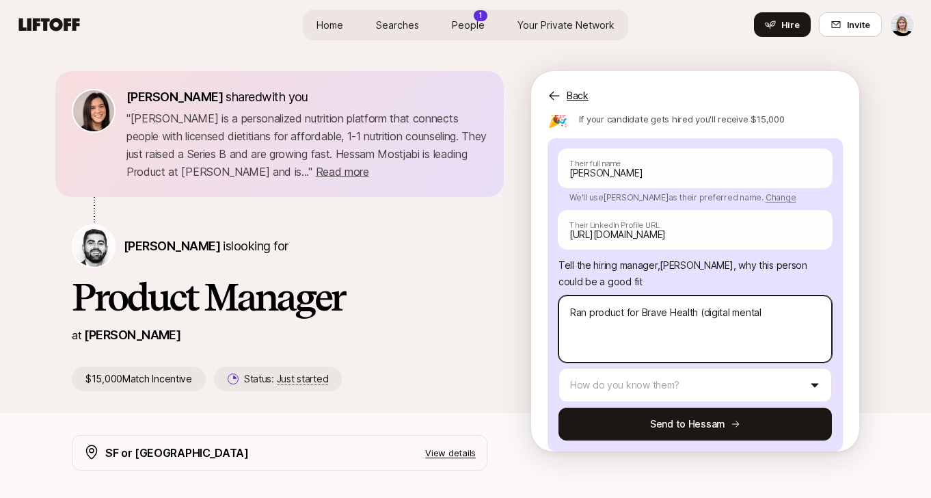
type textarea "Ran product for Brave Health (digital mental"
type textarea "x"
type textarea "Ran product for Brave Health (digital mental h"
type textarea "x"
type textarea "Ran product for Brave Health (digital mental he"
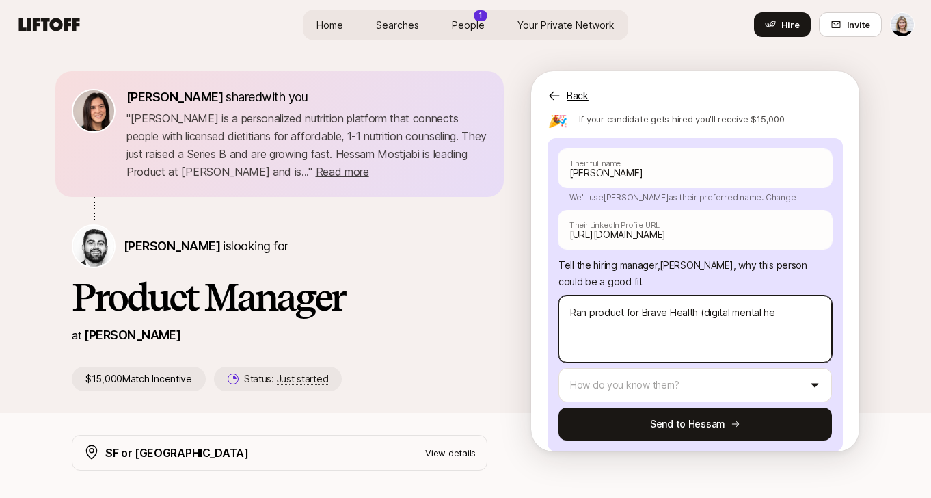
type textarea "x"
type textarea "Ran product for Brave Health (digital mental hea"
type textarea "x"
type textarea "Ran product for Brave Health (digital mental heal"
type textarea "x"
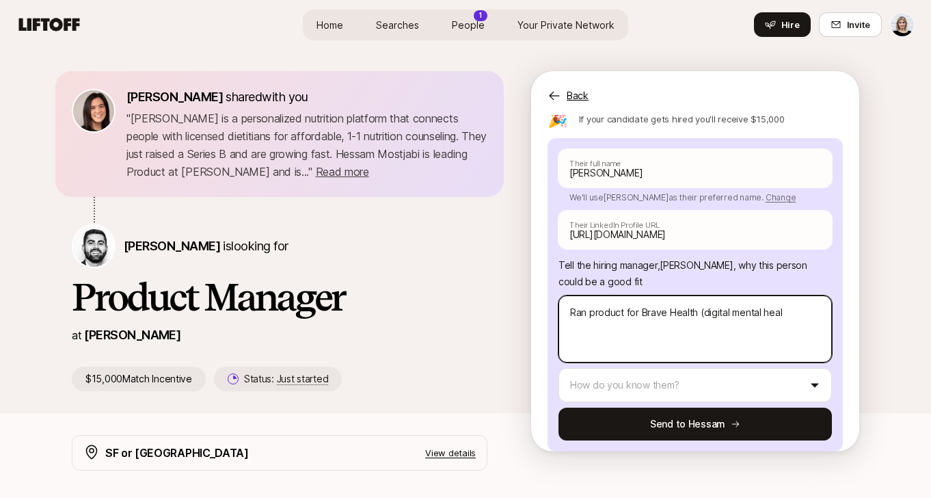
type textarea "Ran product for Brave Health (digital mental healt"
type textarea "x"
type textarea "Ran product for Brave Health (digital mental health"
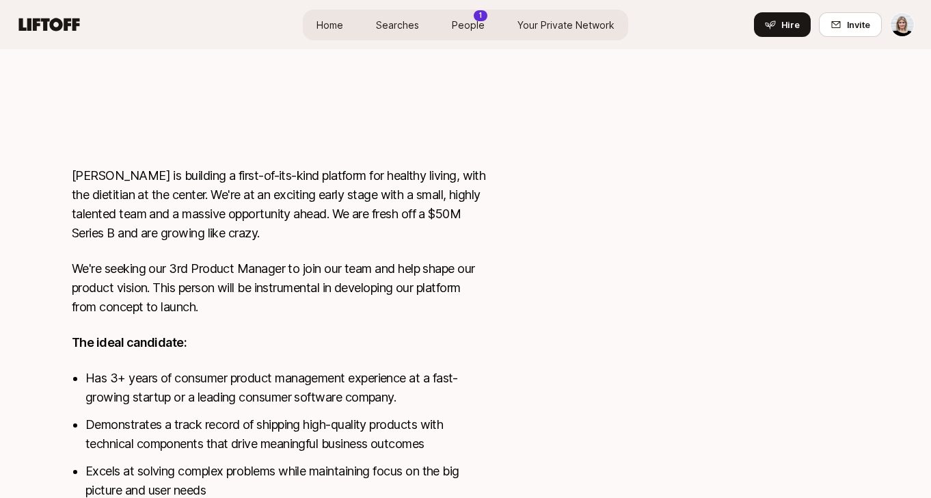
scroll to position [800, 0]
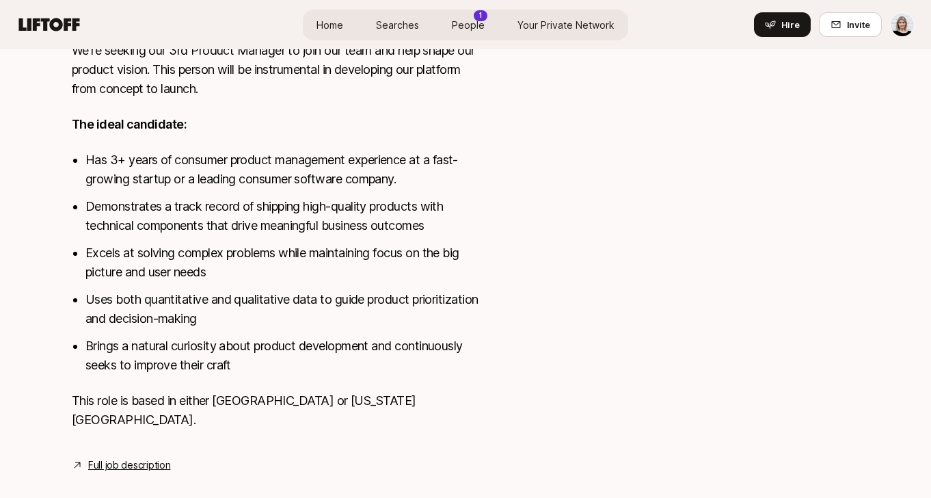
click at [127, 457] on link "Full job description" at bounding box center [129, 465] width 82 height 16
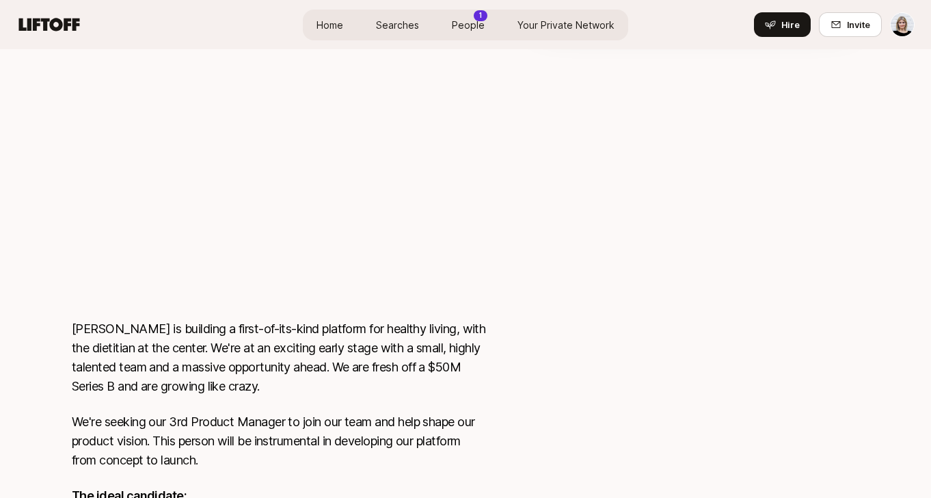
scroll to position [422, 0]
